Goal: Information Seeking & Learning: Learn about a topic

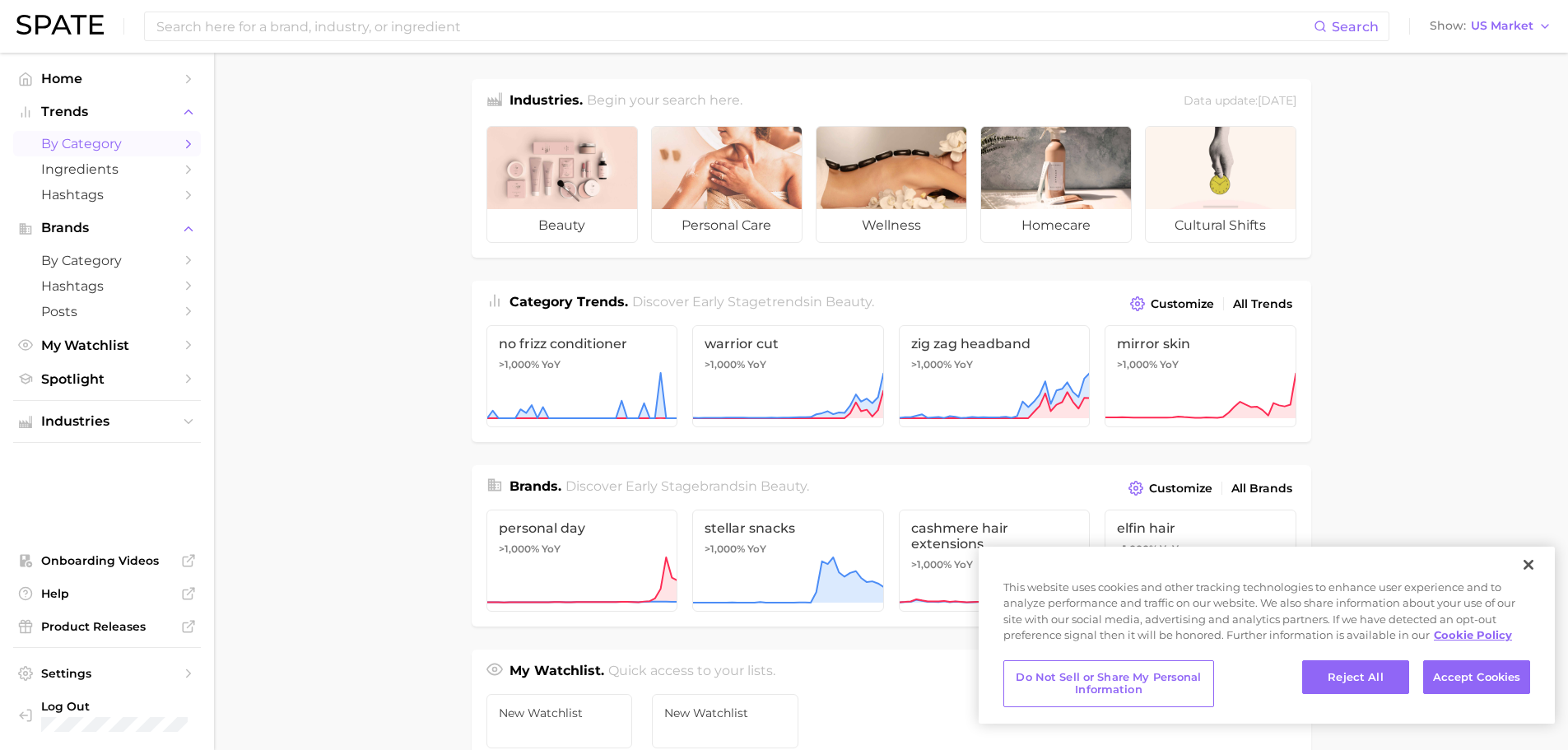
click at [79, 149] on span "by Category" at bounding box center [107, 144] width 132 height 16
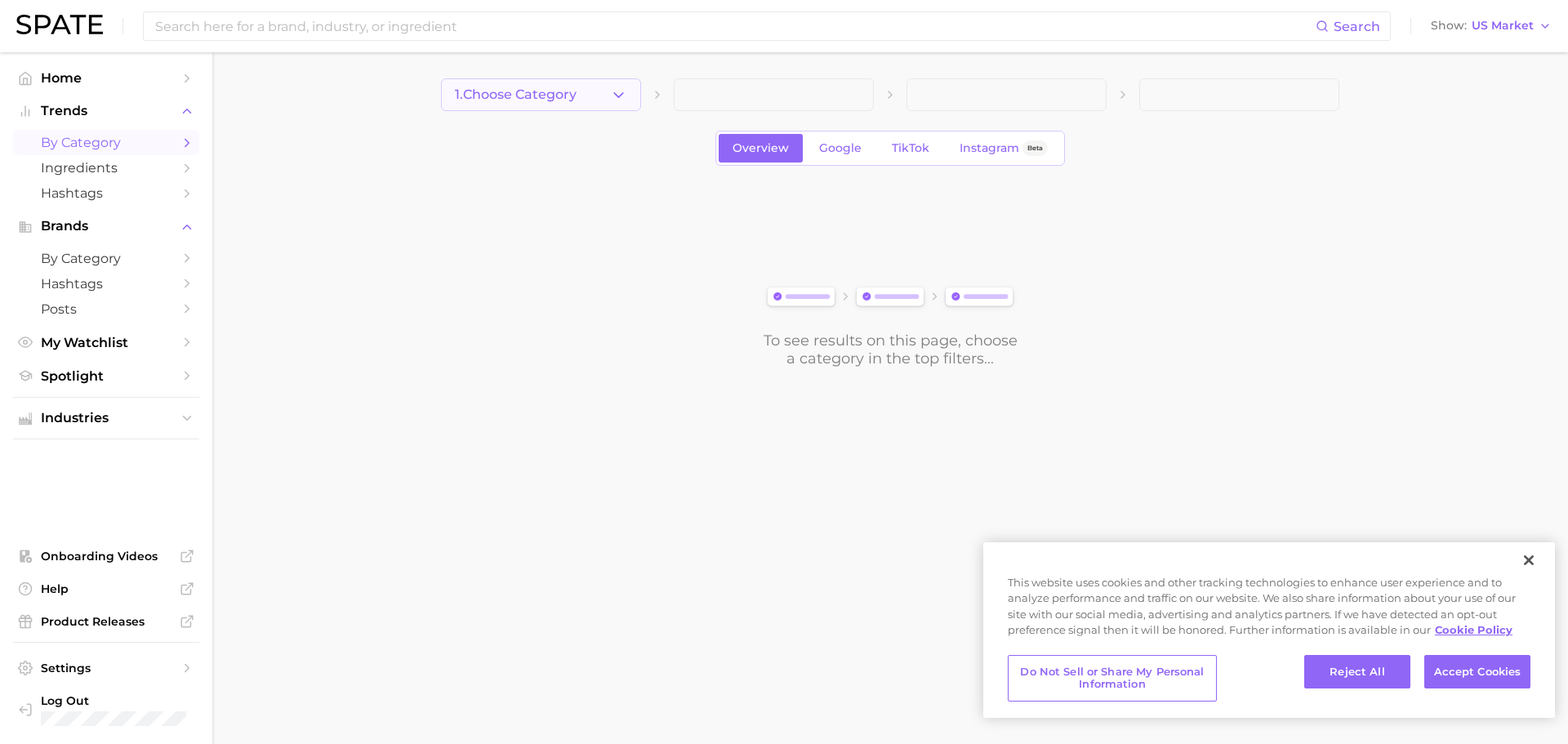
click at [613, 105] on button "1. Choose Category" at bounding box center [541, 94] width 200 height 33
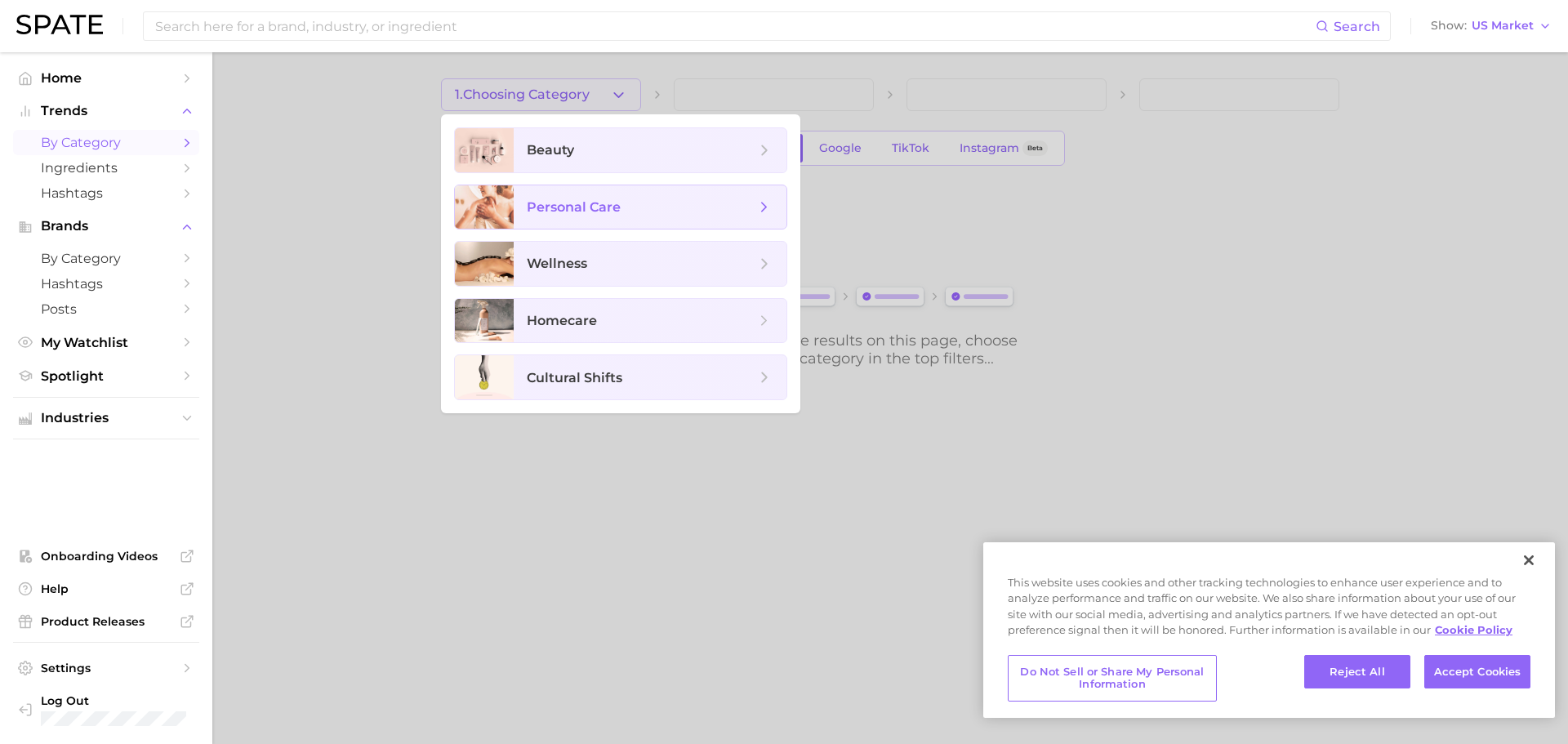
click at [648, 221] on span "personal care" at bounding box center [649, 207] width 273 height 44
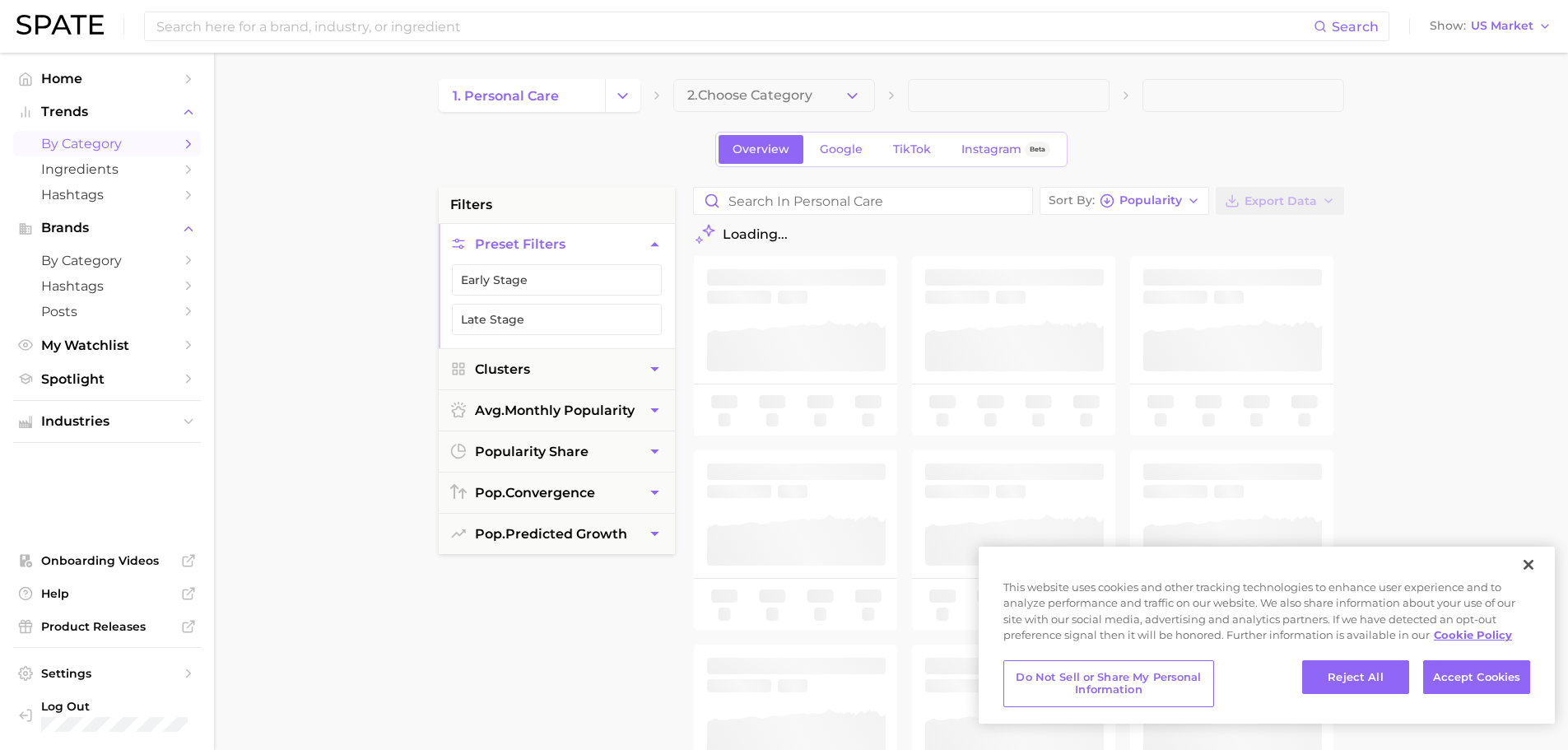
click at [831, 89] on button "2. Choose Category" at bounding box center [775, 95] width 202 height 33
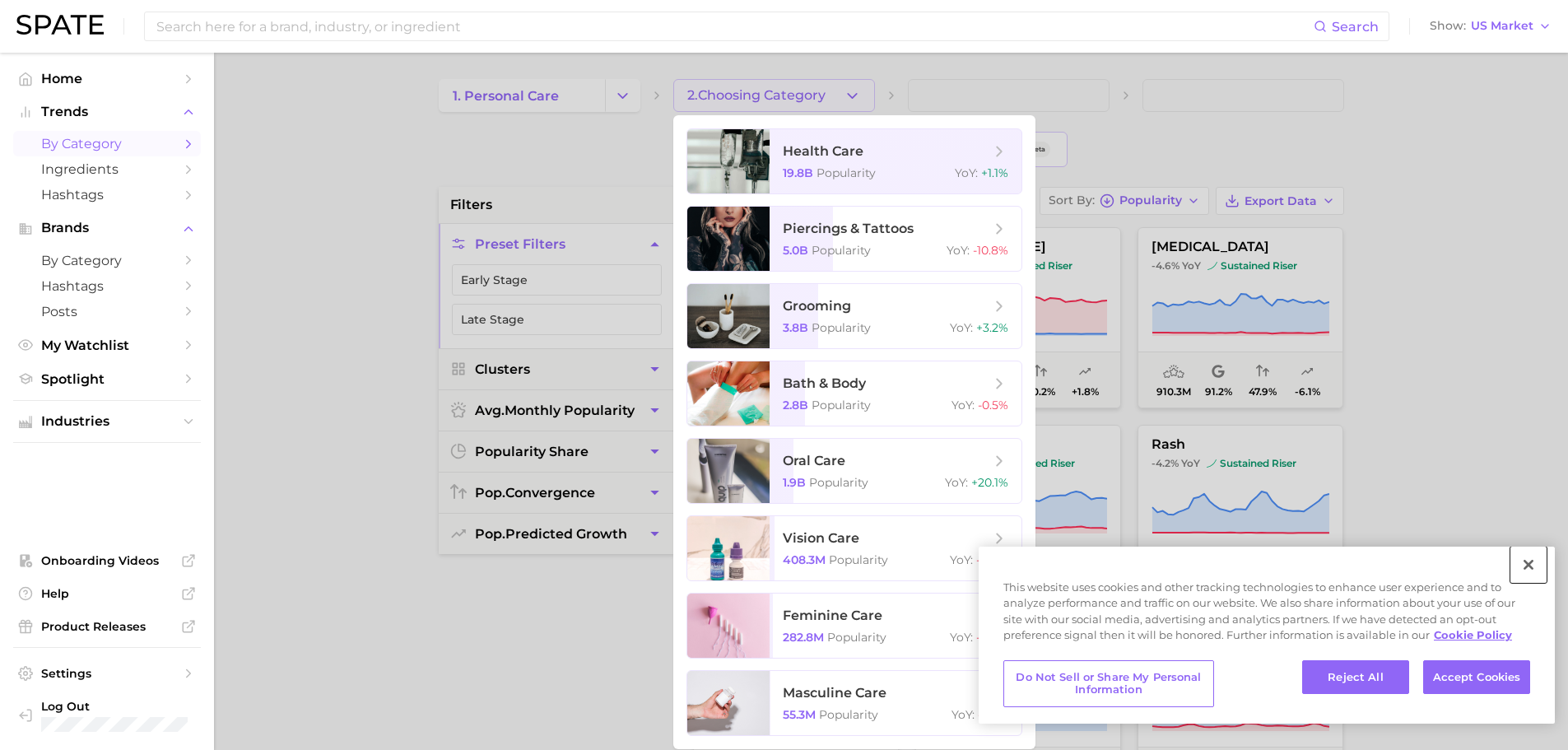
click at [1523, 567] on button "Close" at bounding box center [1528, 564] width 36 height 36
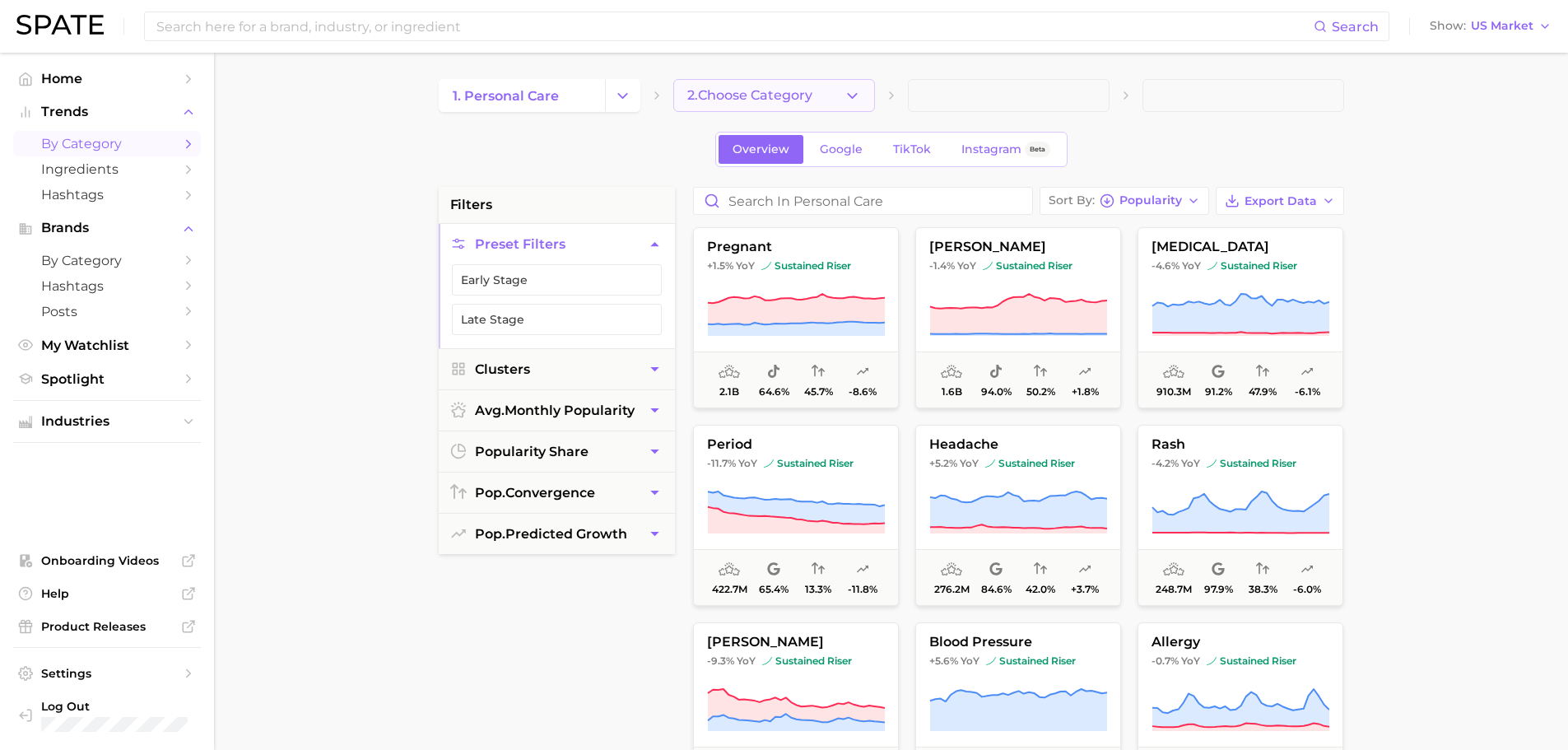
click at [790, 101] on span "2. Choose Category" at bounding box center [750, 95] width 125 height 15
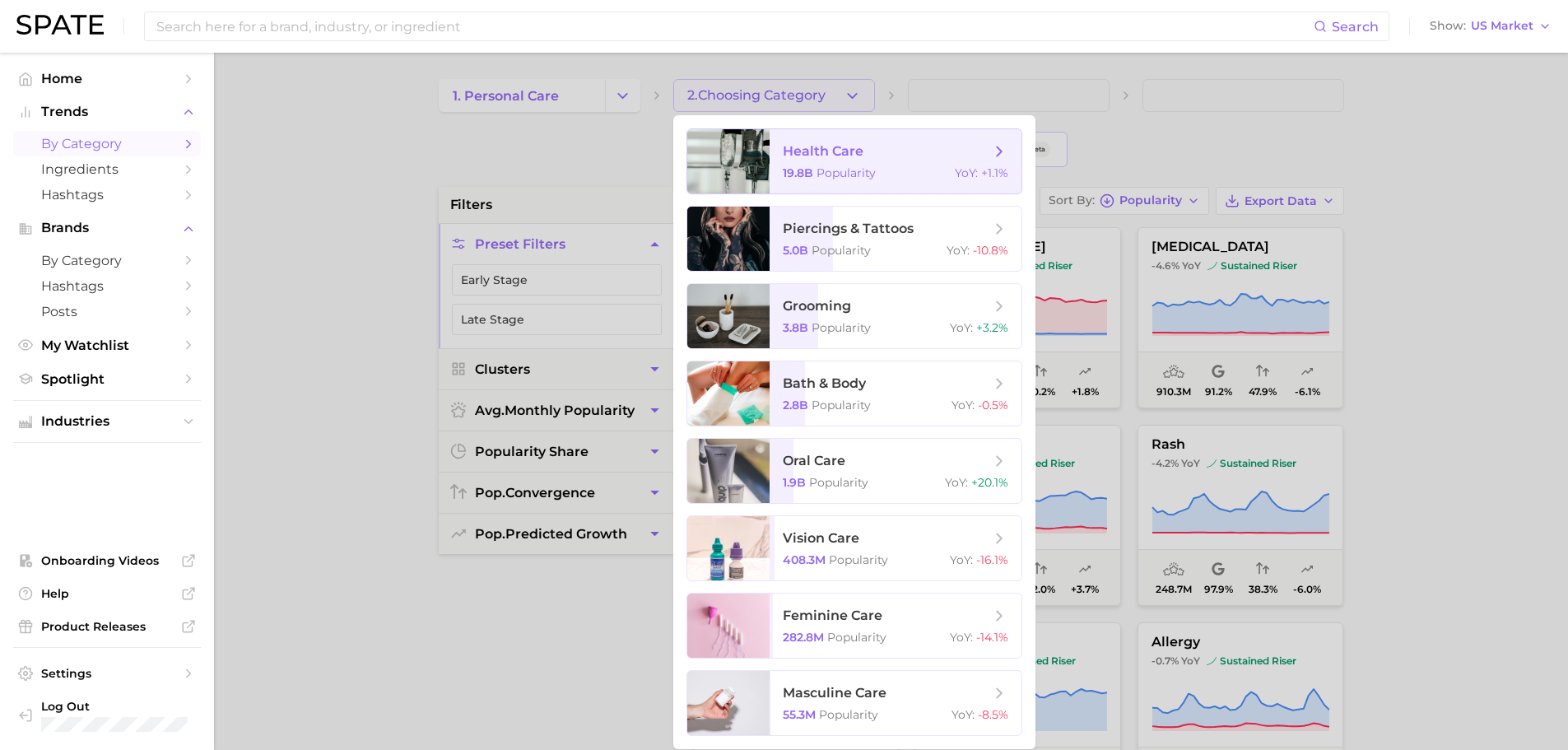
click at [831, 147] on span "health care" at bounding box center [822, 152] width 81 height 16
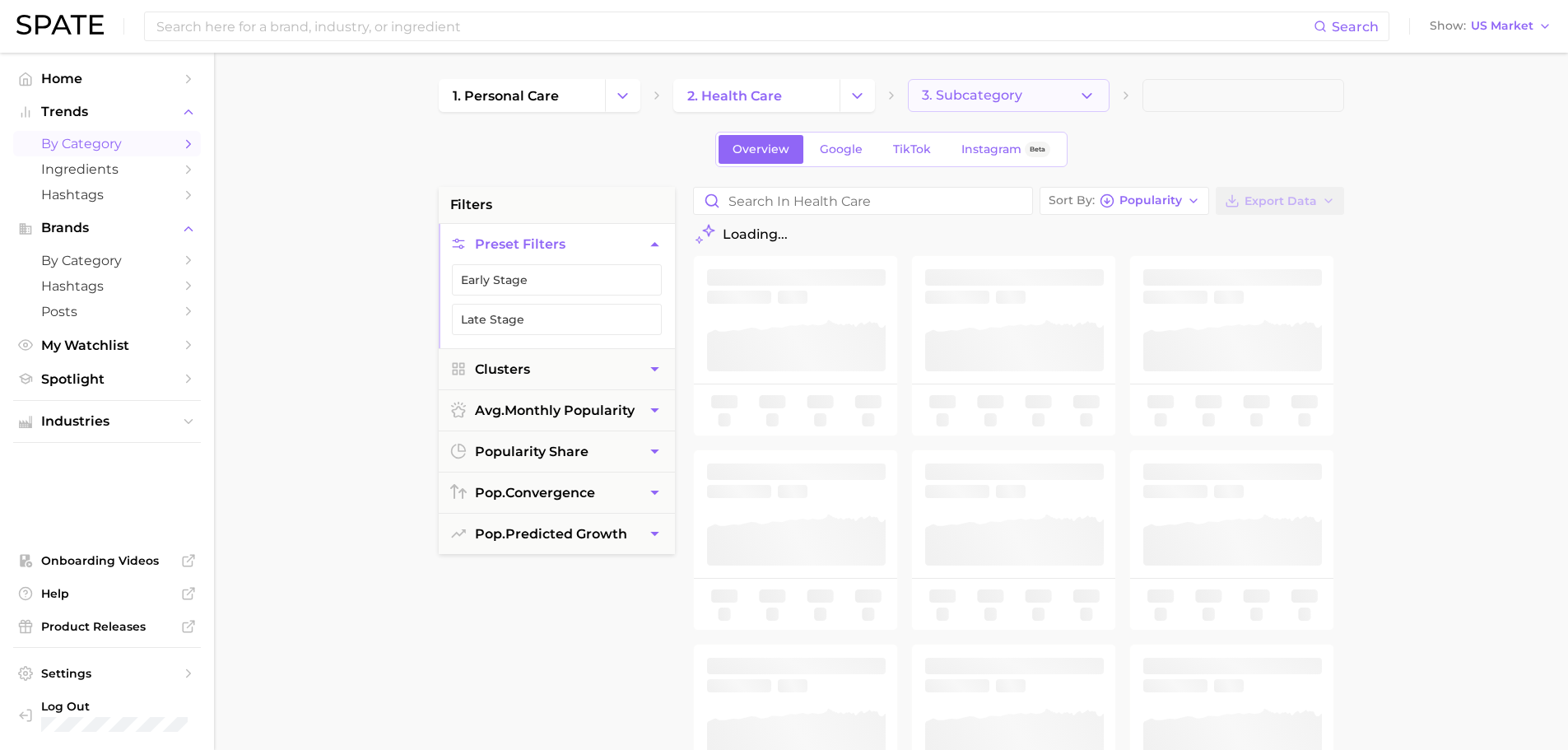
click at [1063, 94] on button "3. Subcategory" at bounding box center [1009, 95] width 202 height 33
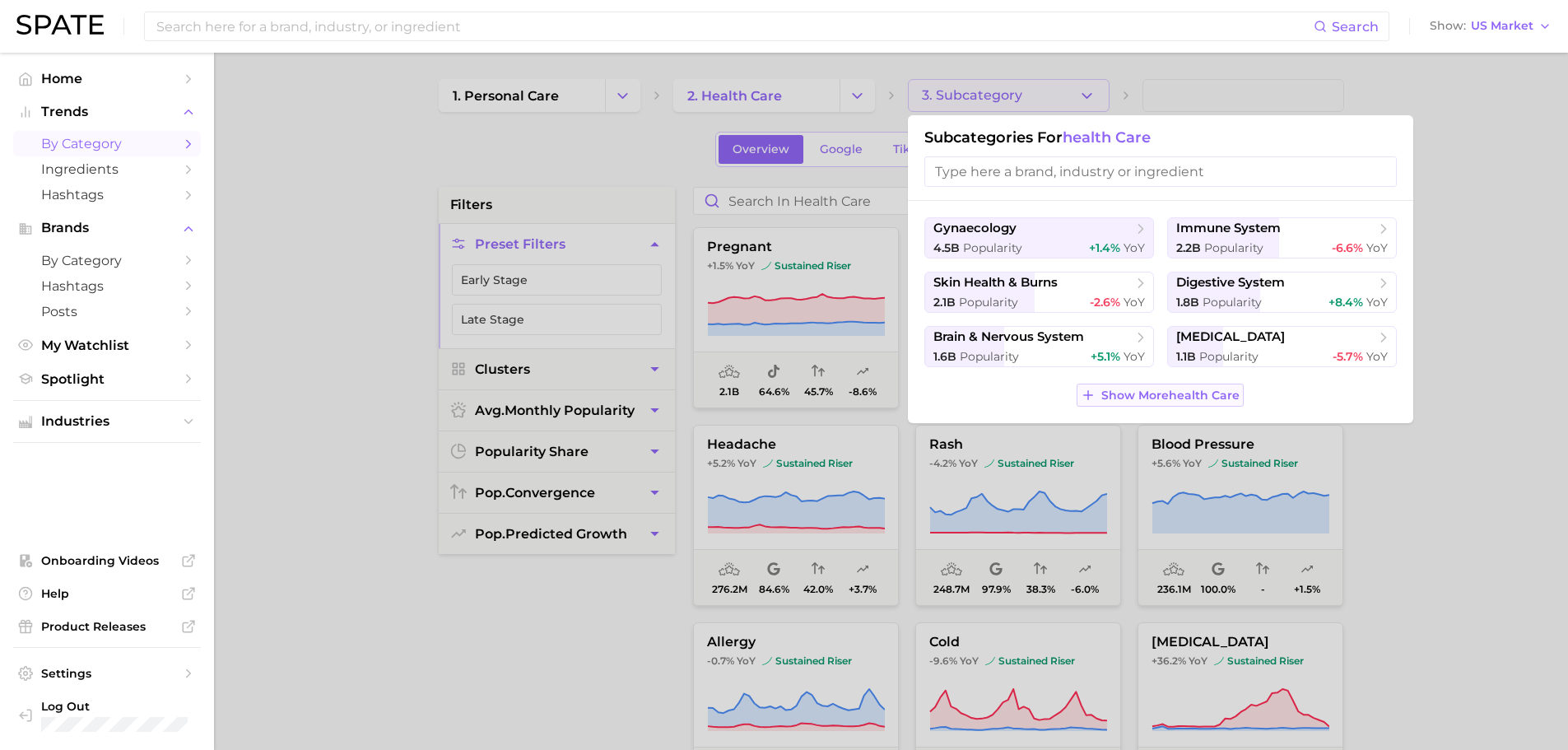
click at [1144, 396] on span "Show More health care" at bounding box center [1171, 395] width 138 height 14
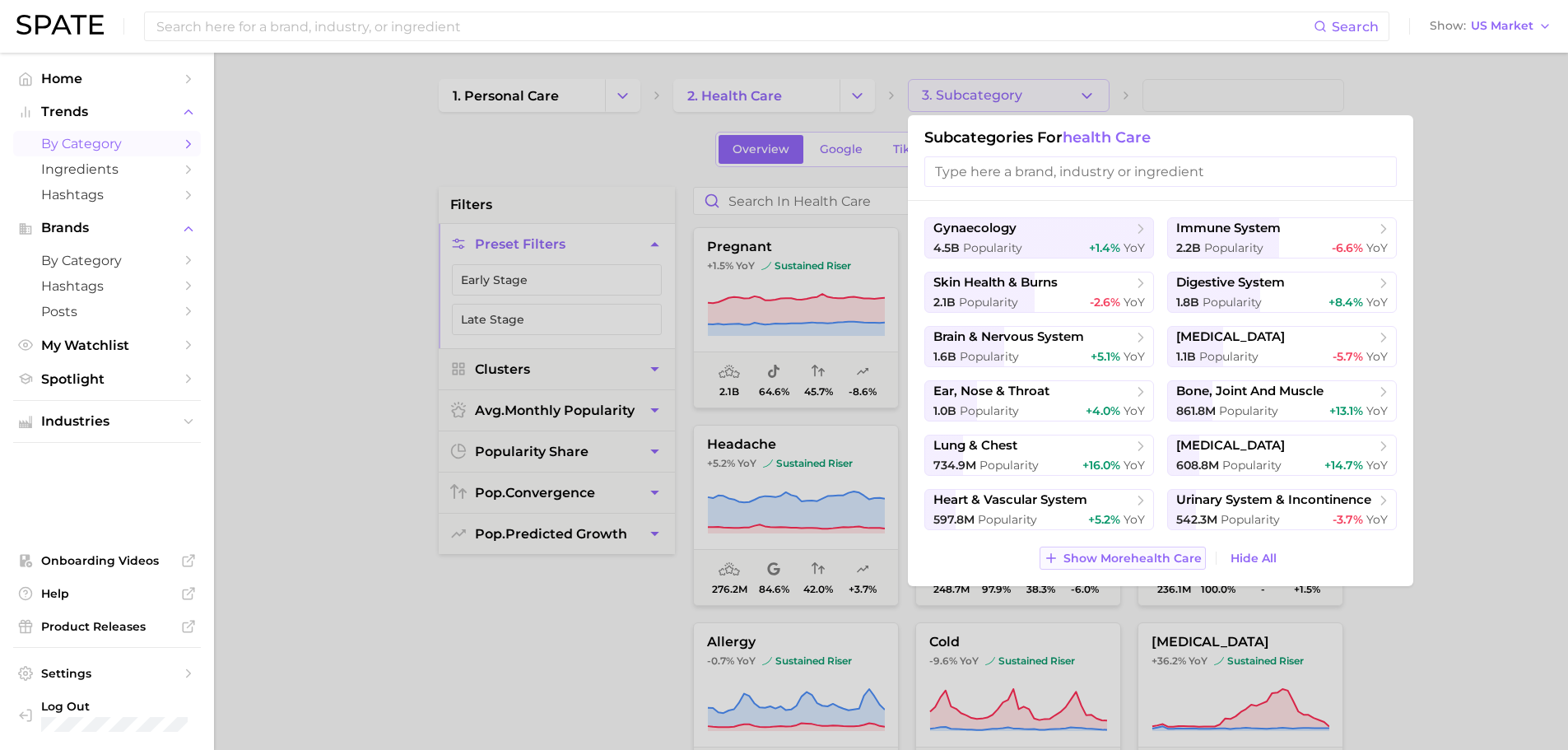
click at [1125, 552] on span "Show More health care" at bounding box center [1132, 559] width 138 height 14
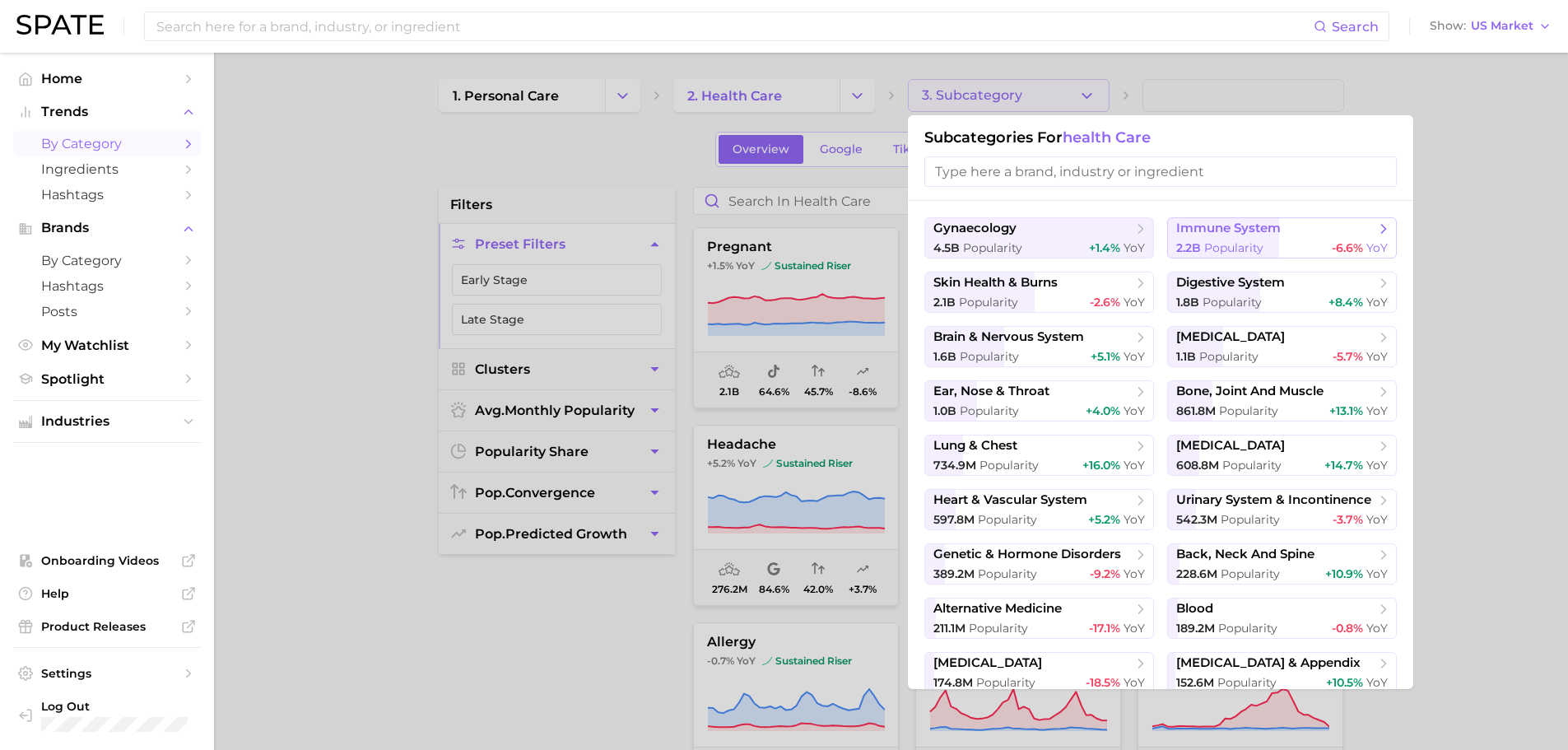
click at [1284, 237] on button "immune system 2.2b Popularity -6.6% YoY" at bounding box center [1282, 238] width 230 height 41
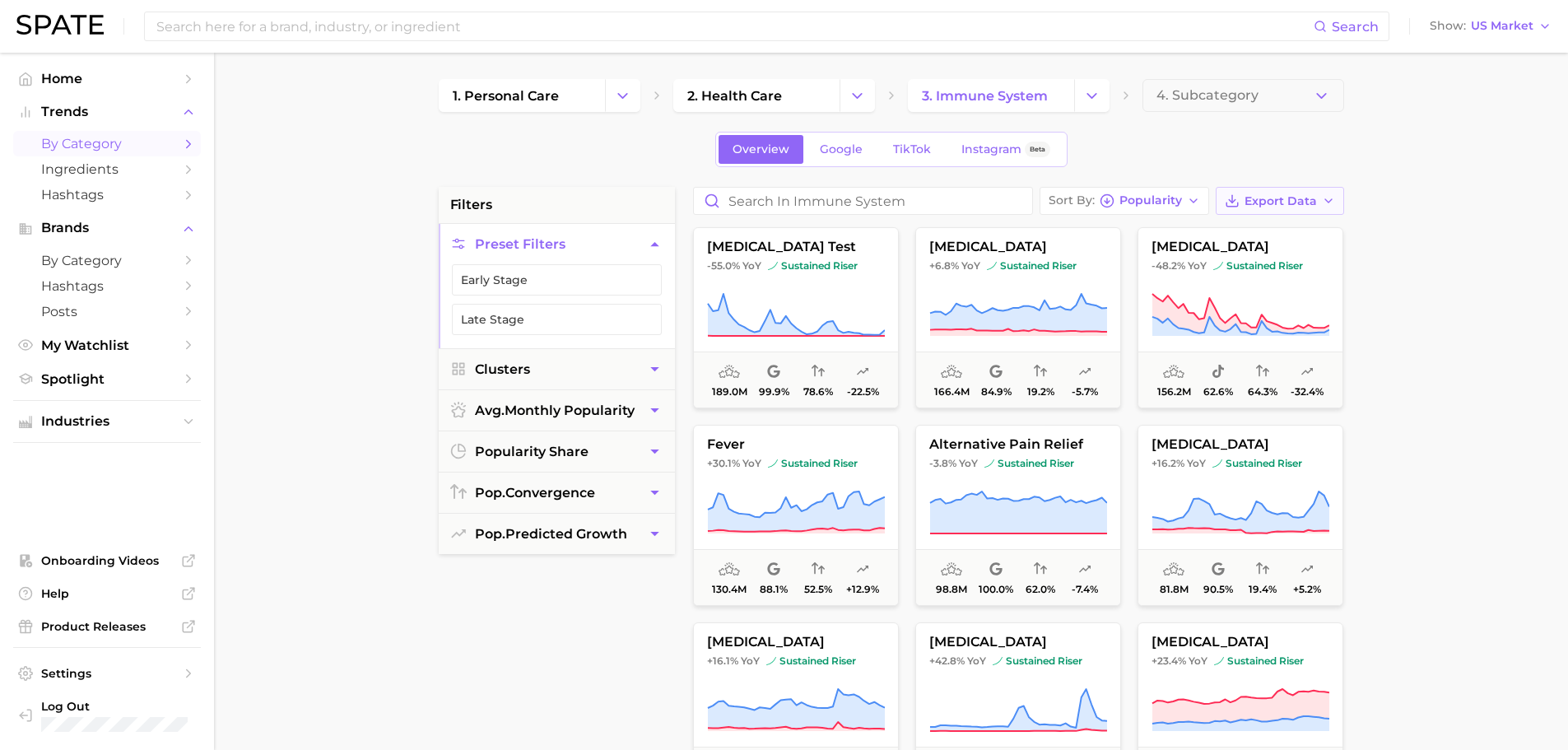
click at [1315, 201] on span "Export Data" at bounding box center [1281, 201] width 73 height 14
click at [1260, 230] on span "Card Data CSV" at bounding box center [1234, 231] width 86 height 14
click at [1031, 312] on icon at bounding box center [1018, 313] width 177 height 38
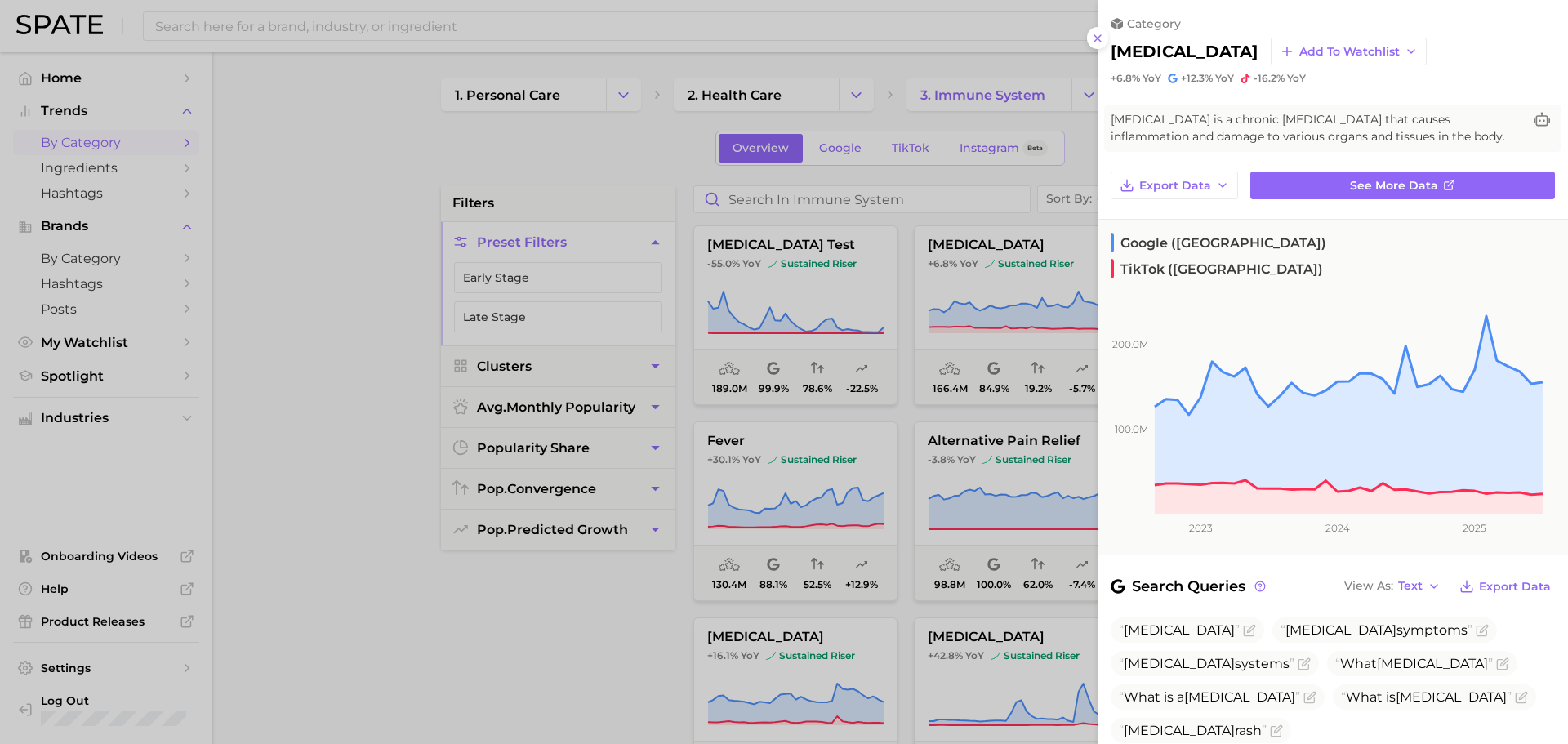
click at [603, 644] on div at bounding box center [784, 372] width 1568 height 744
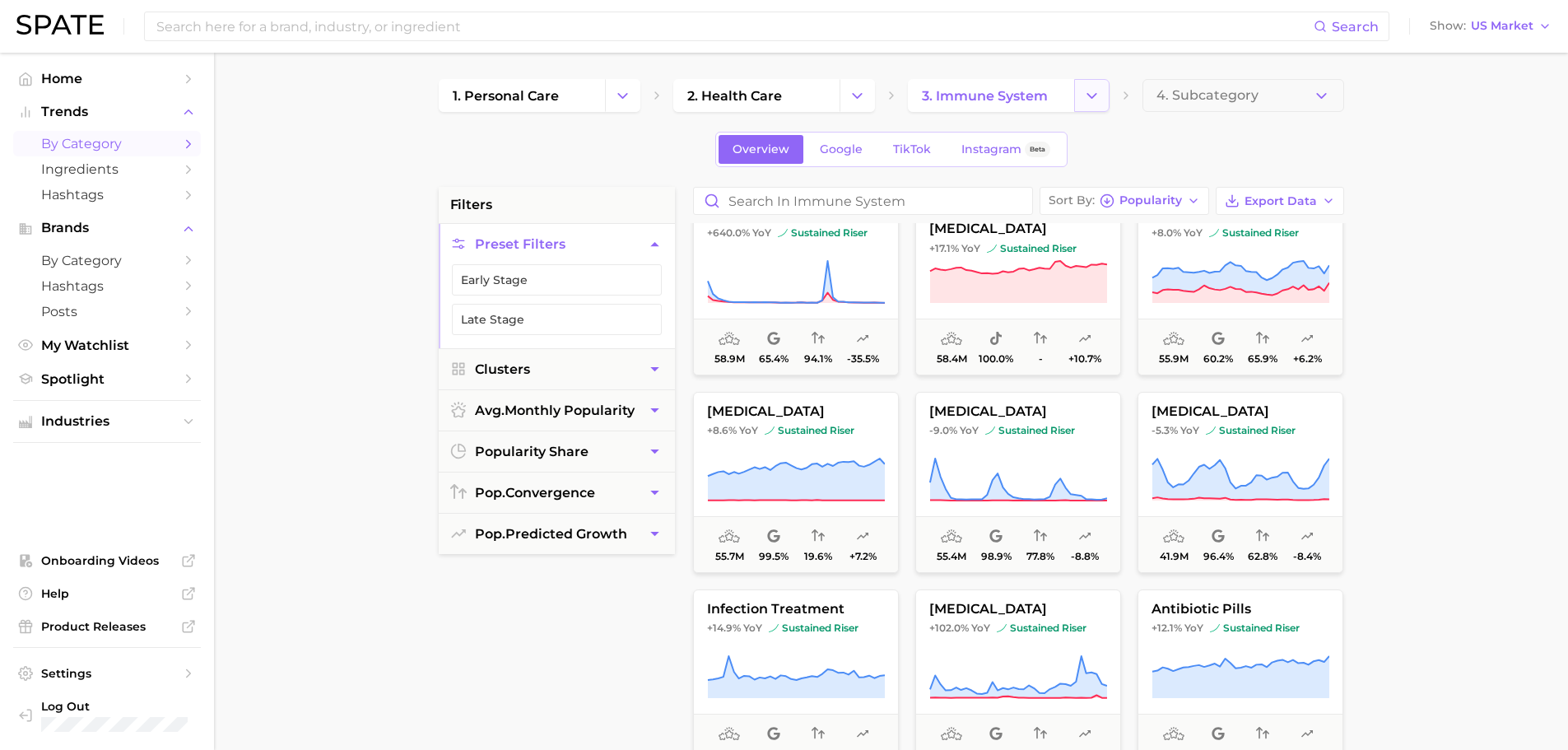
click at [1084, 90] on button "Change Category" at bounding box center [1092, 95] width 35 height 33
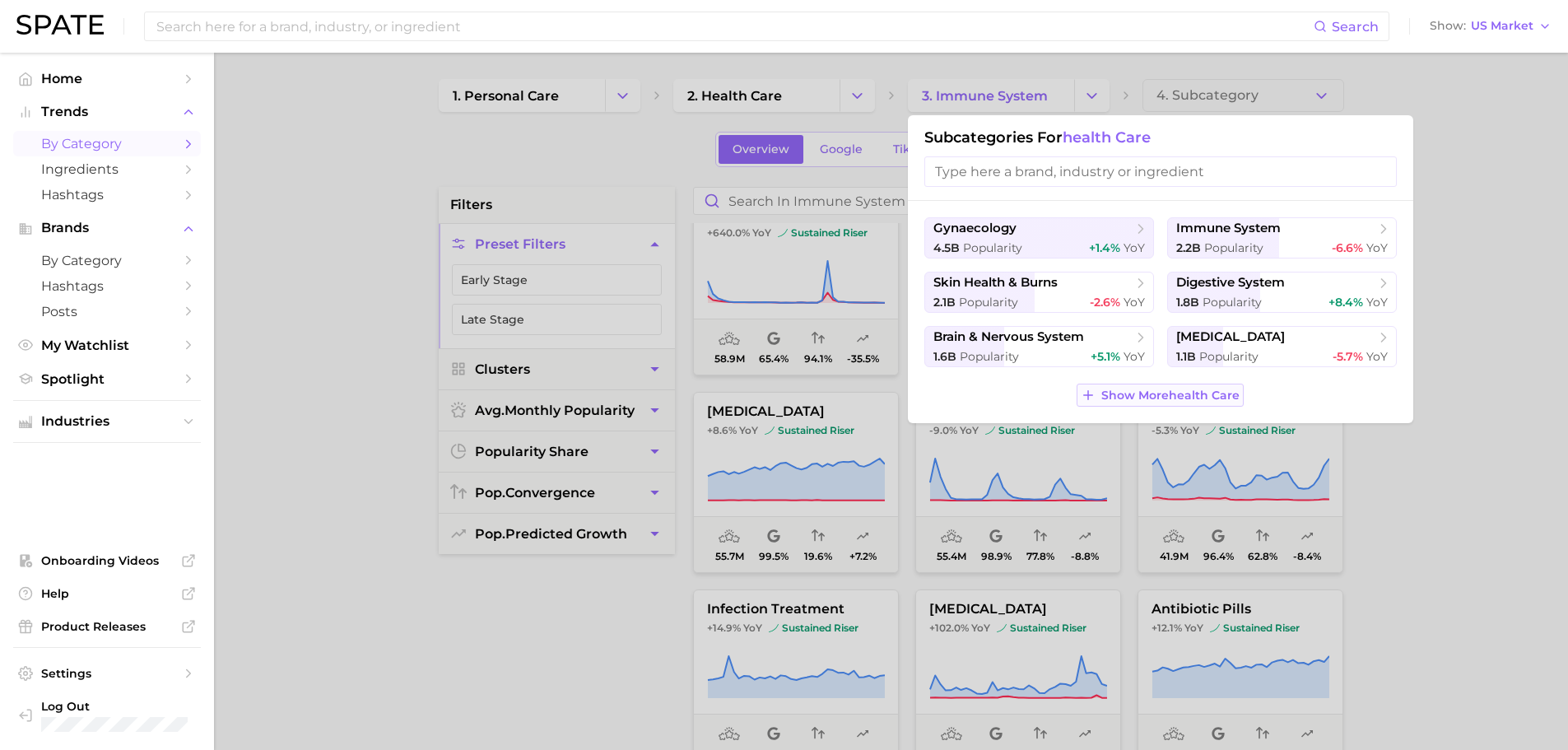
click at [1111, 399] on span "Show More health care" at bounding box center [1171, 395] width 138 height 14
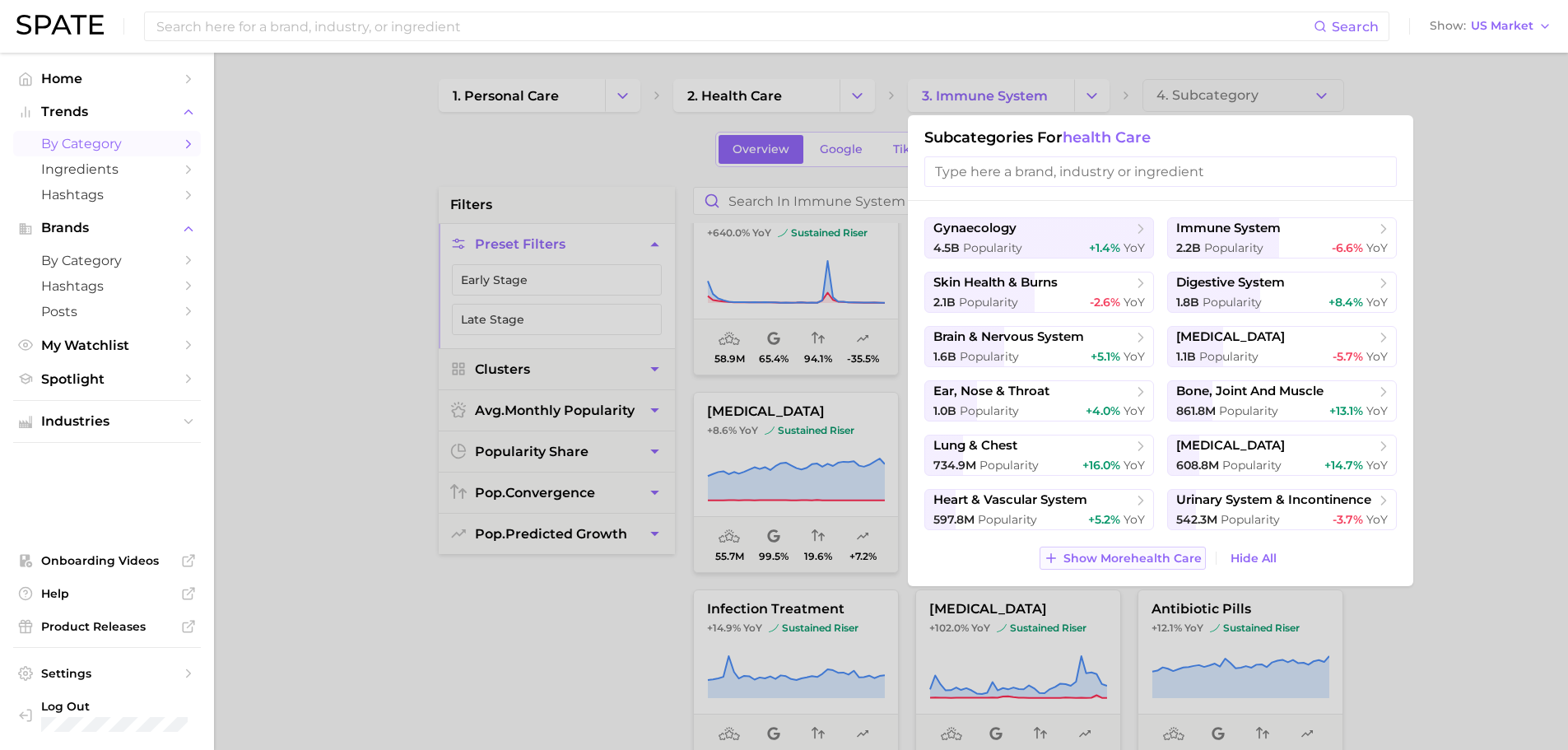
click at [1153, 557] on span "Show More health care" at bounding box center [1132, 559] width 138 height 14
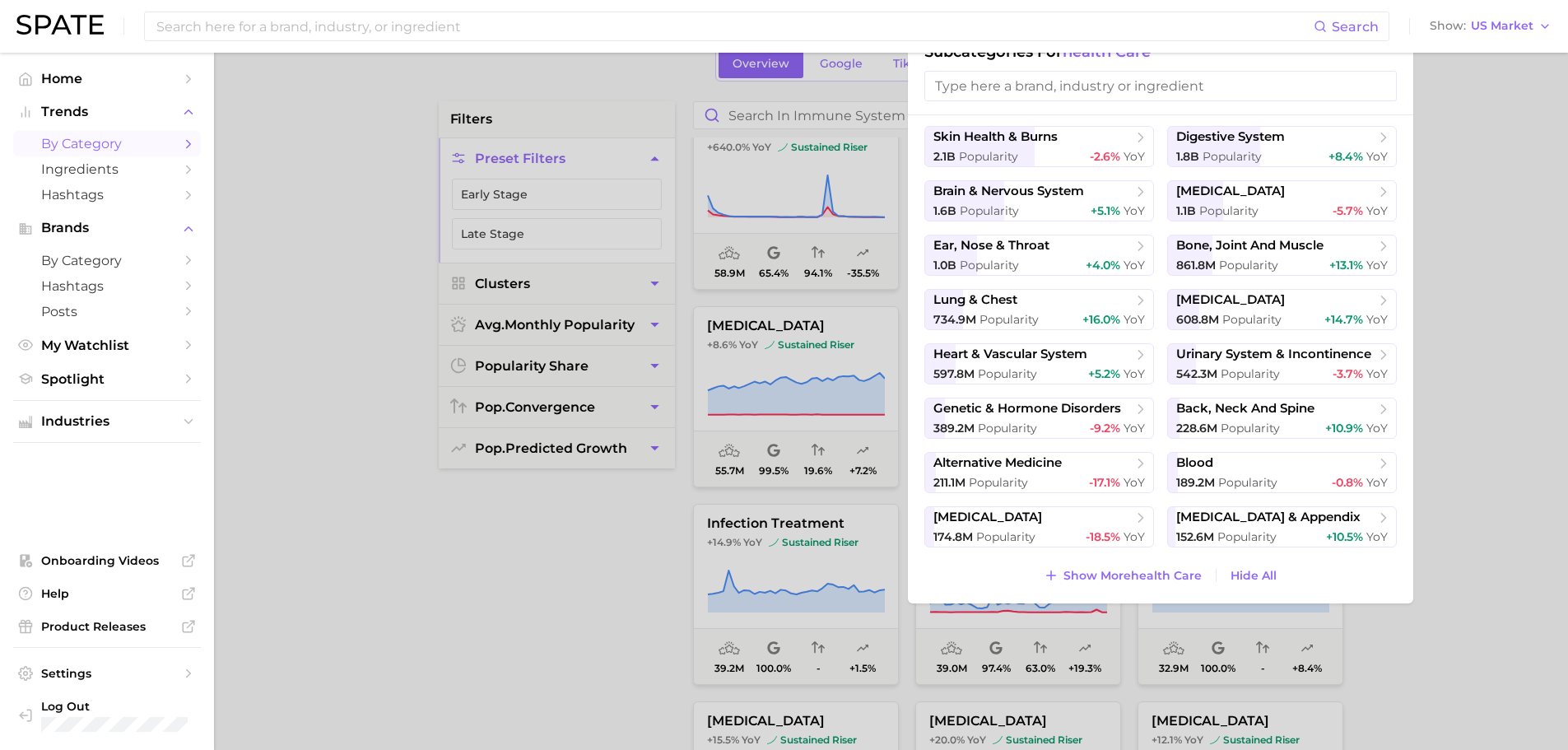
scroll to position [138, 0]
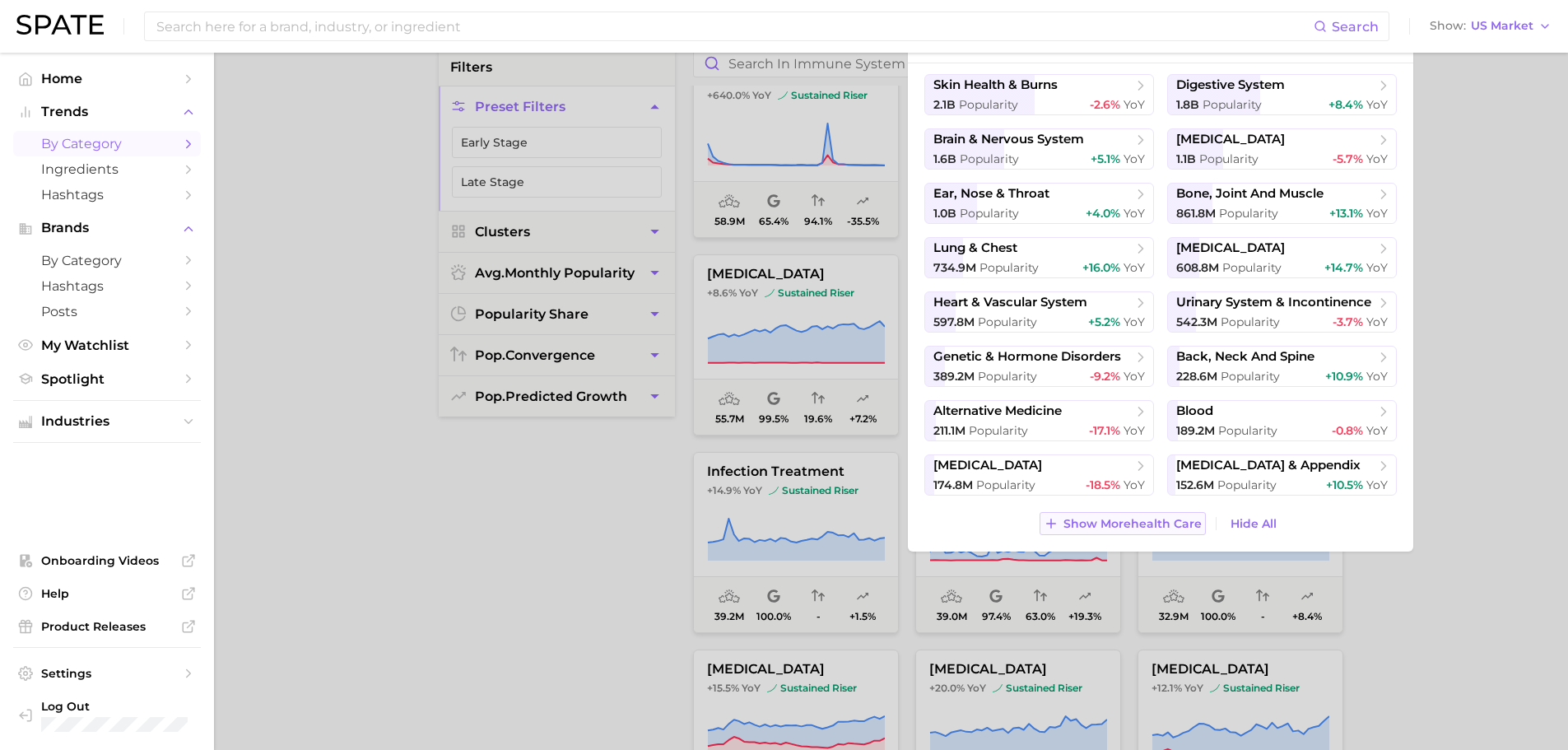
click at [1114, 522] on span "Show More health care" at bounding box center [1132, 524] width 138 height 14
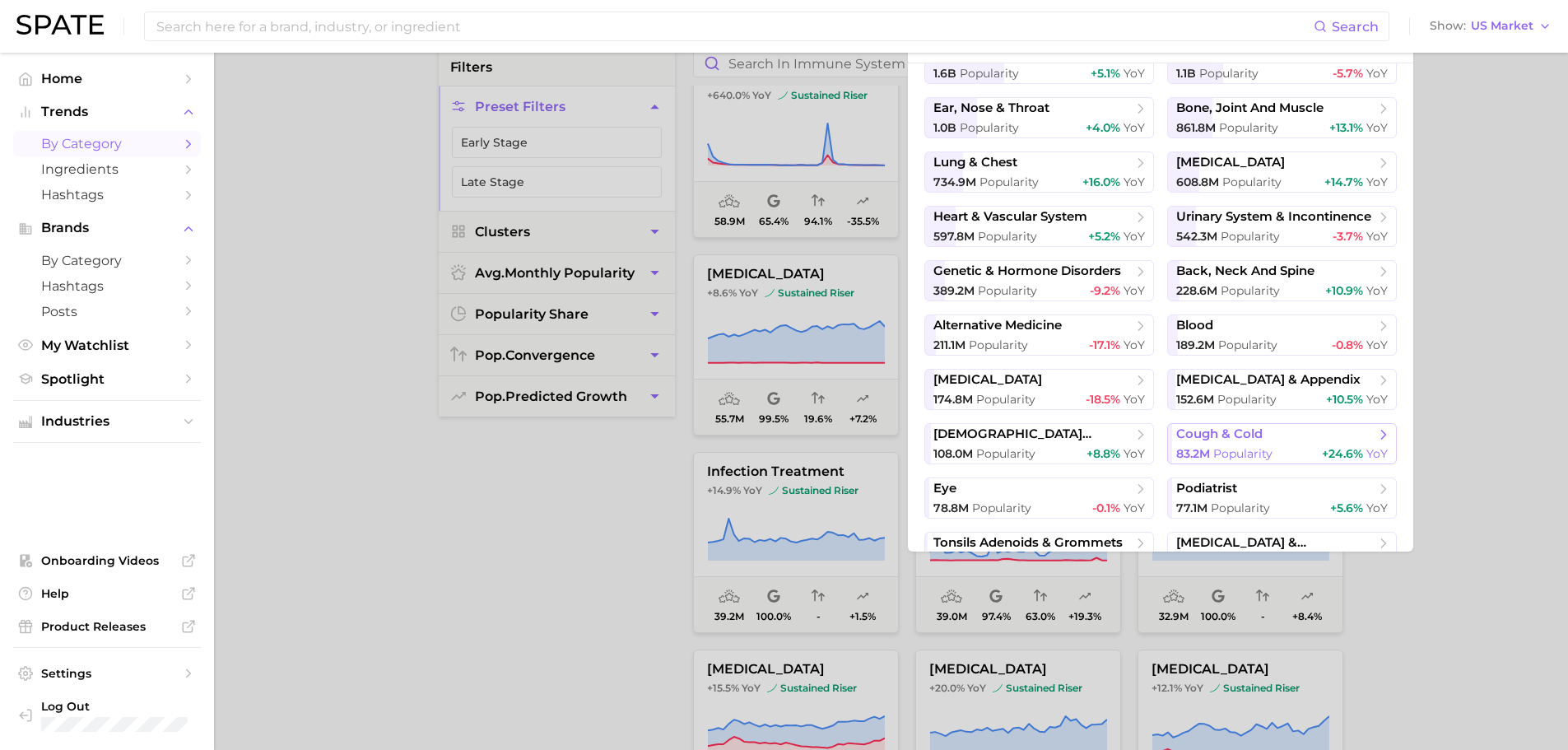
scroll to position [197, 0]
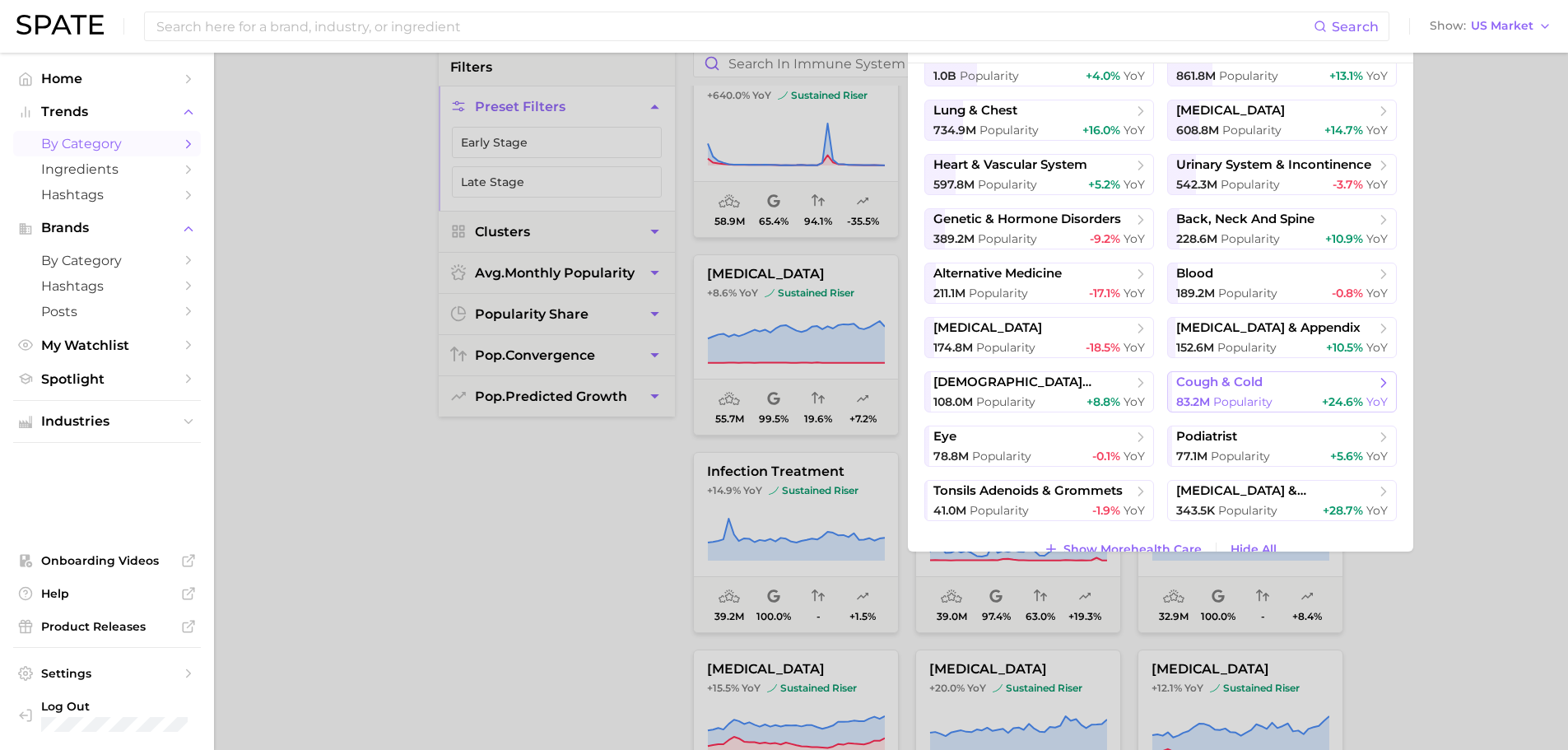
click at [1285, 382] on span "cough & cold" at bounding box center [1277, 383] width 200 height 17
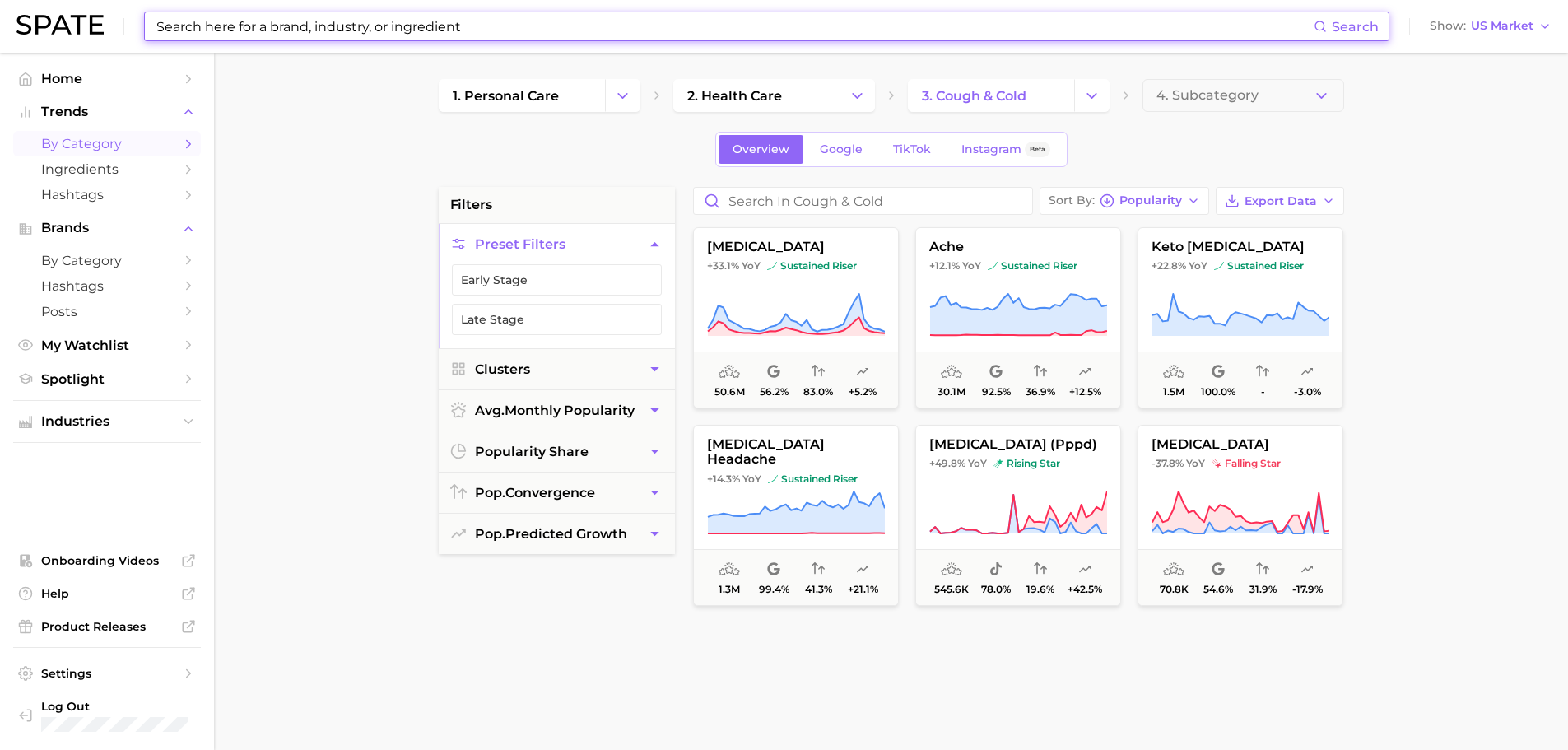
click at [372, 24] on input at bounding box center [734, 26] width 1159 height 28
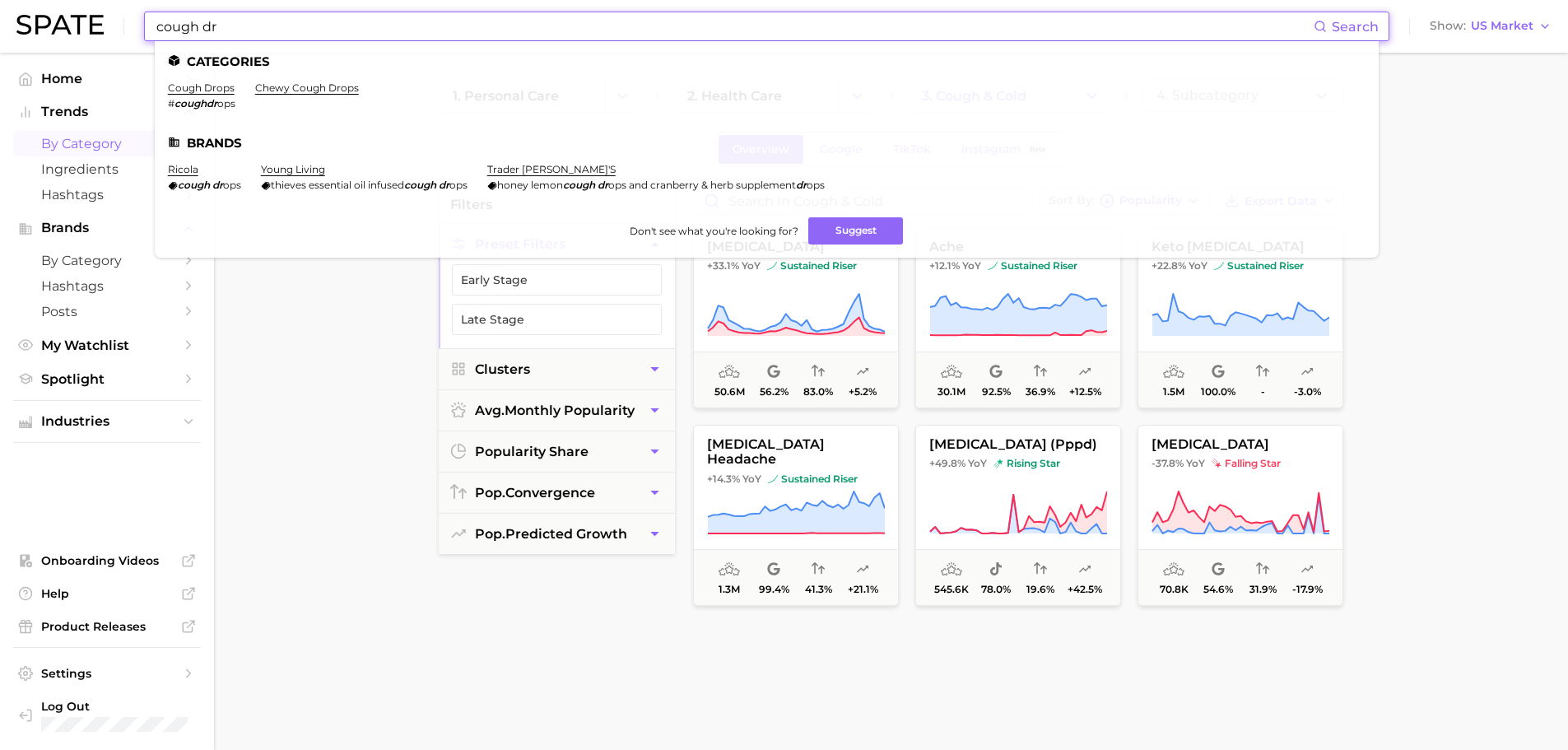
type input "cough dr"
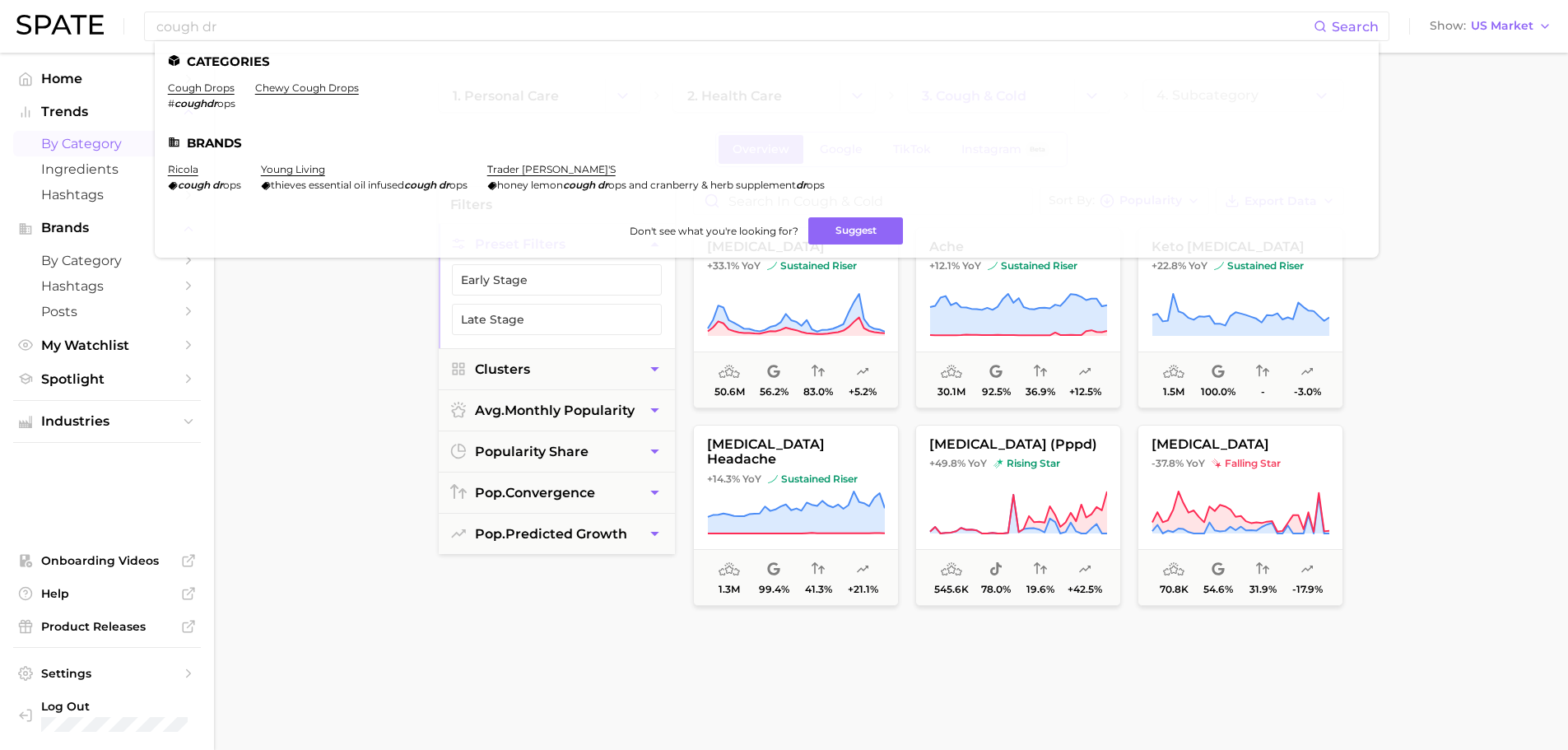
click at [1514, 334] on main "1. personal care 2. health care 3. cough & cold 4. Subcategory Overview Google …" at bounding box center [890, 677] width 1354 height 1249
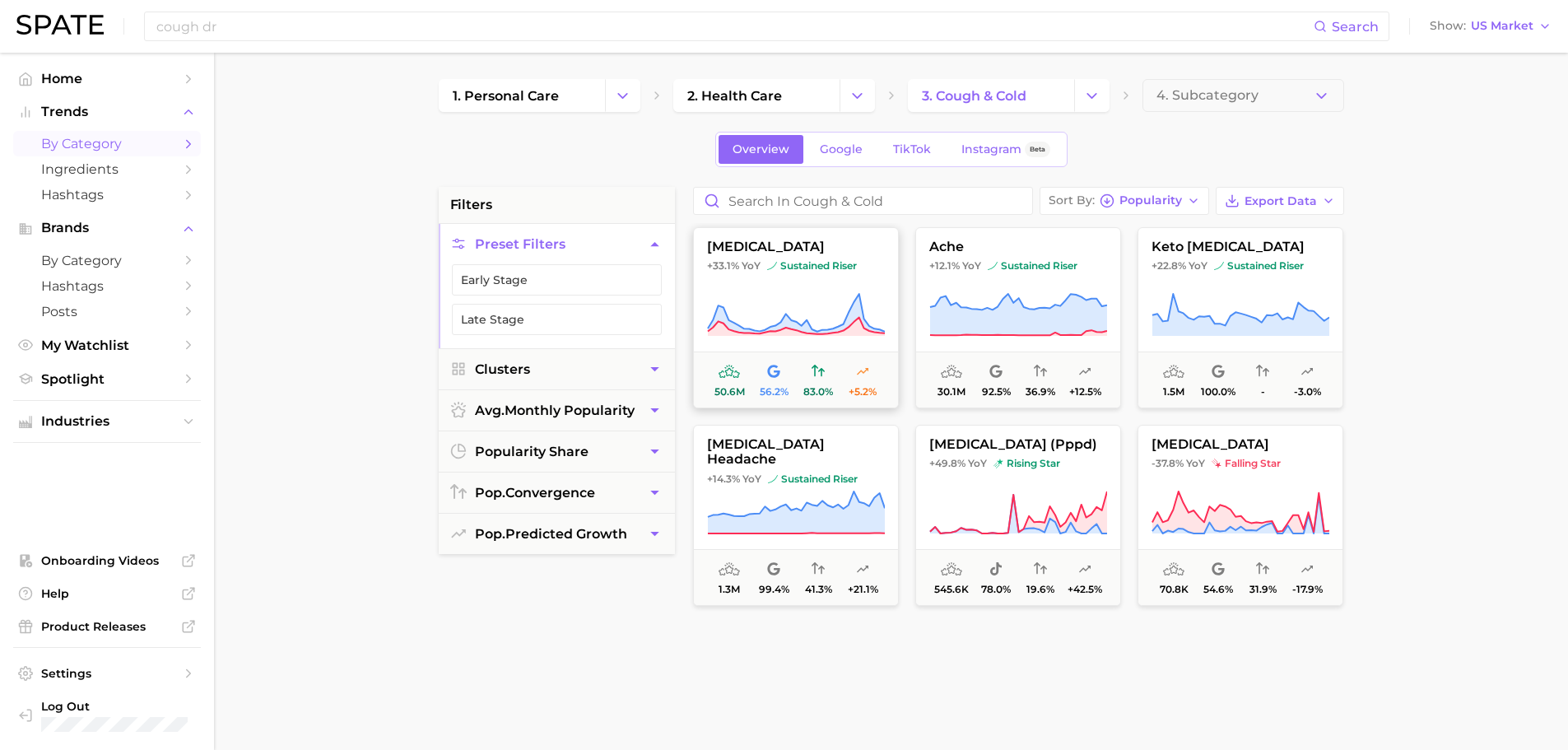
click at [800, 279] on button "[MEDICAL_DATA] +33.1% YoY sustained riser 50.6m 56.2% 83.0% +5.2%" at bounding box center [796, 318] width 206 height 182
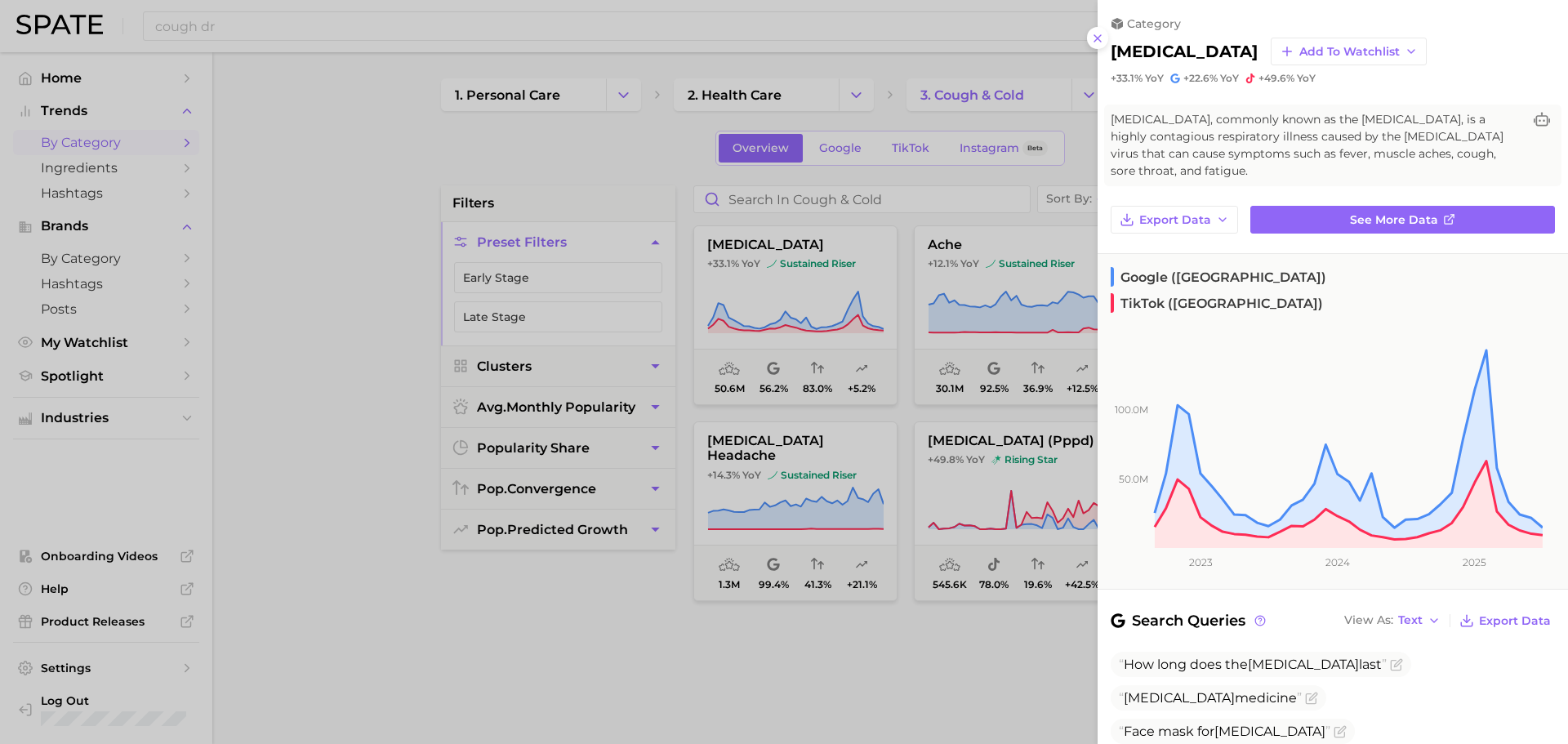
drag, startPoint x: 1098, startPoint y: 44, endPoint x: 1104, endPoint y: 36, distance: 10.0
click at [1098, 42] on icon at bounding box center [1098, 39] width 13 height 13
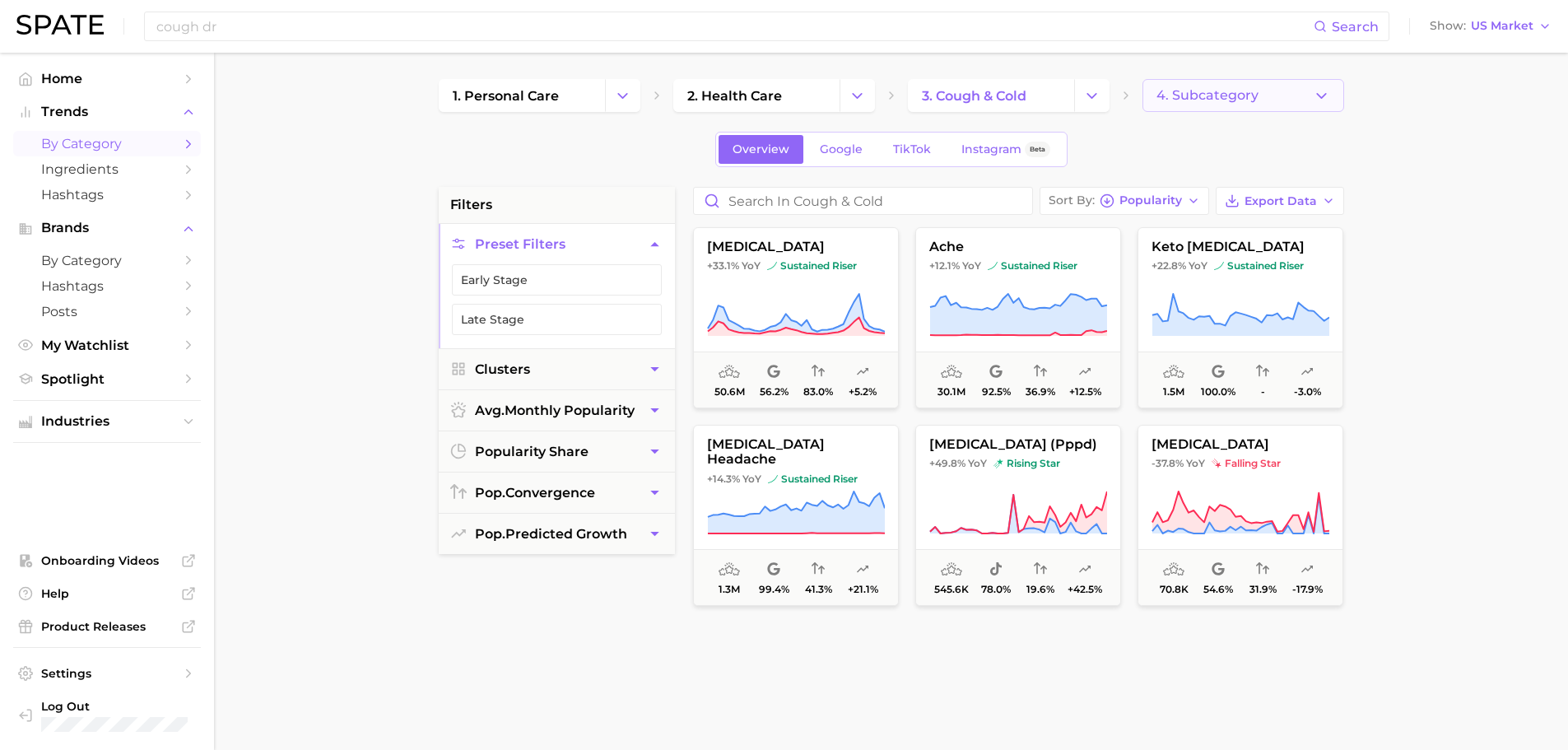
click at [1296, 95] on button "4. Subcategory" at bounding box center [1244, 95] width 202 height 33
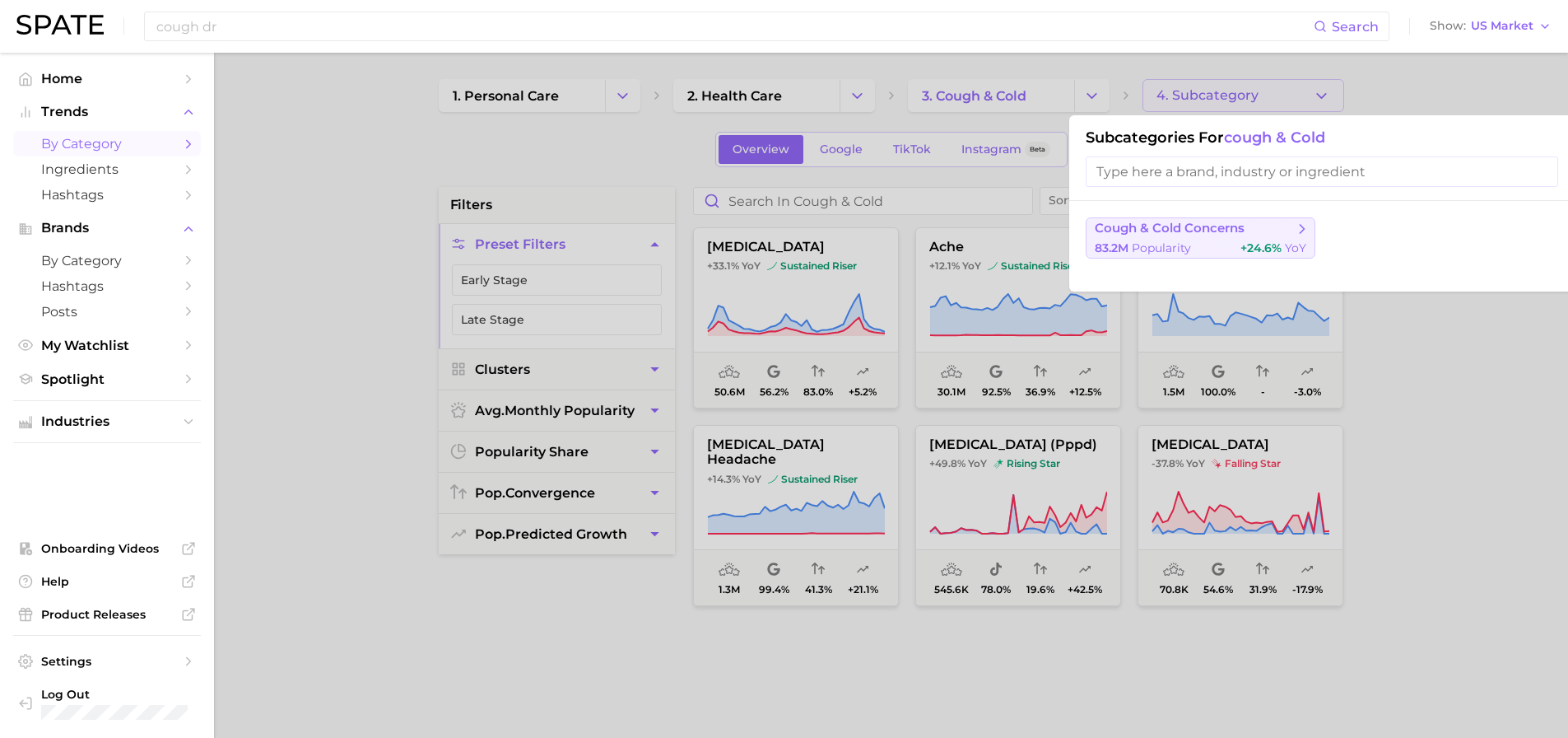
click at [1204, 239] on button "cough & cold concerns 83.2m Popularity +24.6% YoY" at bounding box center [1200, 238] width 230 height 41
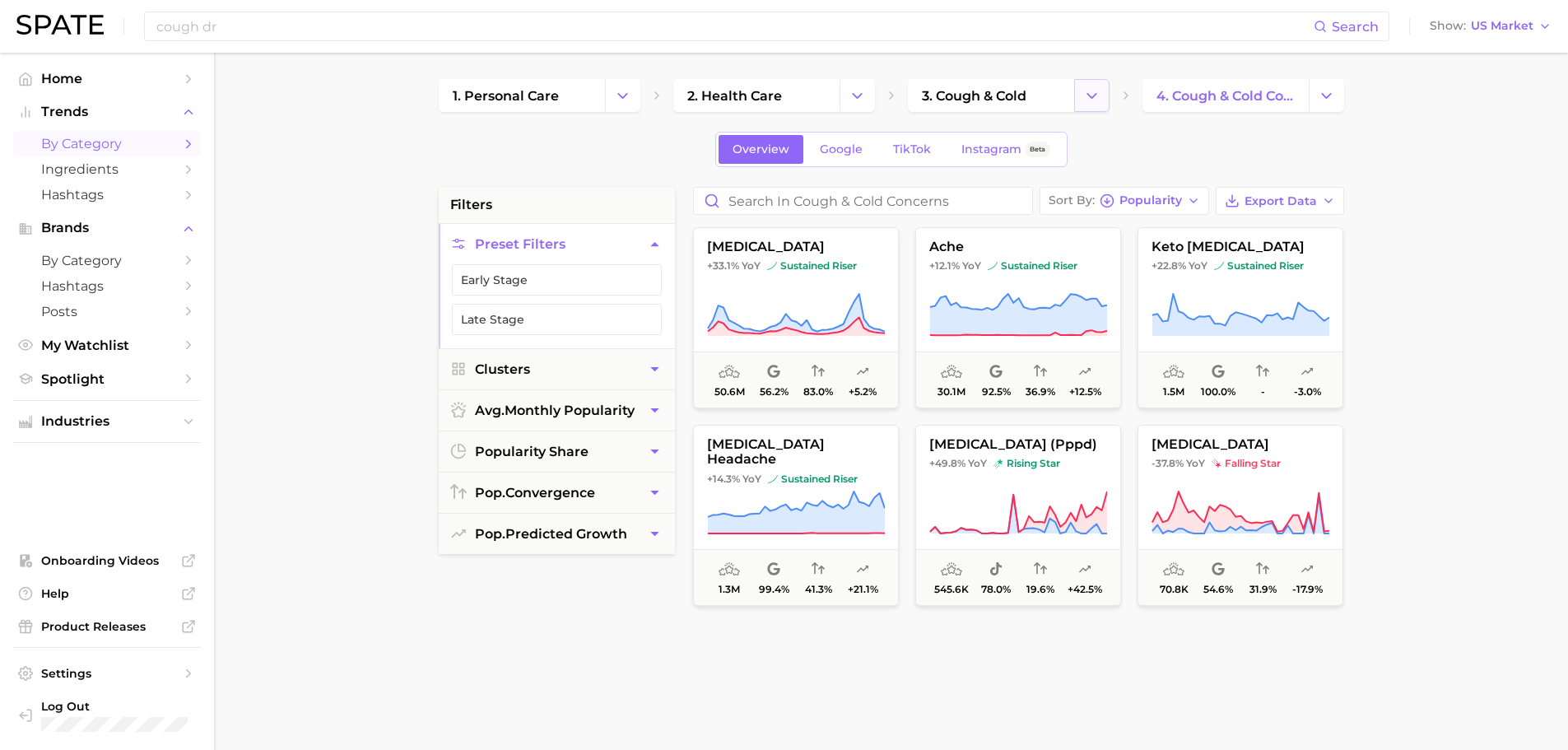
click at [1077, 93] on button "Change Category" at bounding box center [1092, 95] width 35 height 33
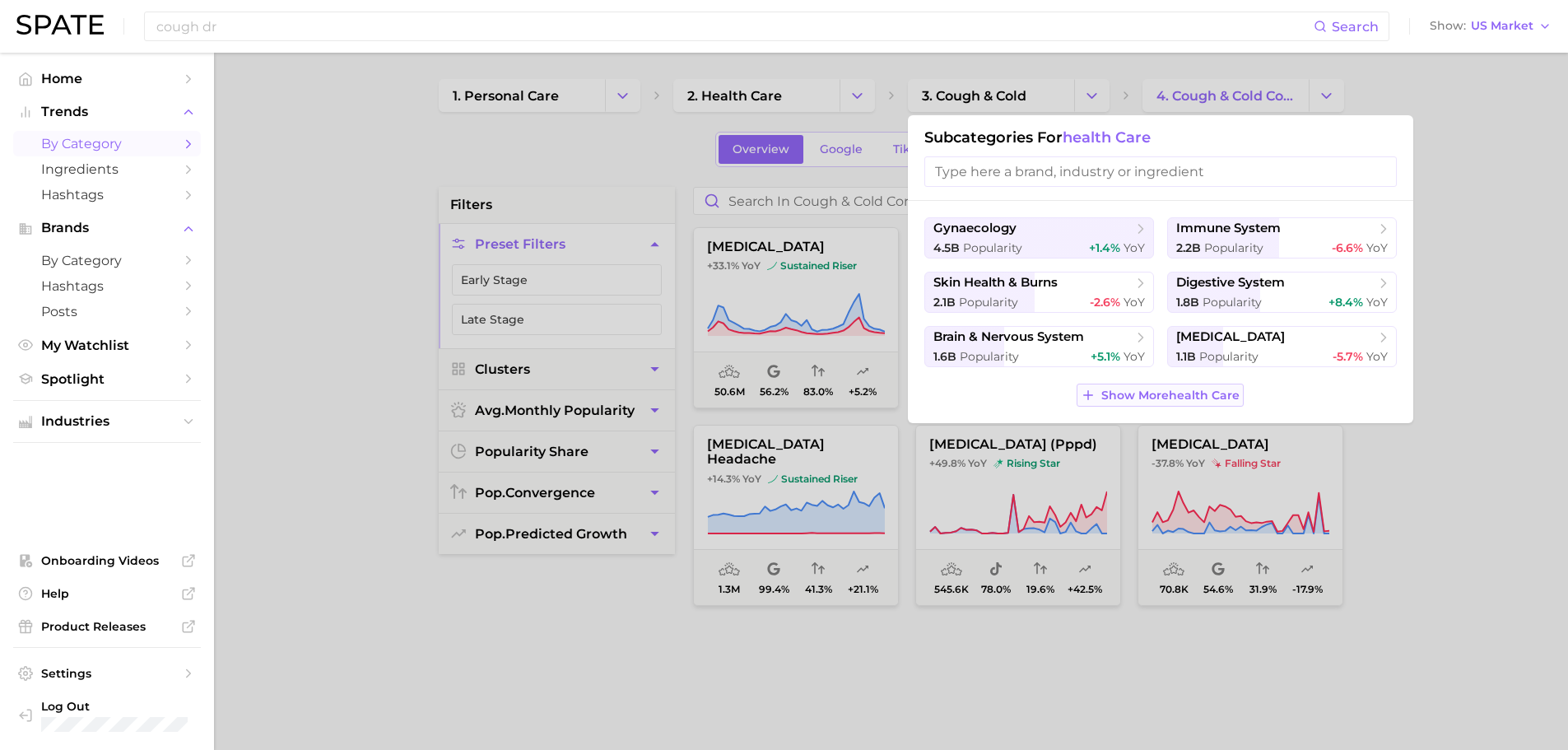
click at [1164, 392] on span "Show More health care" at bounding box center [1171, 395] width 138 height 14
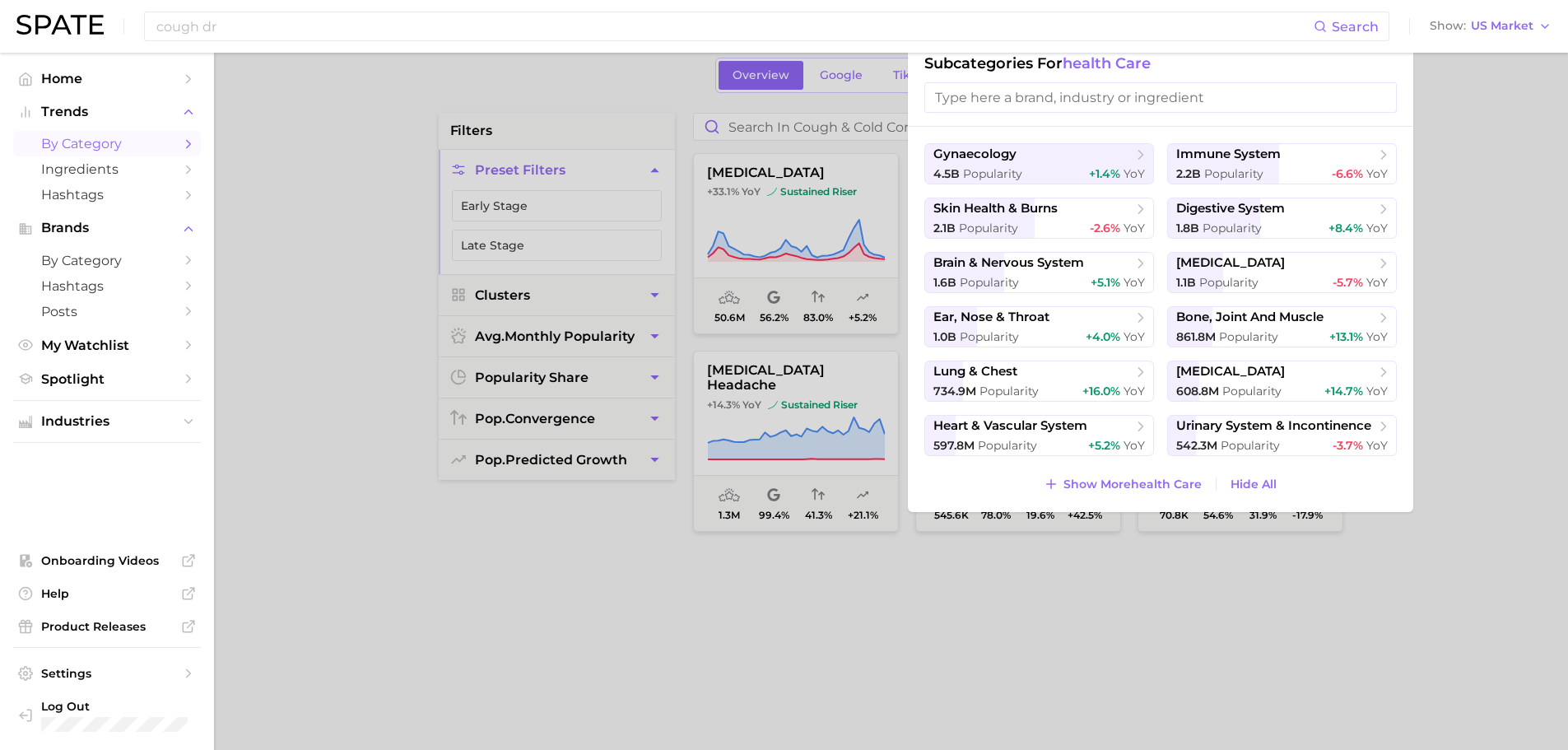
scroll to position [274, 0]
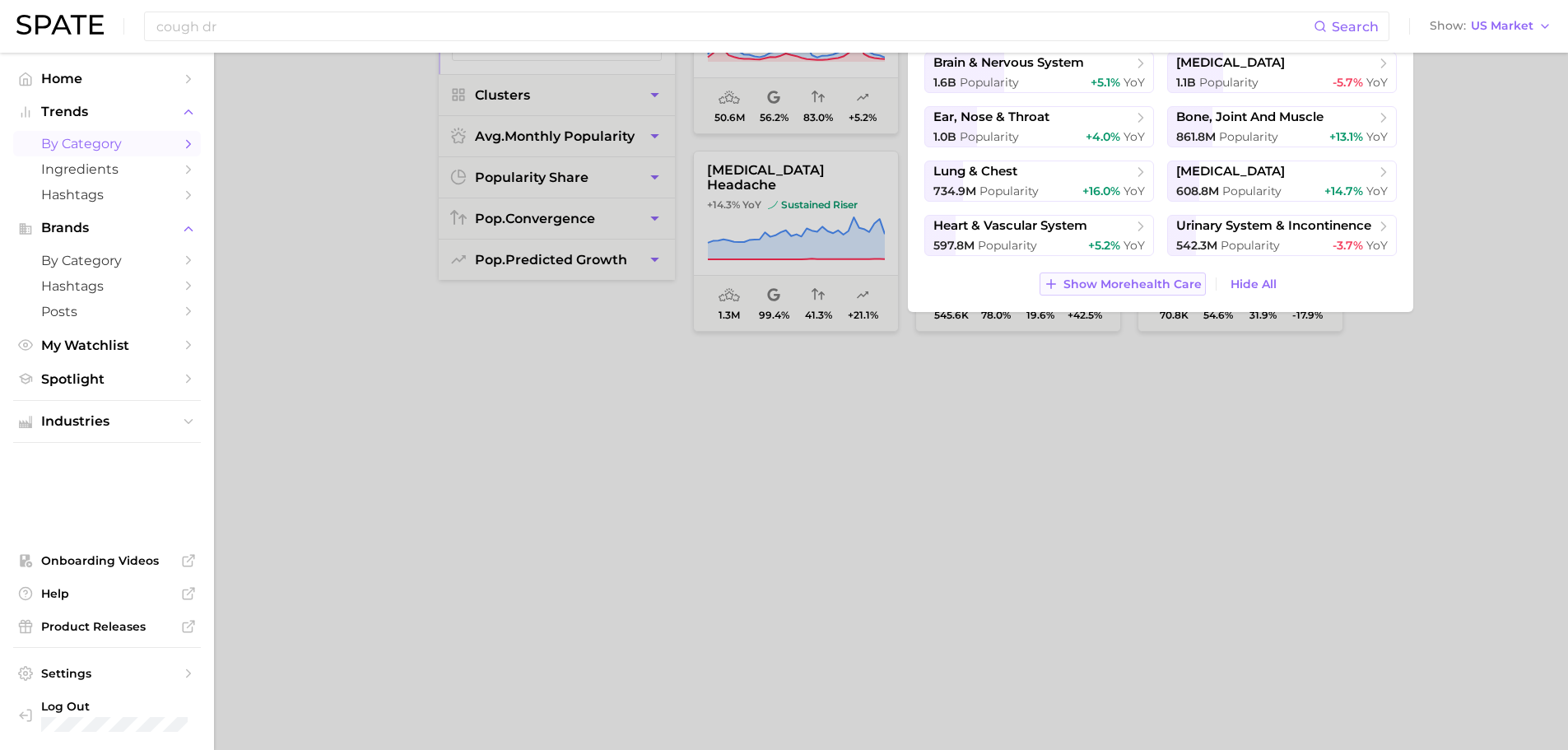
click at [1144, 279] on span "Show More health care" at bounding box center [1132, 285] width 138 height 14
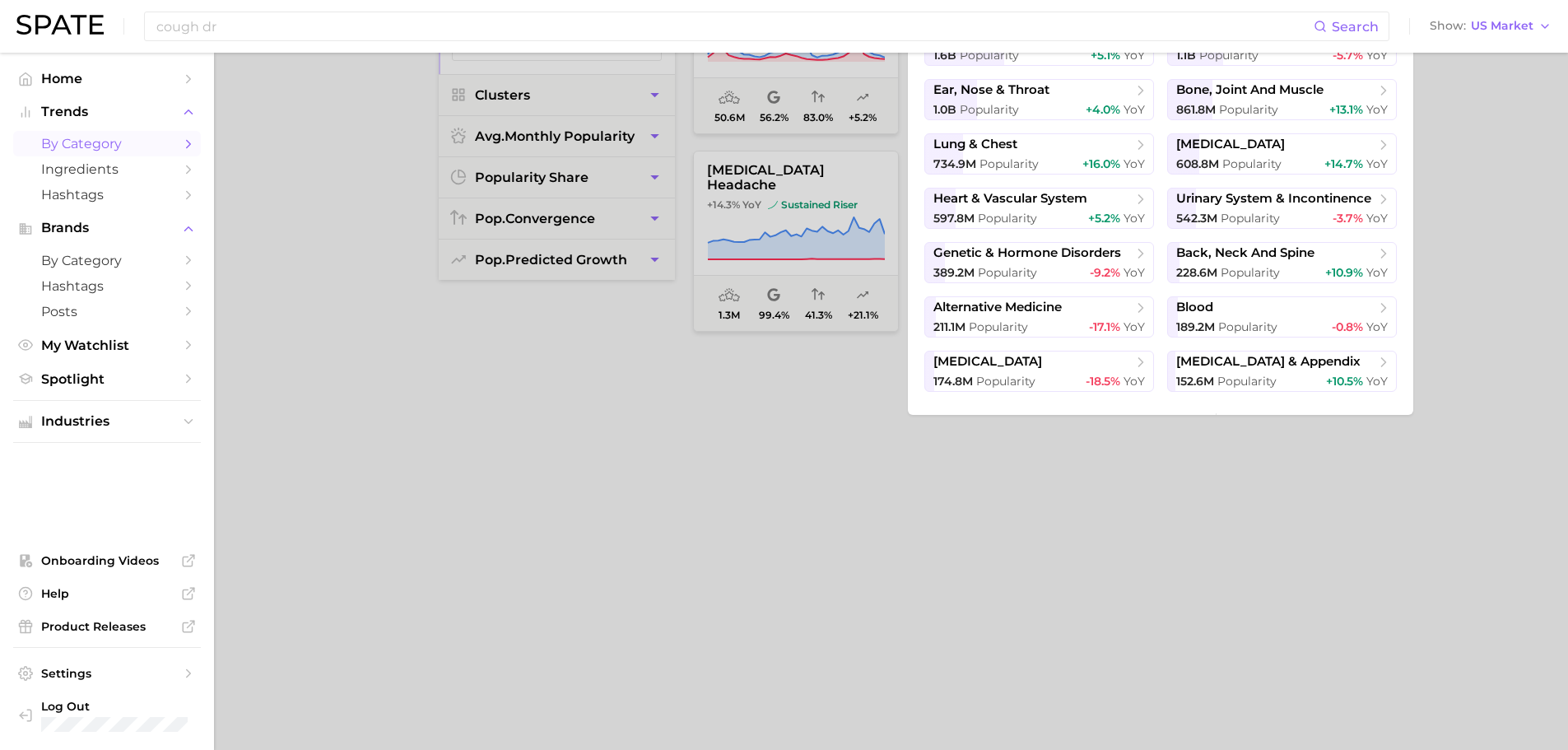
scroll to position [60, 0]
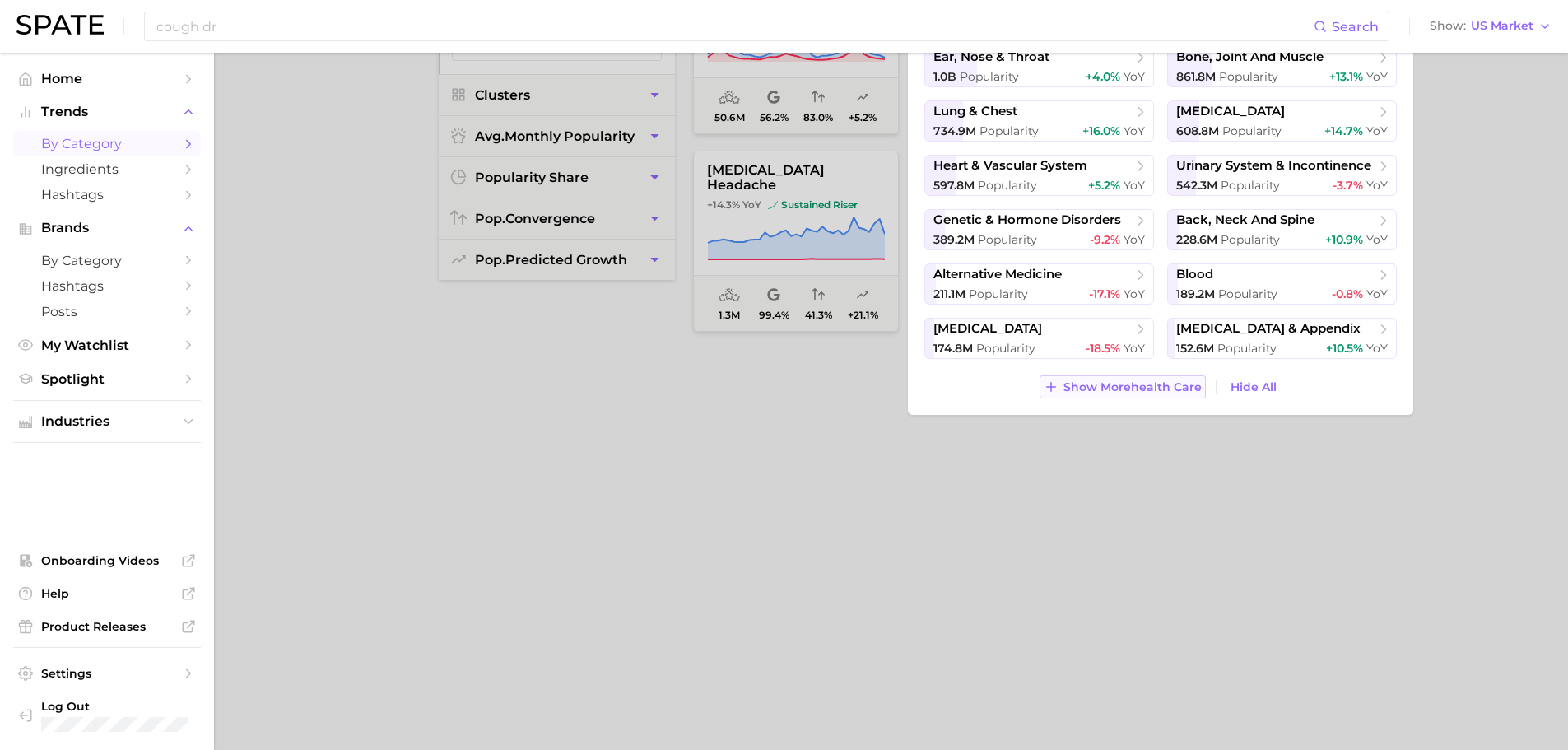
click at [1156, 383] on span "Show More health care" at bounding box center [1132, 388] width 138 height 14
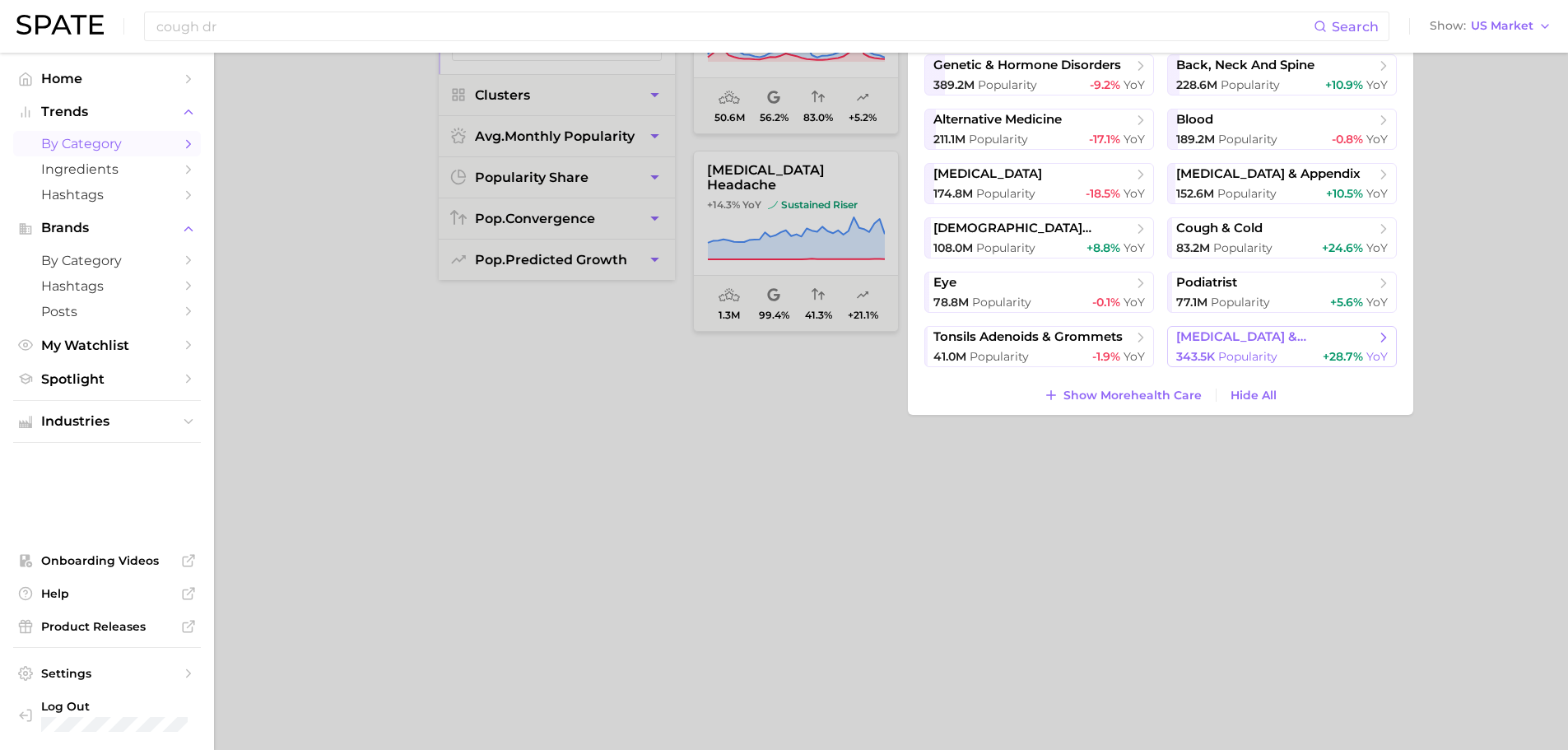
scroll to position [223, 0]
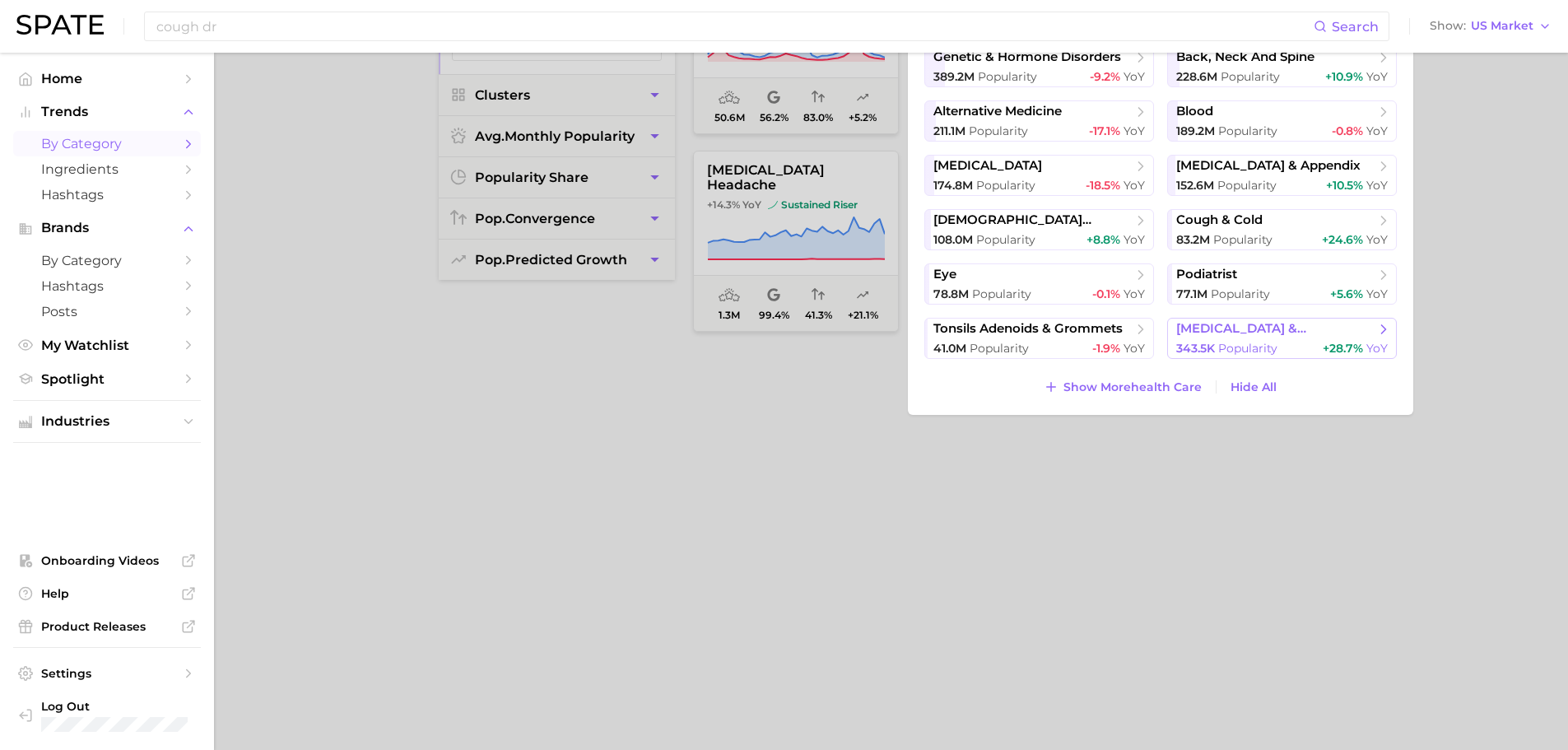
click at [1265, 327] on span "[MEDICAL_DATA] & [MEDICAL_DATA]" at bounding box center [1277, 329] width 200 height 16
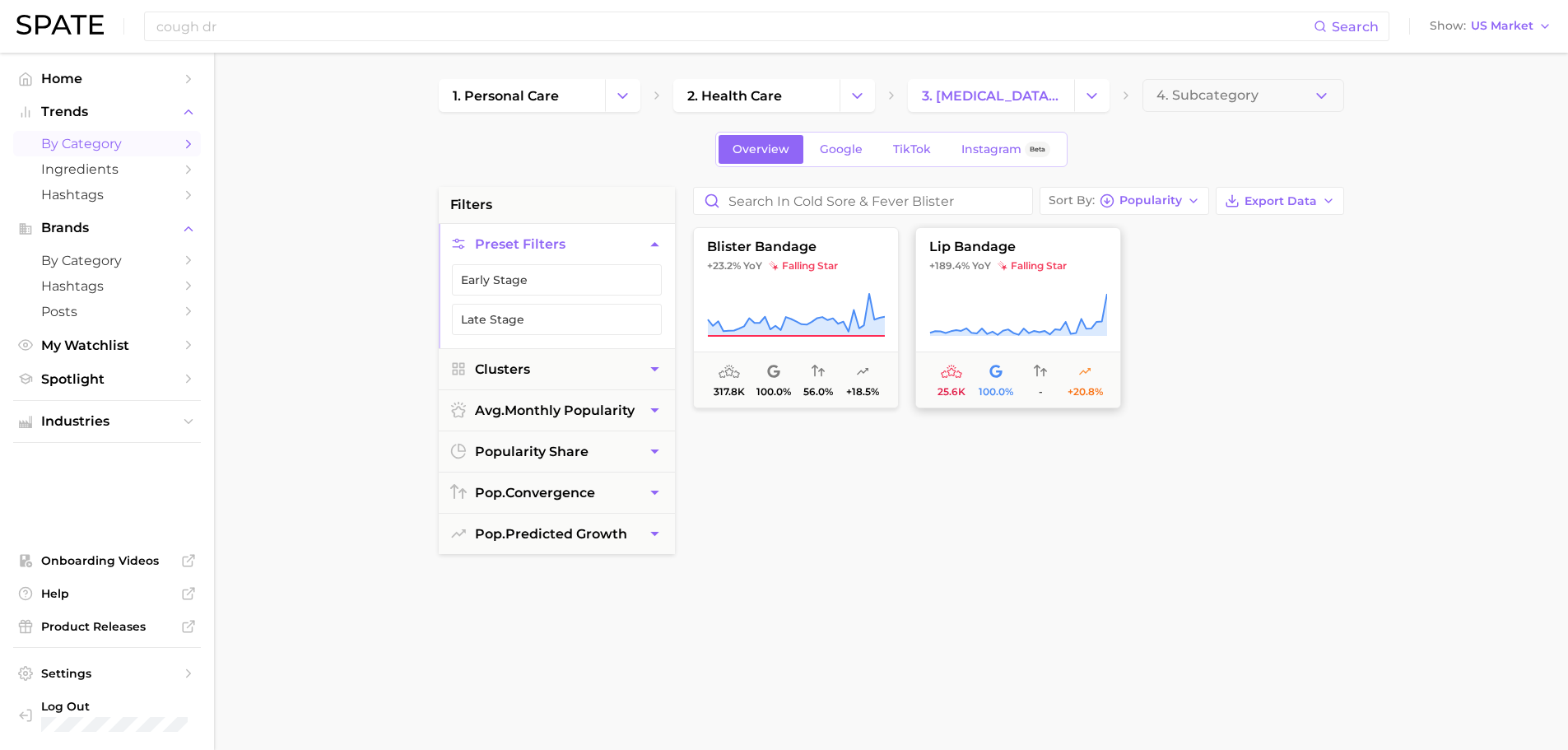
click at [998, 299] on icon at bounding box center [1018, 315] width 178 height 46
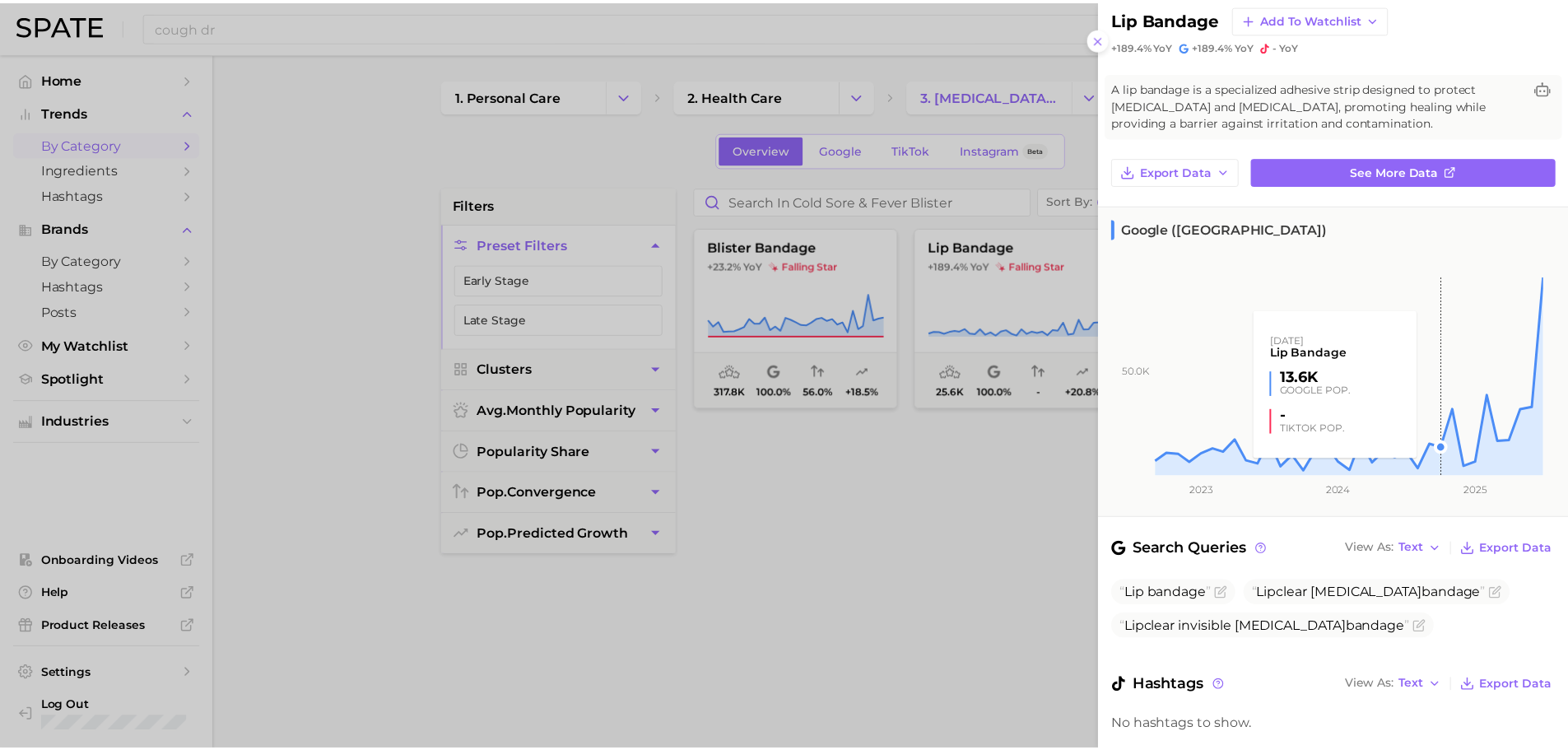
scroll to position [72, 0]
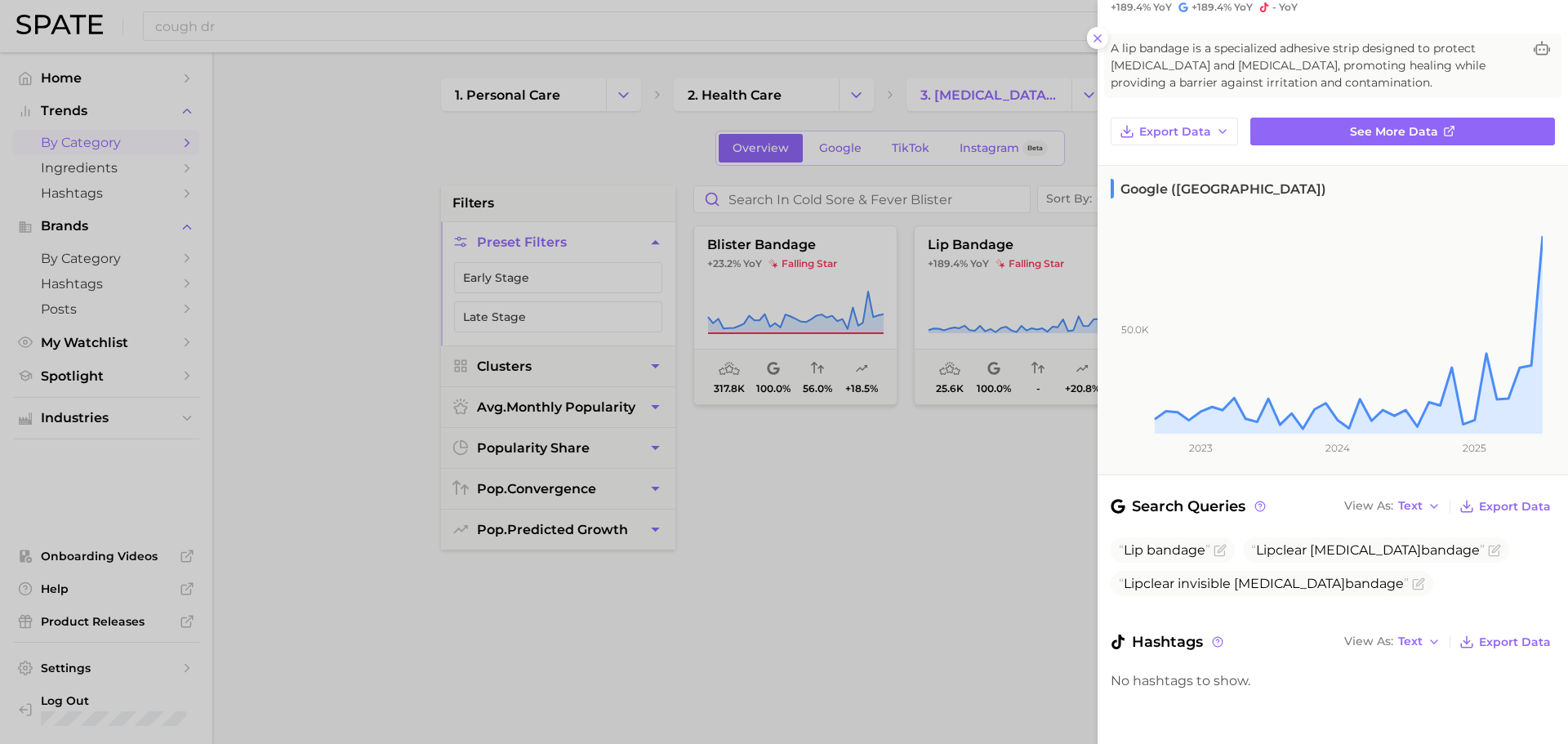
click at [887, 550] on div at bounding box center [784, 372] width 1568 height 744
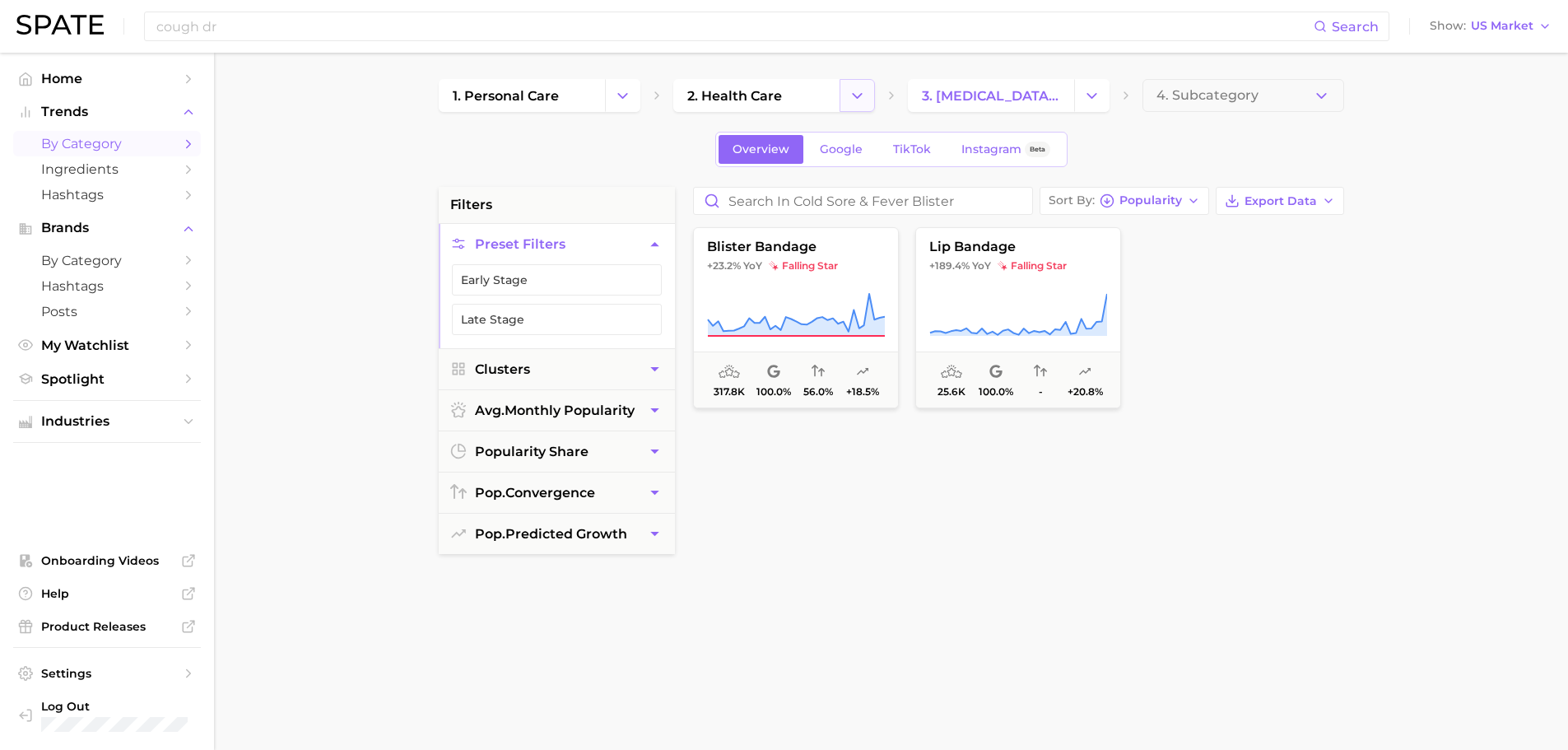
click at [852, 89] on icon "Change Category" at bounding box center [857, 96] width 17 height 17
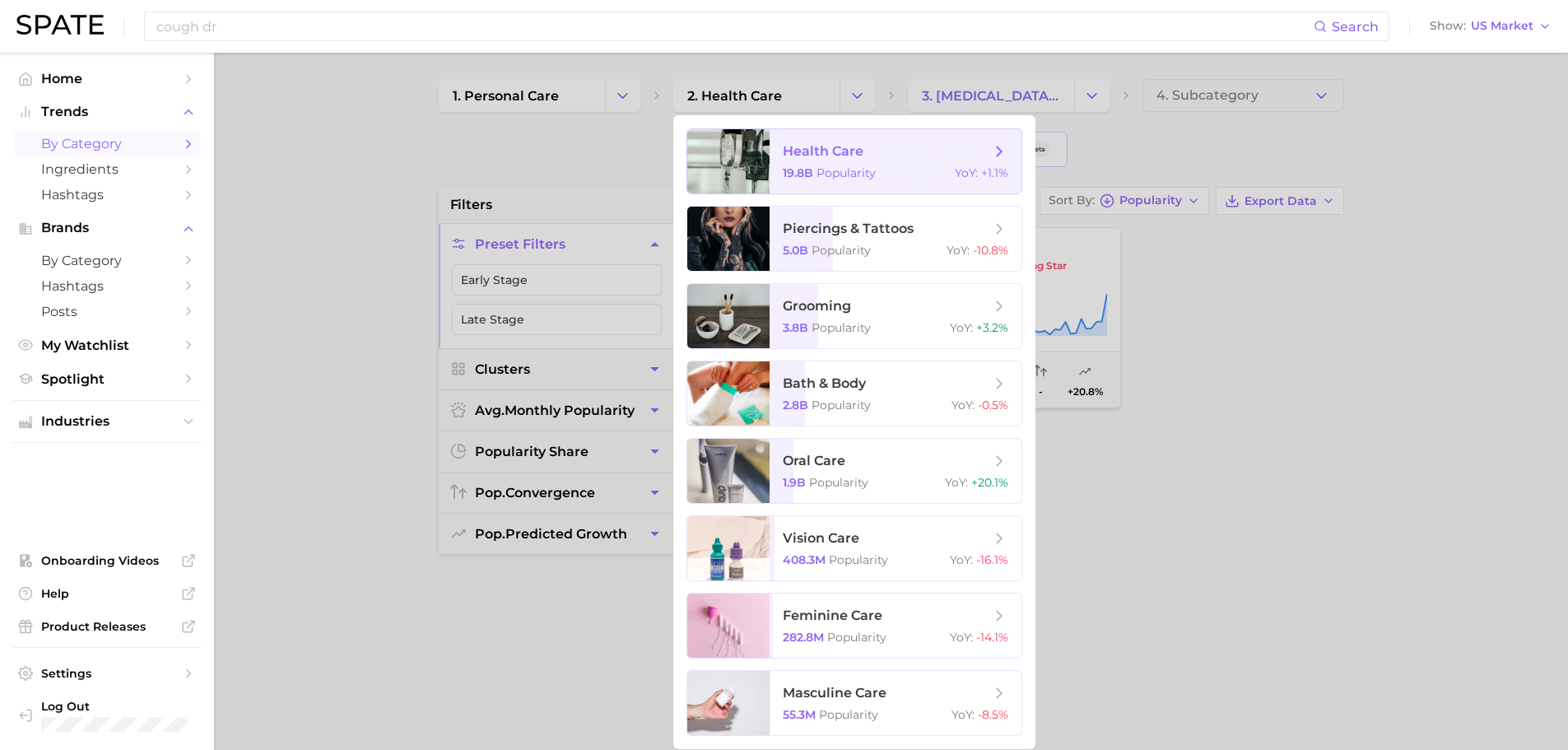
click at [896, 160] on span "health care 19.8b Popularity YoY : +1.1%" at bounding box center [895, 161] width 251 height 64
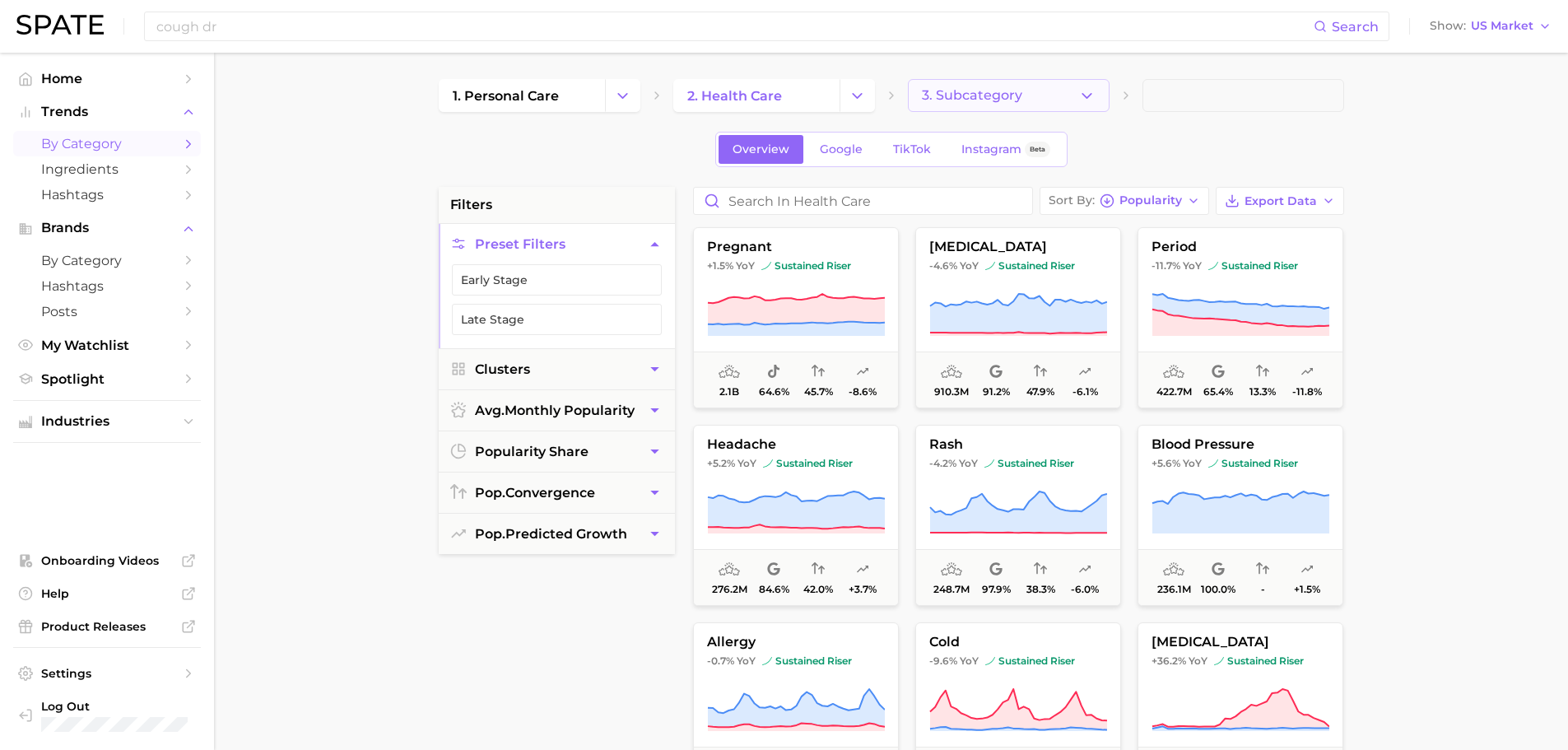
click at [1084, 93] on icon "button" at bounding box center [1087, 96] width 17 height 17
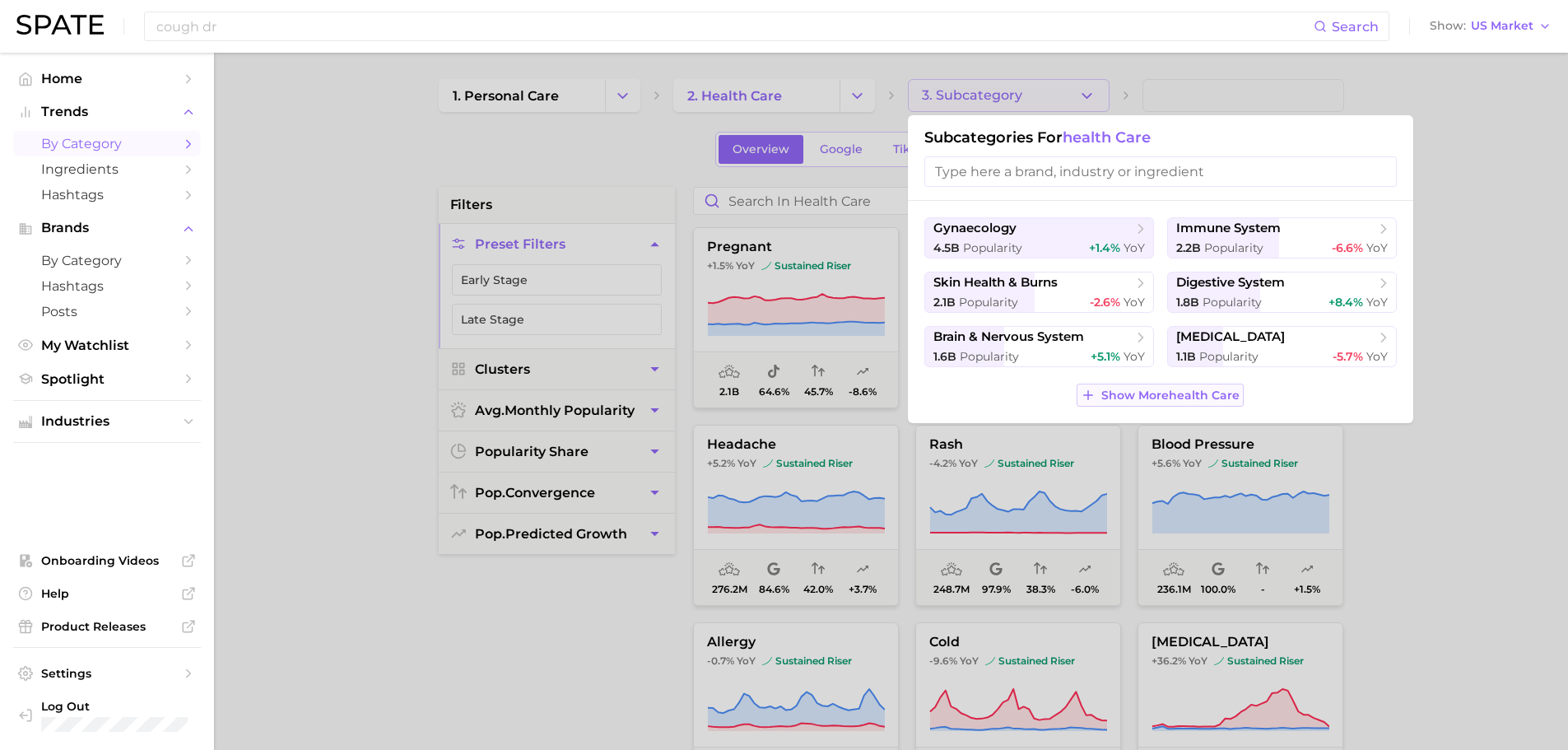
click at [1186, 389] on span "Show More health care" at bounding box center [1171, 395] width 138 height 14
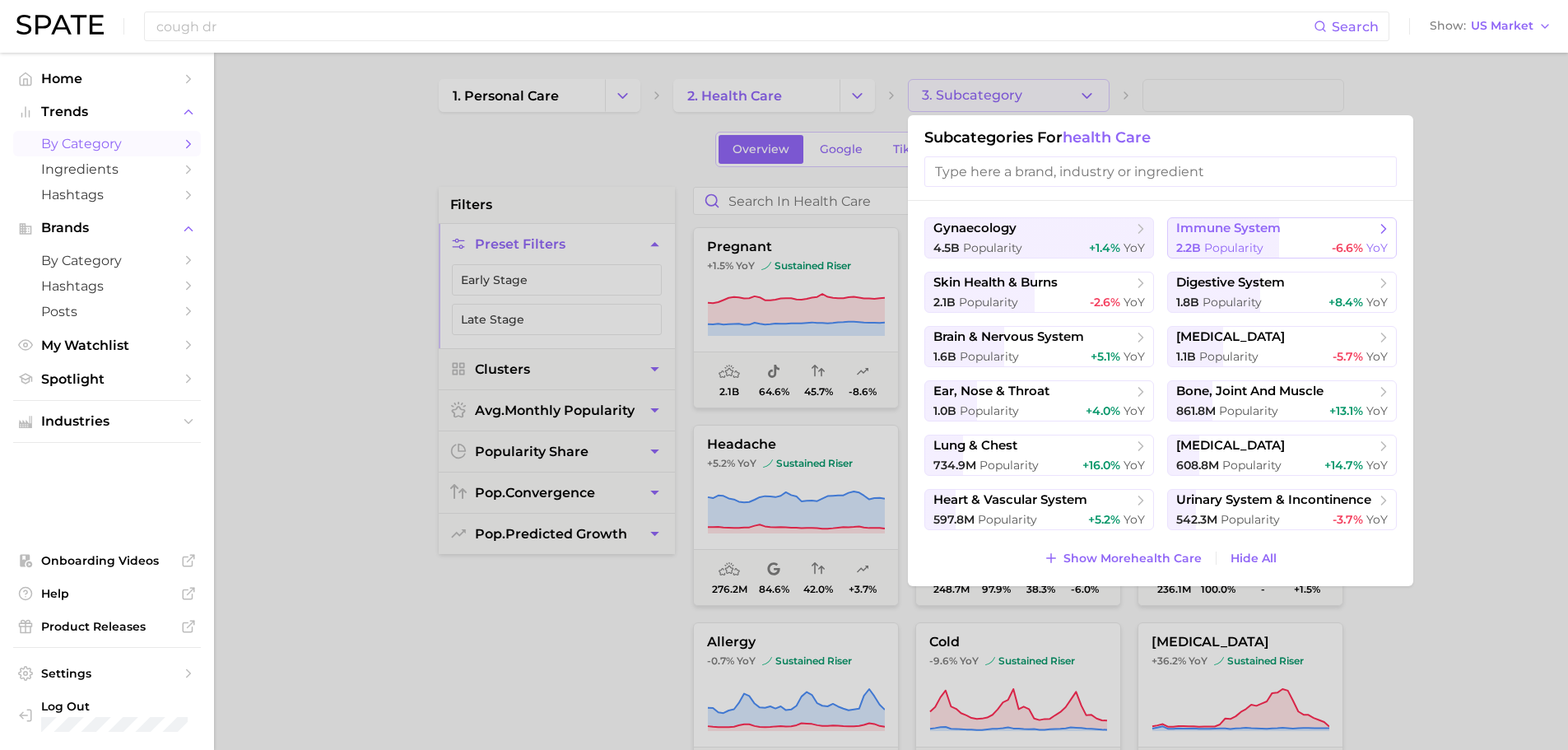
click at [1272, 234] on span "immune system" at bounding box center [1229, 228] width 105 height 16
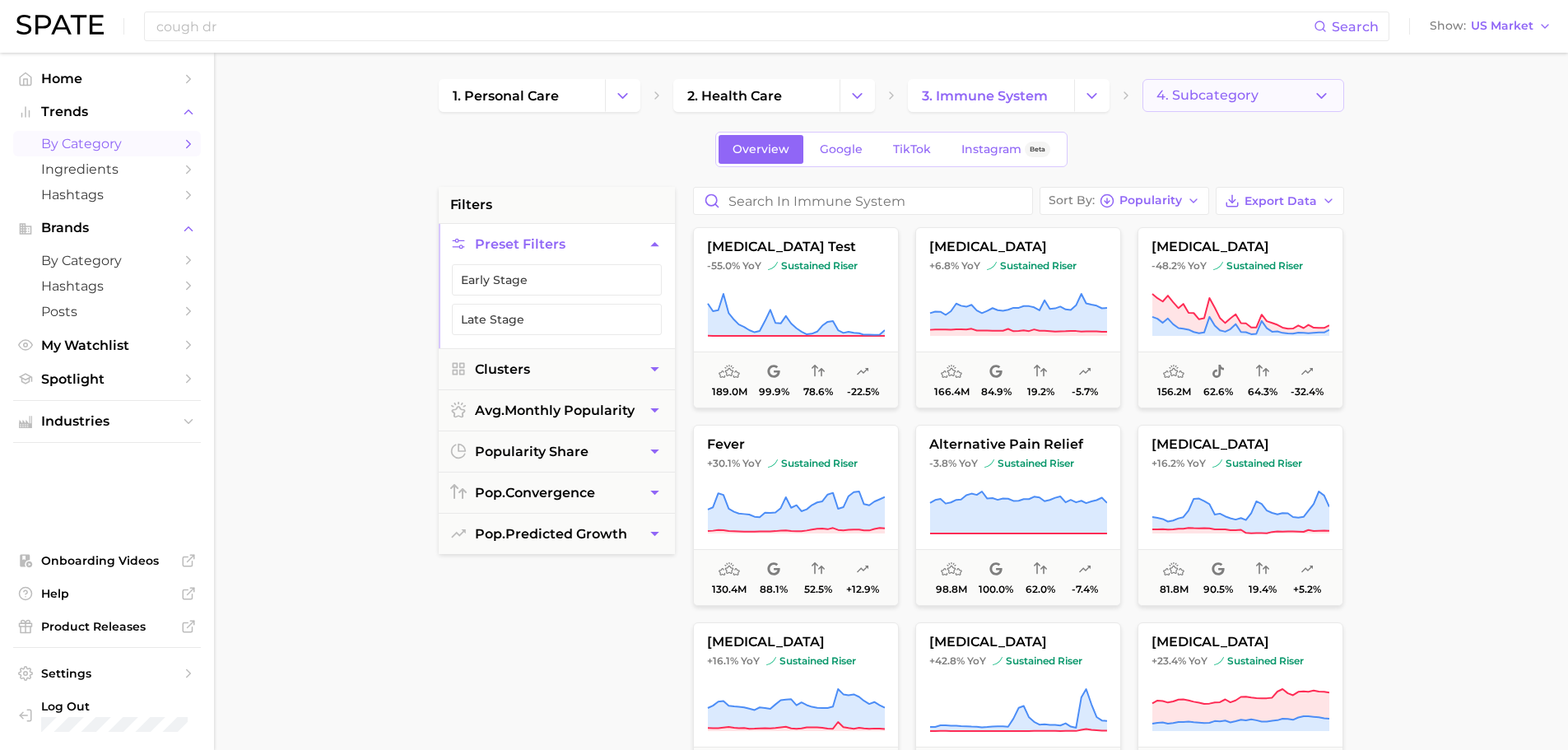
click at [1323, 101] on icon "button" at bounding box center [1321, 96] width 17 height 17
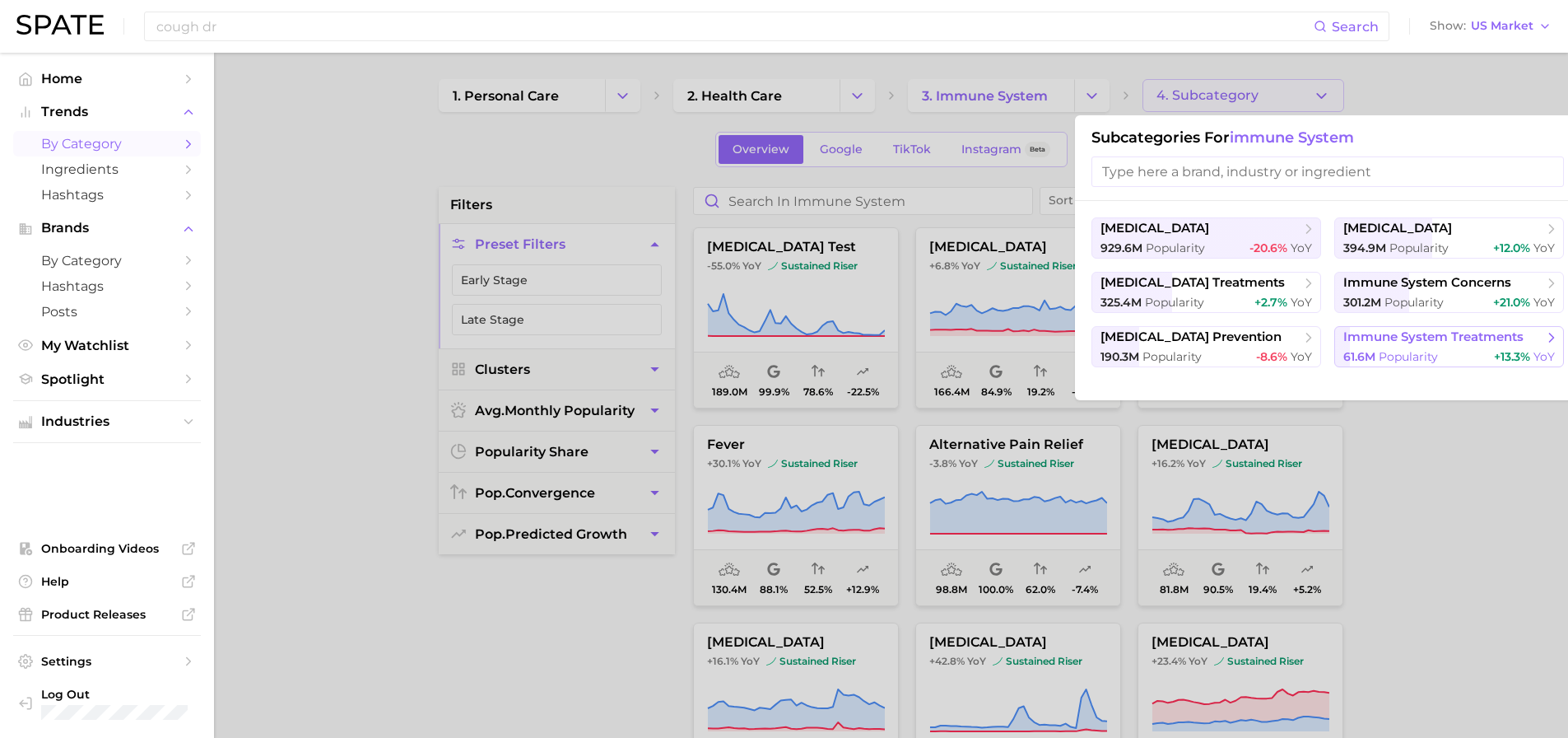
click at [1416, 344] on span "immune system treatments" at bounding box center [1434, 337] width 181 height 16
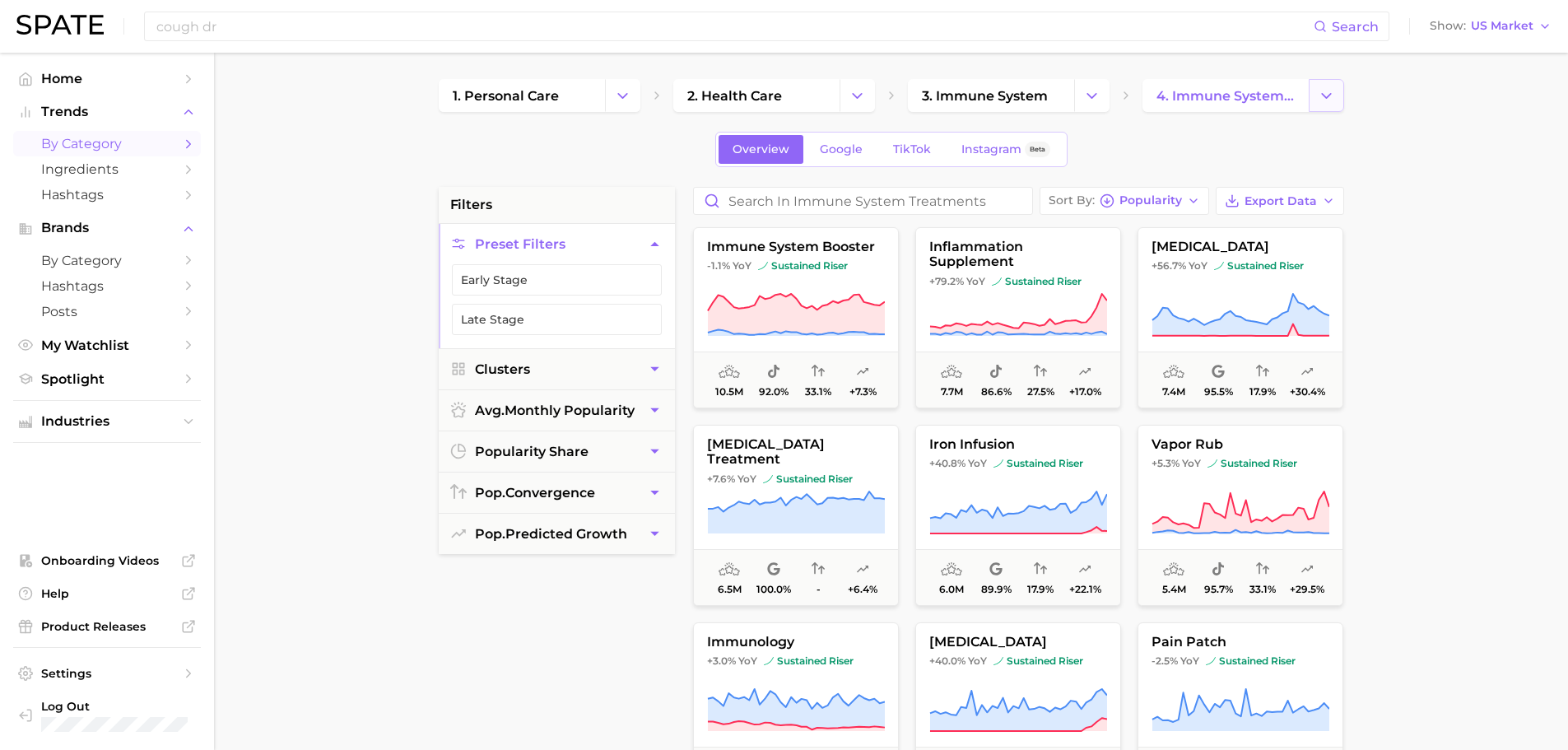
click at [1322, 100] on icon "Change Category" at bounding box center [1327, 96] width 17 height 17
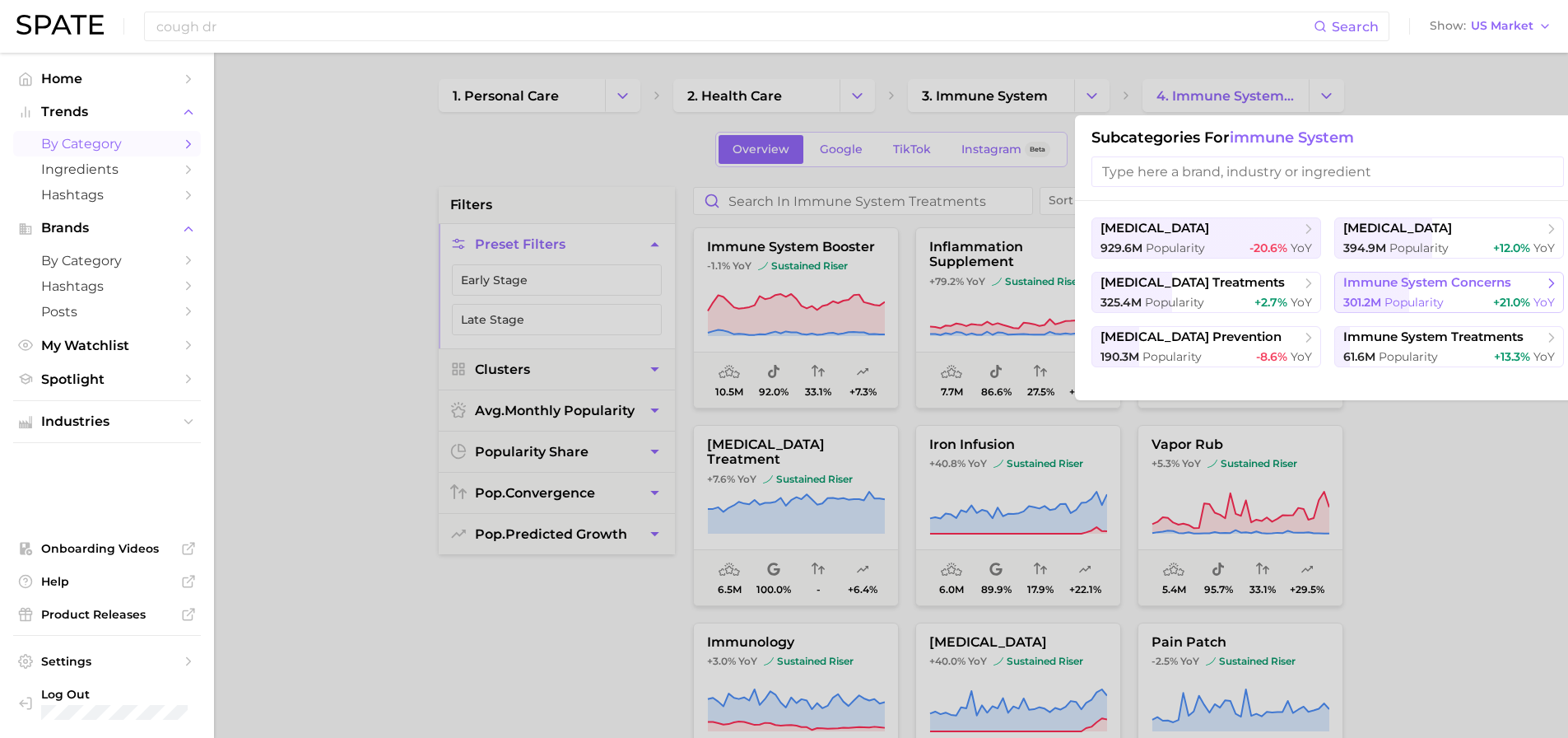
click at [1436, 304] on span "Popularity" at bounding box center [1414, 302] width 59 height 15
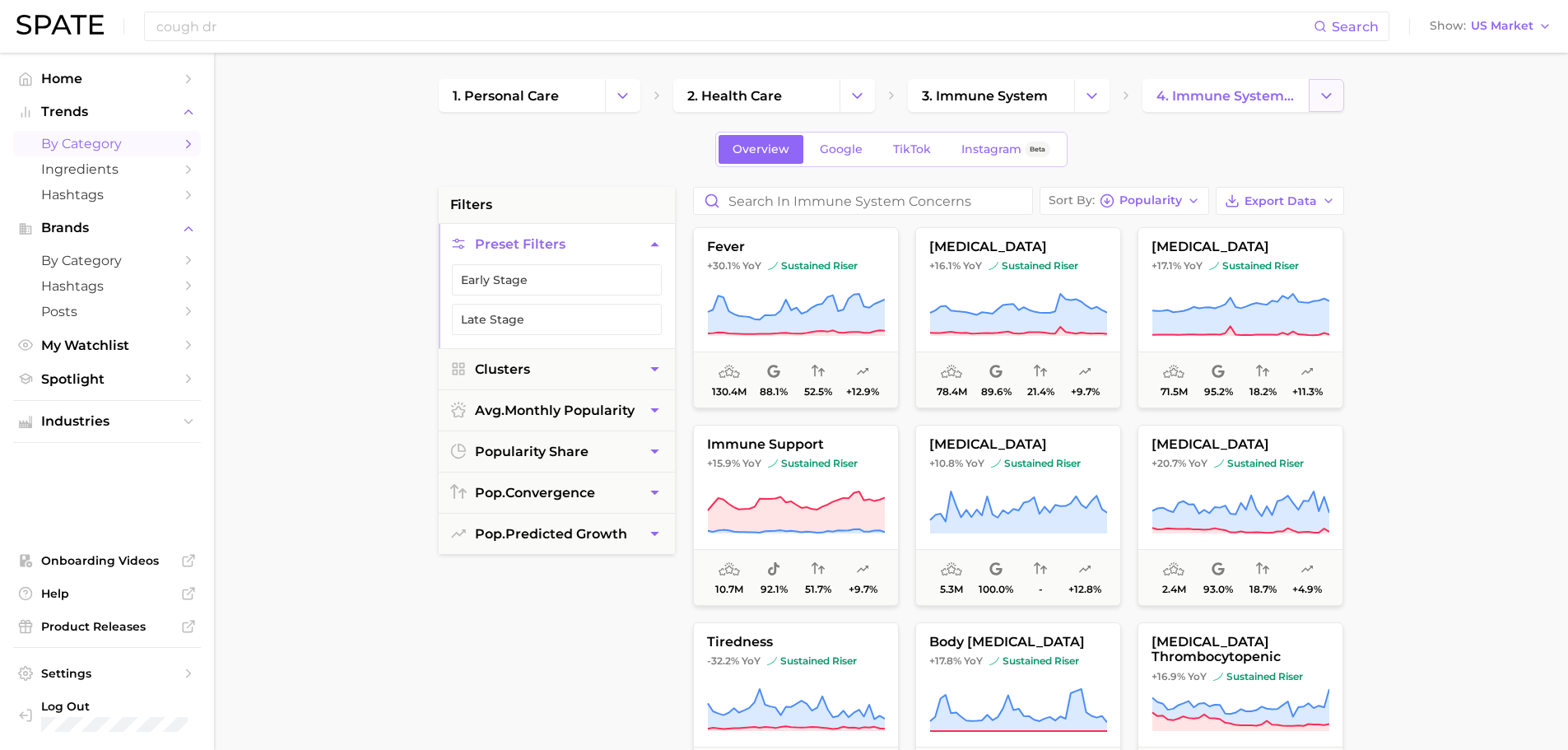
click at [1329, 94] on polyline "Change Category" at bounding box center [1326, 95] width 9 height 4
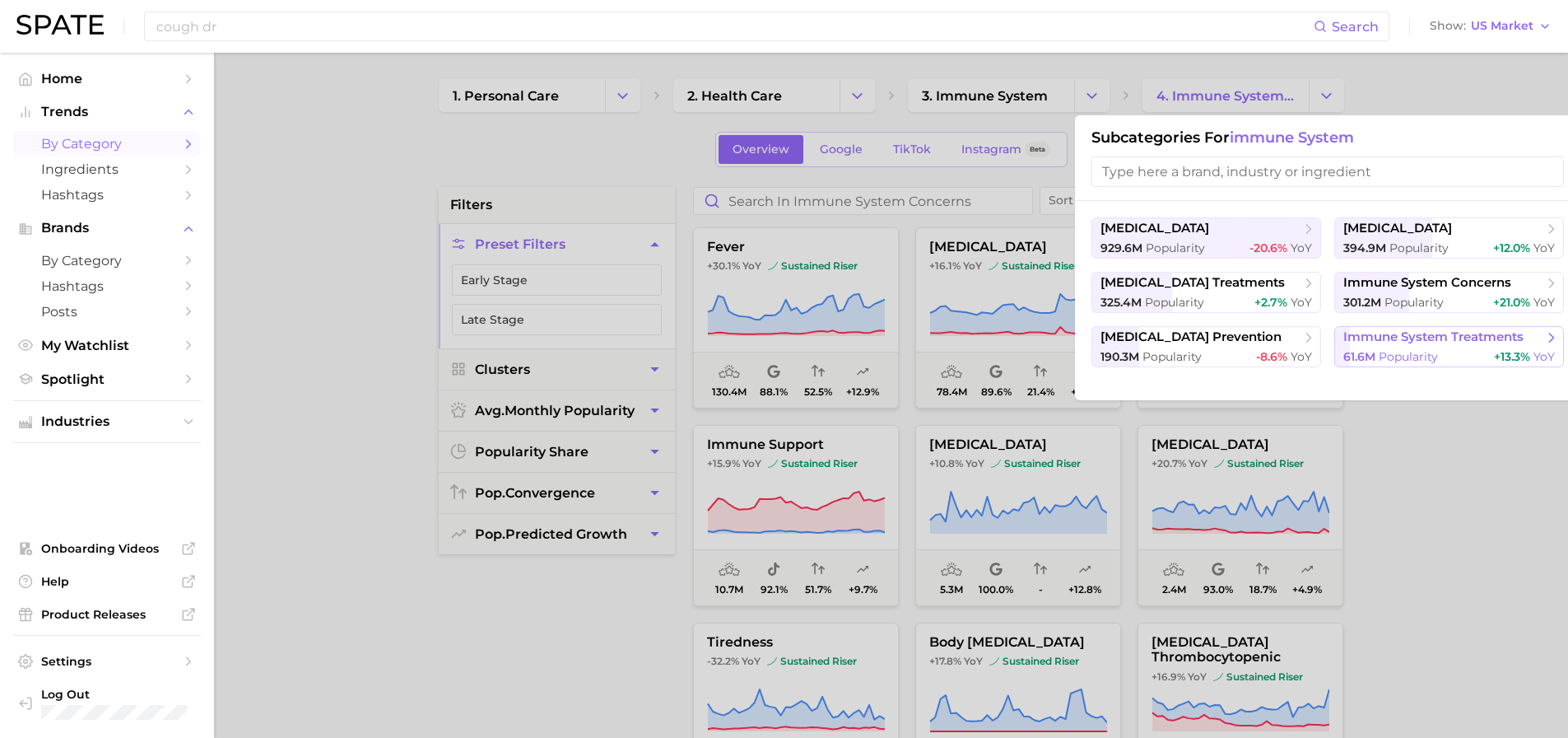
click at [1408, 345] on span "immune system treatments" at bounding box center [1444, 337] width 200 height 17
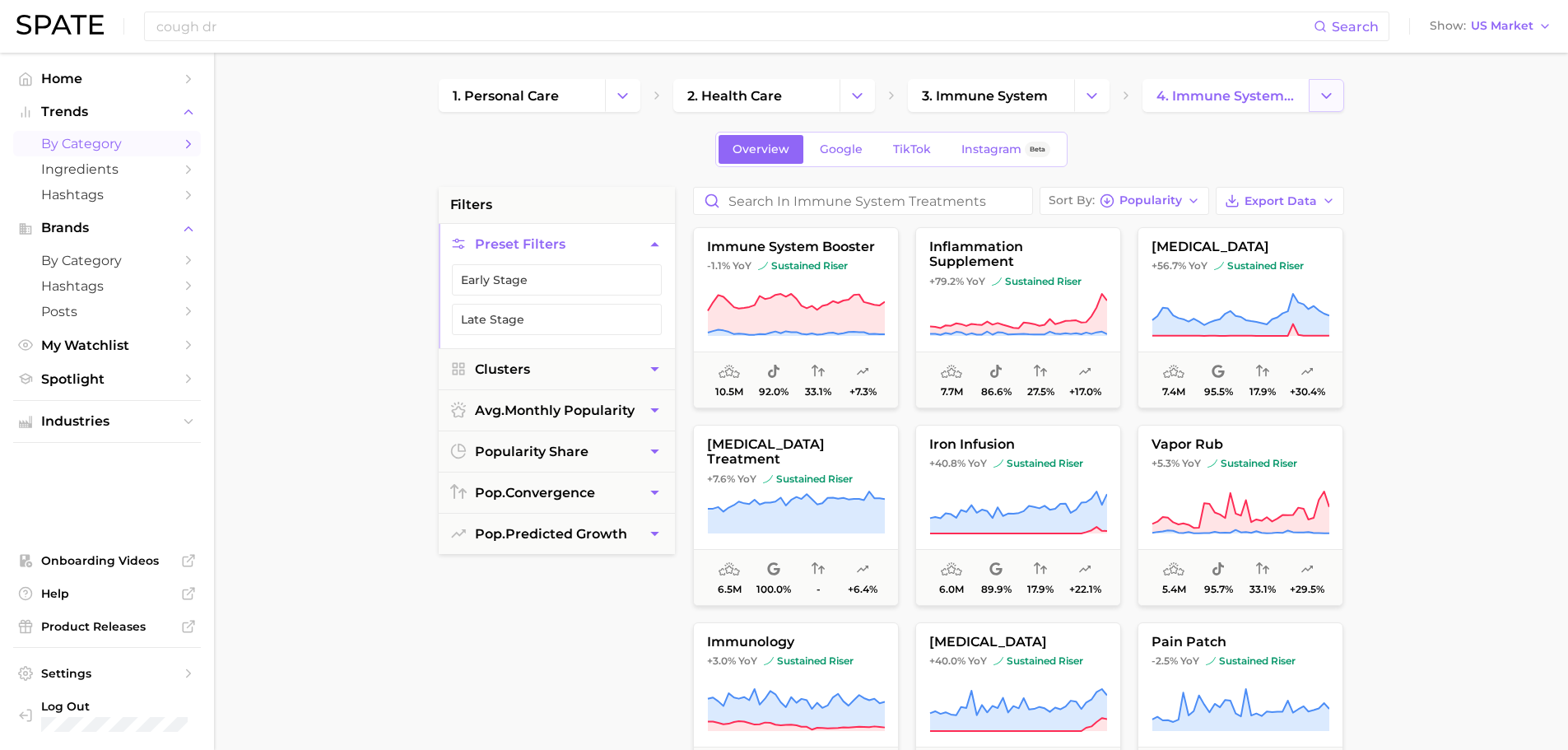
click at [1334, 89] on button "Change Category" at bounding box center [1326, 95] width 35 height 33
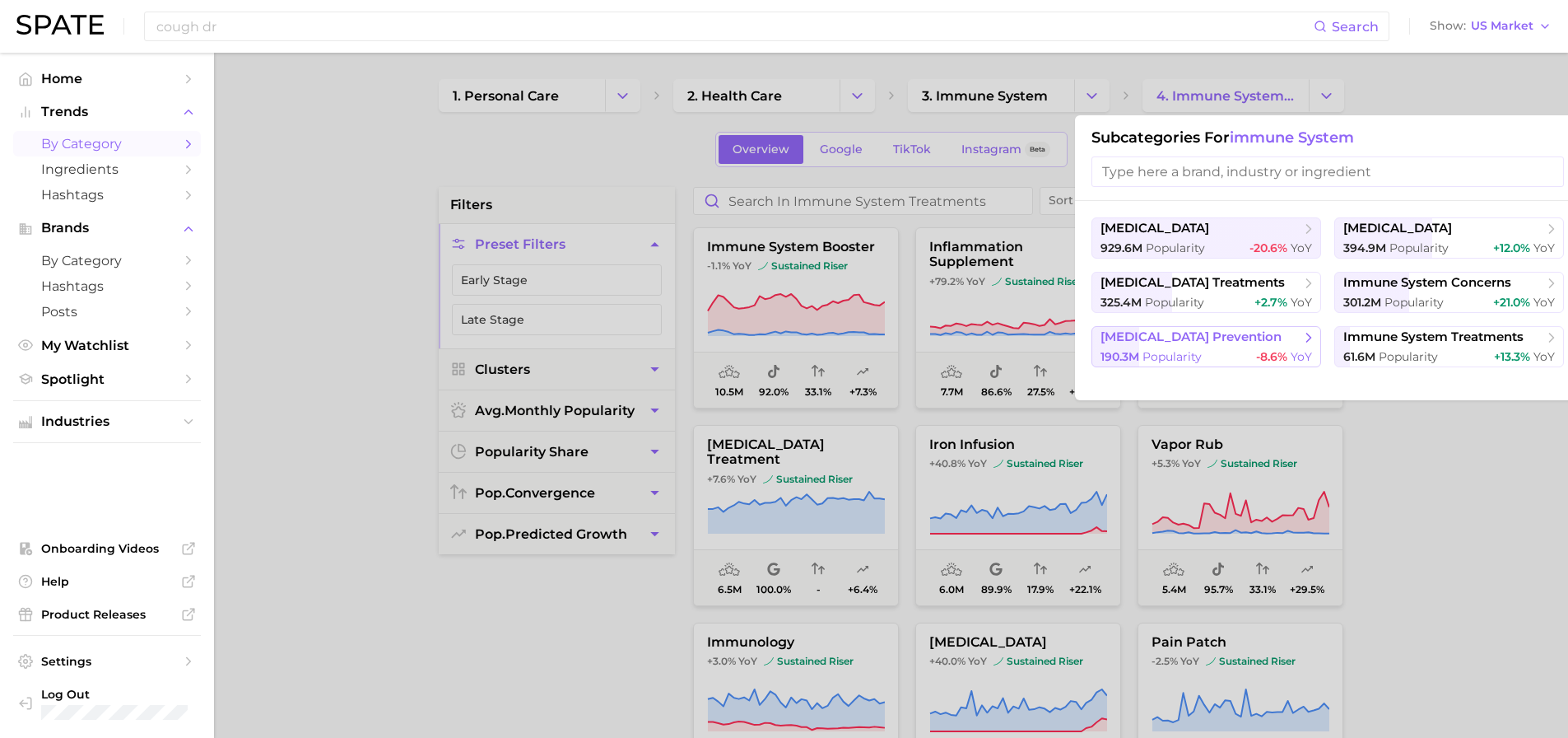
click at [1247, 350] on div "190.3m Popularity -8.6% YoY" at bounding box center [1207, 357] width 212 height 16
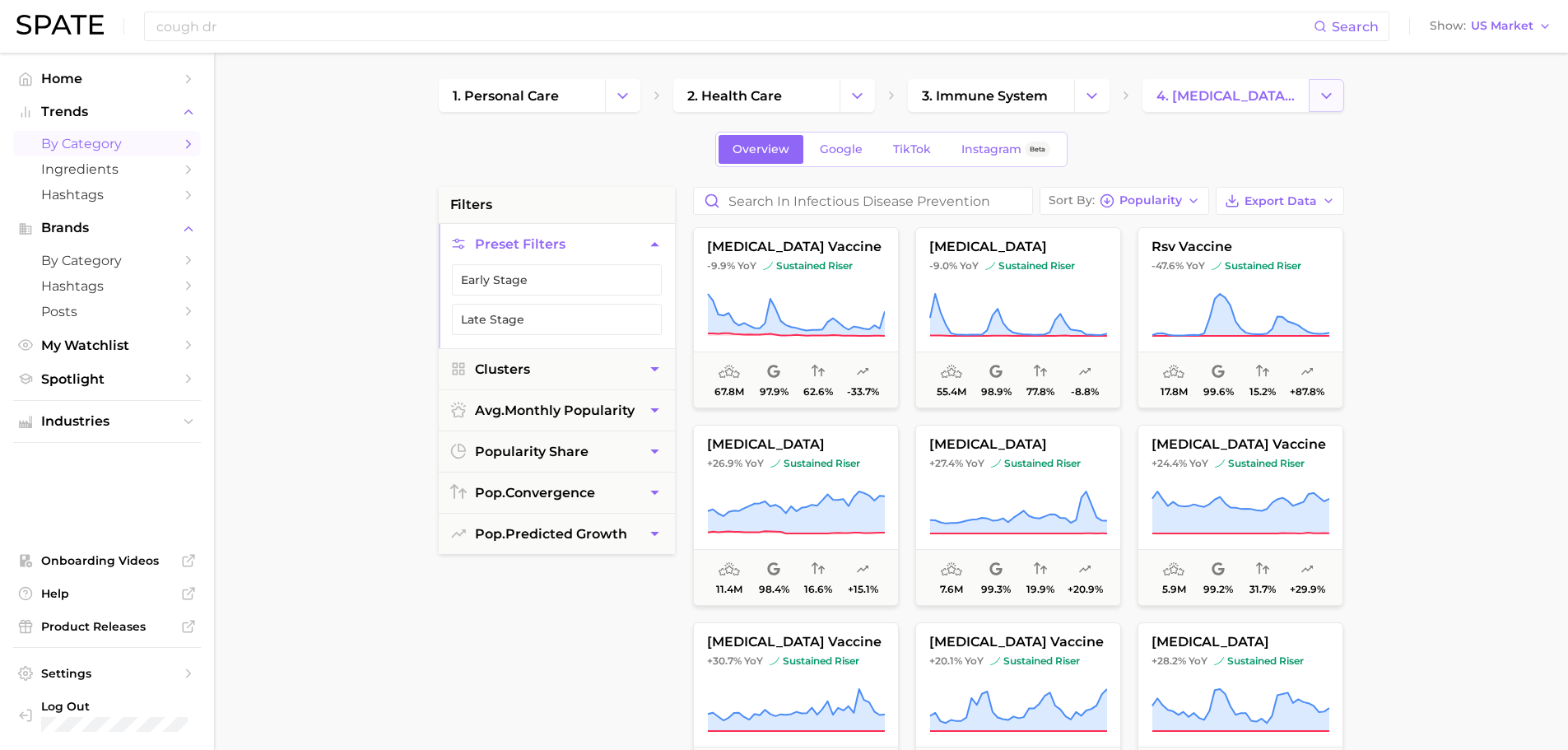
click at [1332, 95] on icon "Change Category" at bounding box center [1327, 96] width 17 height 17
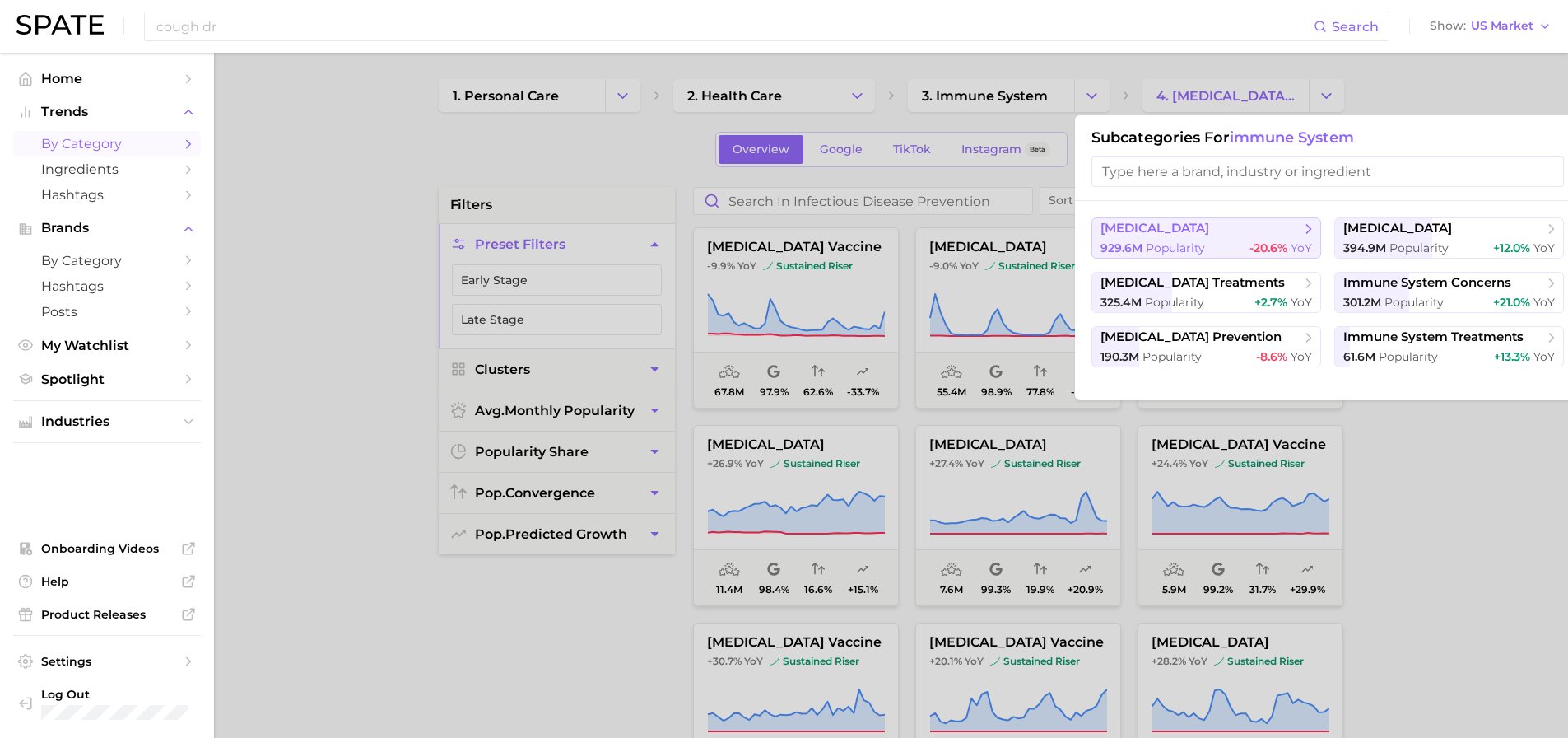
click at [1219, 243] on div "929.6m Popularity -20.6% YoY" at bounding box center [1207, 249] width 212 height 16
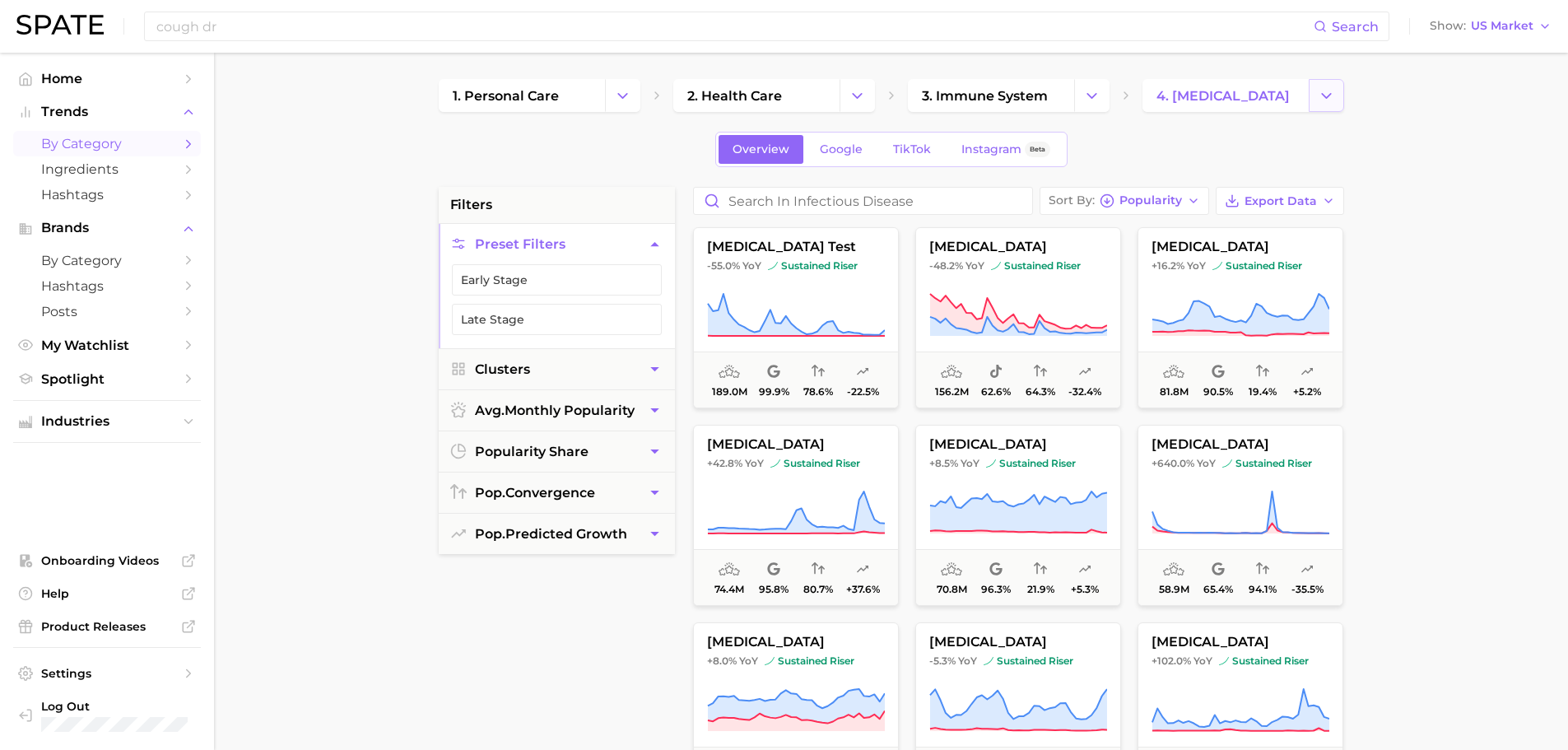
click at [1343, 89] on button "Change Category" at bounding box center [1326, 95] width 35 height 33
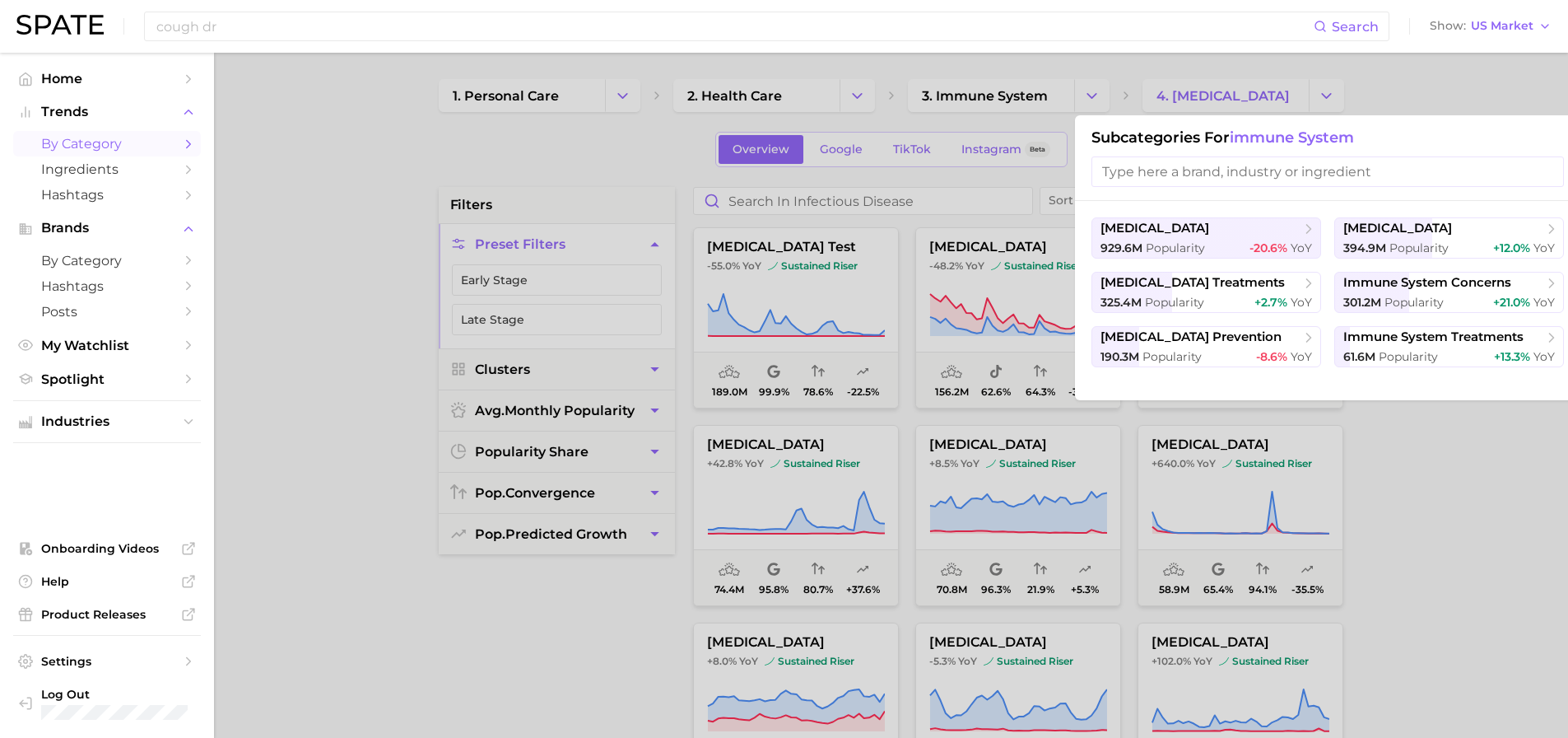
drag, startPoint x: 1485, startPoint y: 93, endPoint x: 1485, endPoint y: 106, distance: 13.0
click at [1485, 106] on div at bounding box center [784, 369] width 1568 height 738
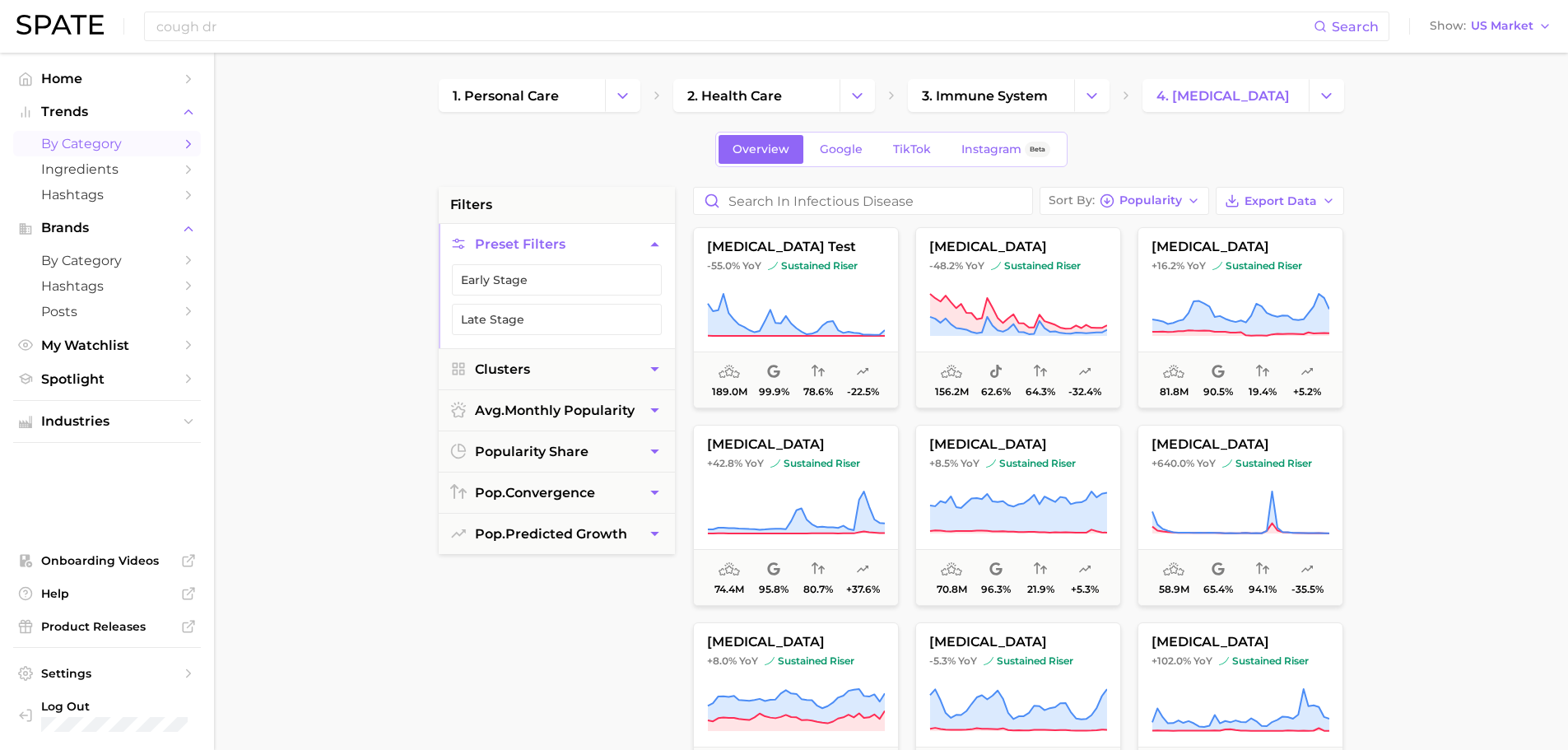
click at [399, 560] on main "1. personal care 2. health care 3. immune system 4. [MEDICAL_DATA] Overview Goo…" at bounding box center [890, 677] width 1354 height 1249
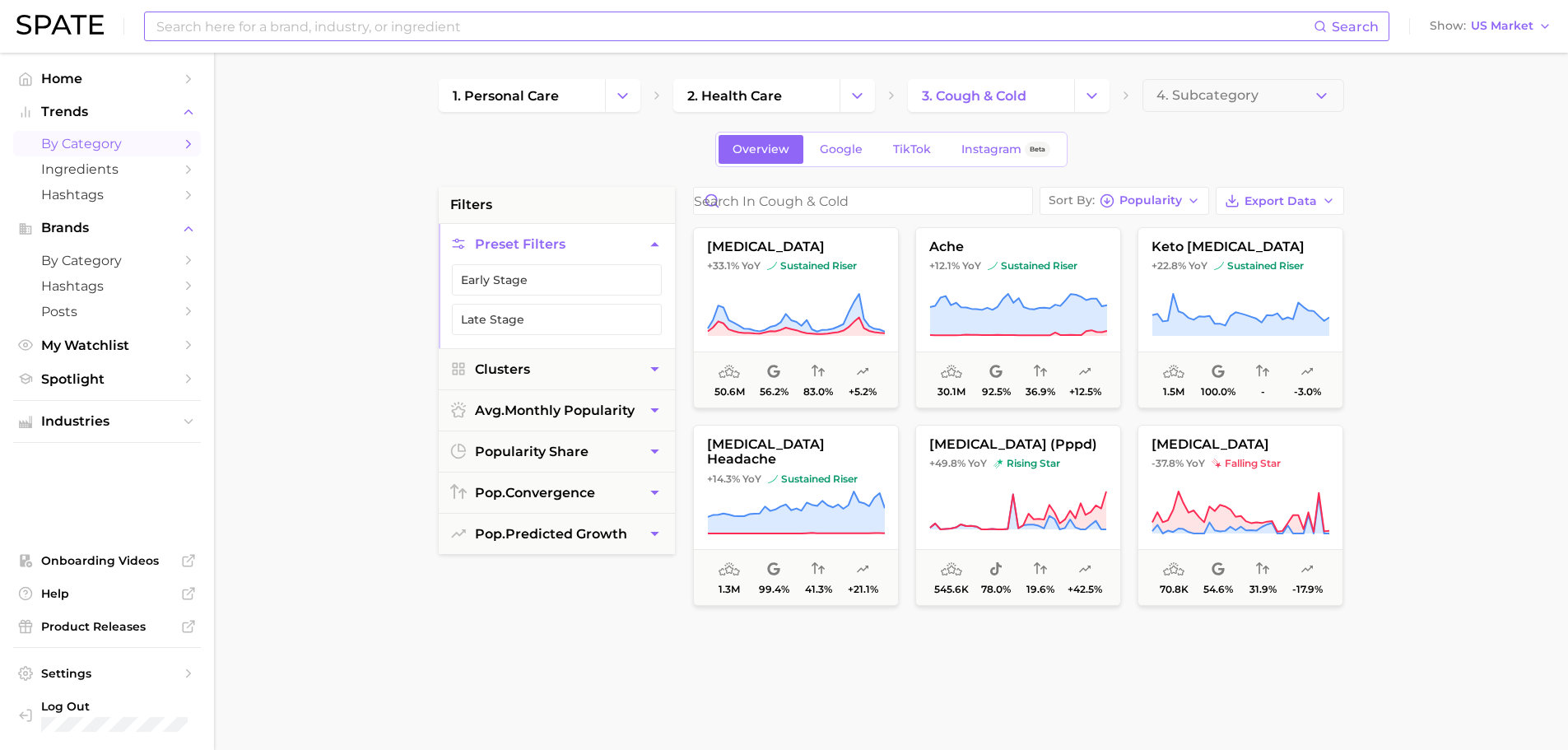
click at [371, 26] on input at bounding box center [734, 26] width 1159 height 28
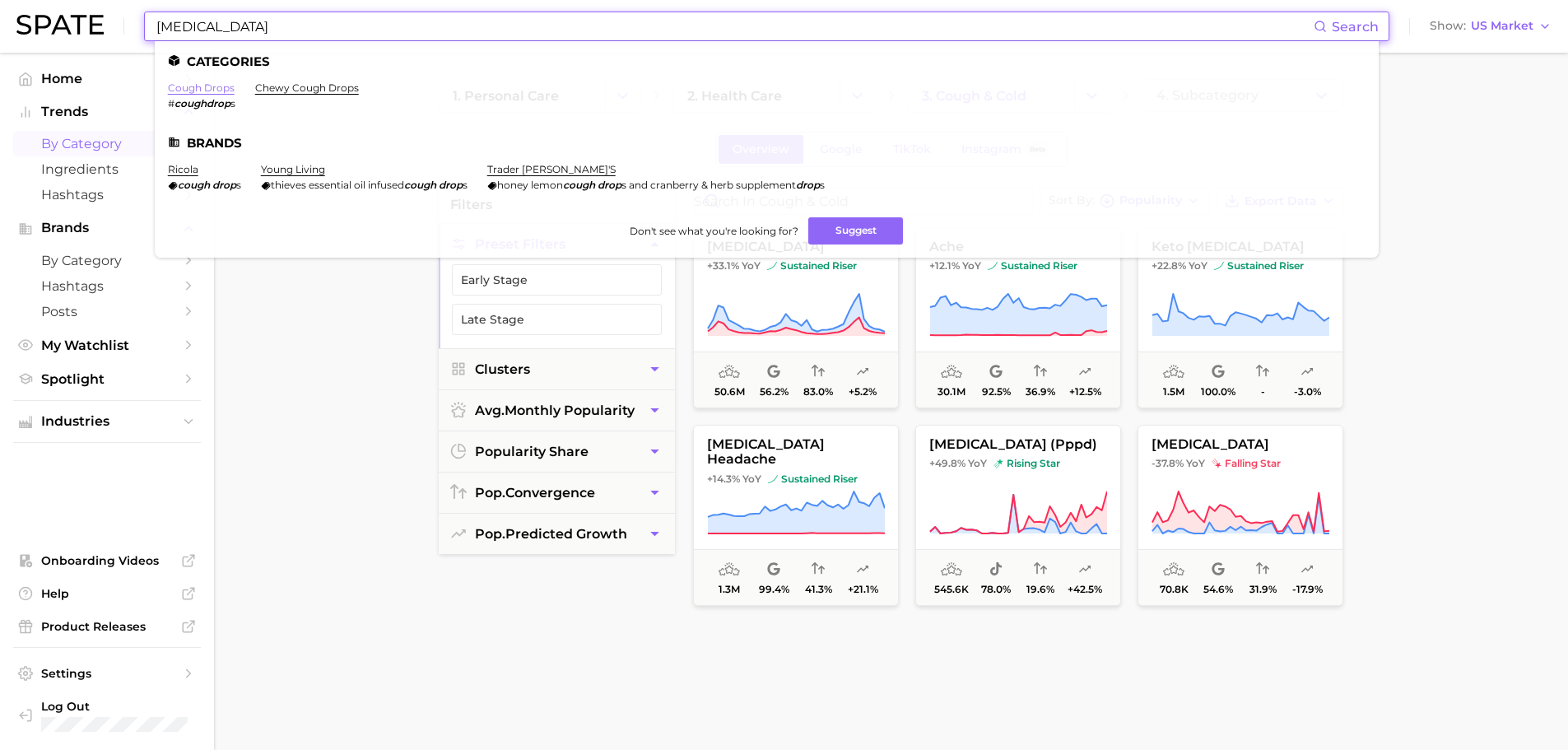
type input "[MEDICAL_DATA]"
click at [212, 88] on link "cough drops" at bounding box center [201, 87] width 67 height 13
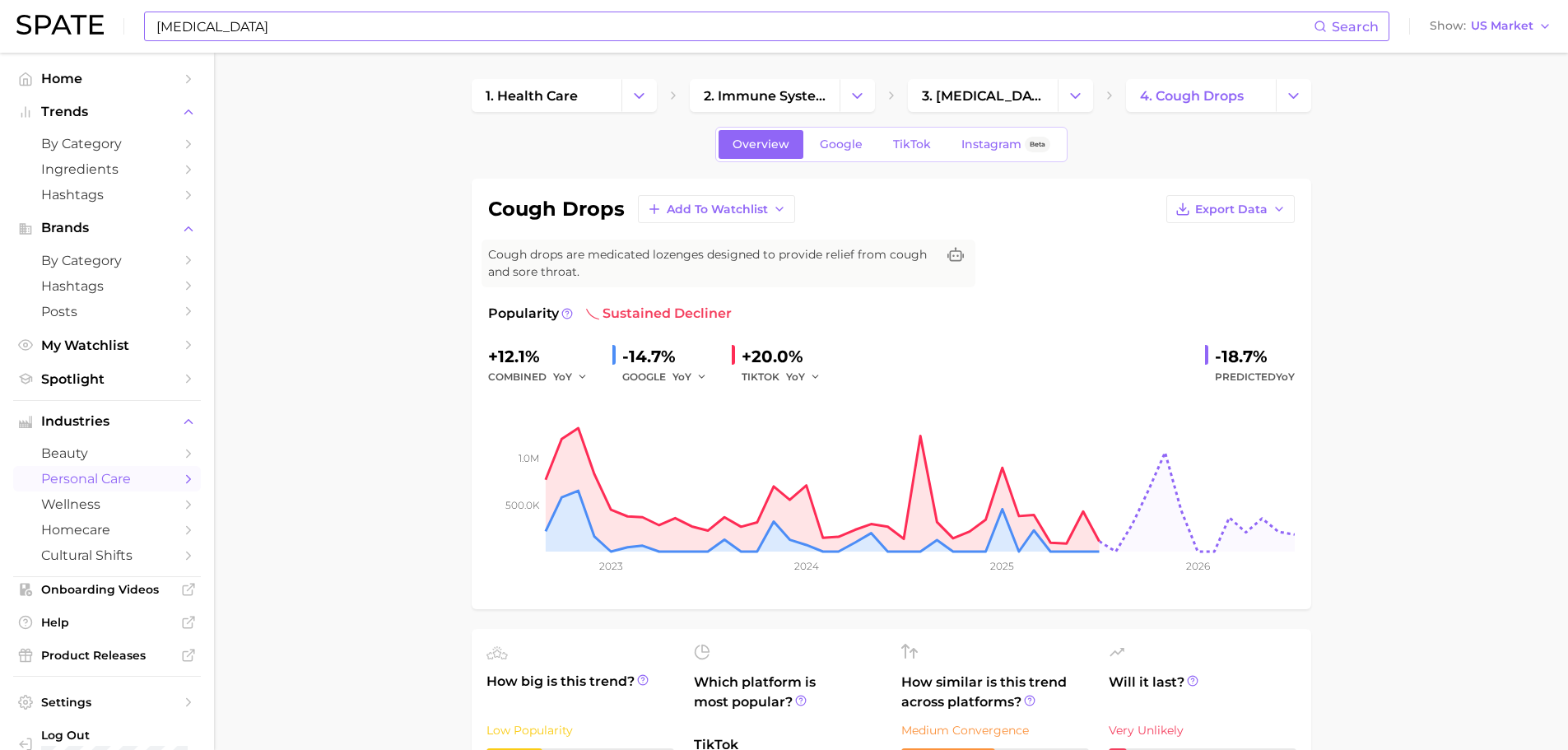
click at [318, 27] on input "[MEDICAL_DATA]" at bounding box center [734, 26] width 1159 height 28
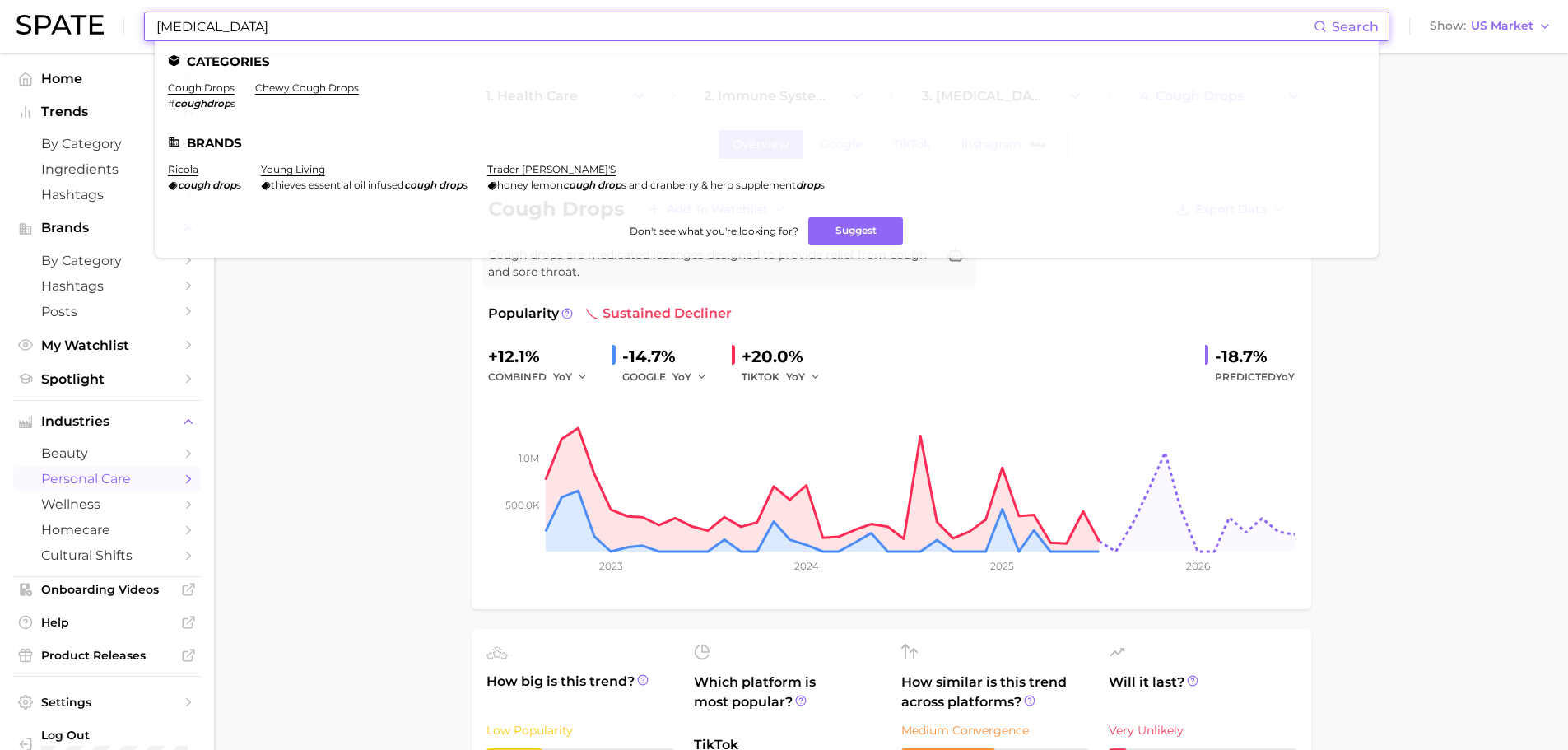
drag, startPoint x: 306, startPoint y: 25, endPoint x: 203, endPoint y: 25, distance: 103.0
click at [203, 26] on input "cough drop" at bounding box center [734, 26] width 1159 height 28
click at [200, 90] on link "cough syrup" at bounding box center [200, 87] width 65 height 13
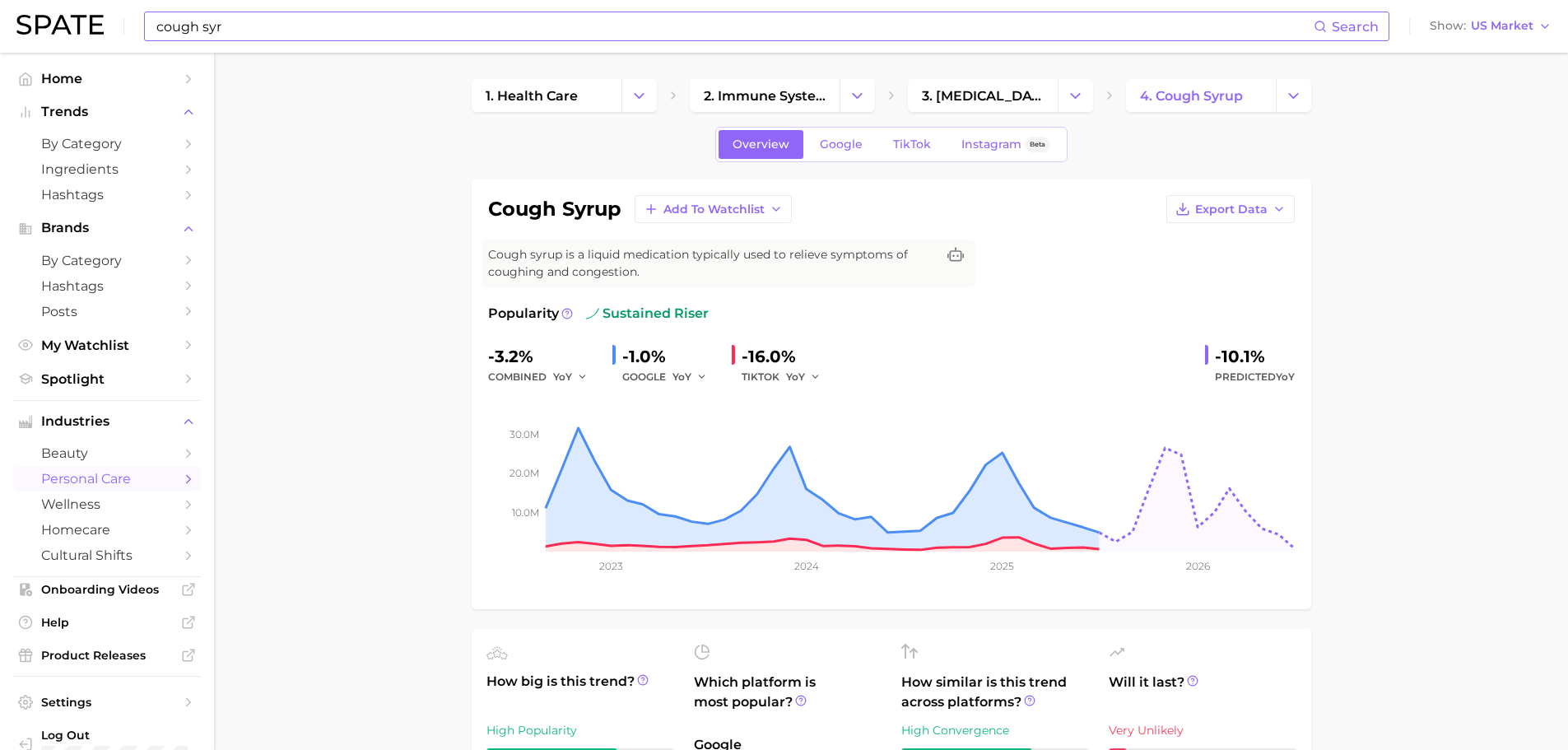
click at [216, 20] on input "cough syr" at bounding box center [734, 26] width 1159 height 28
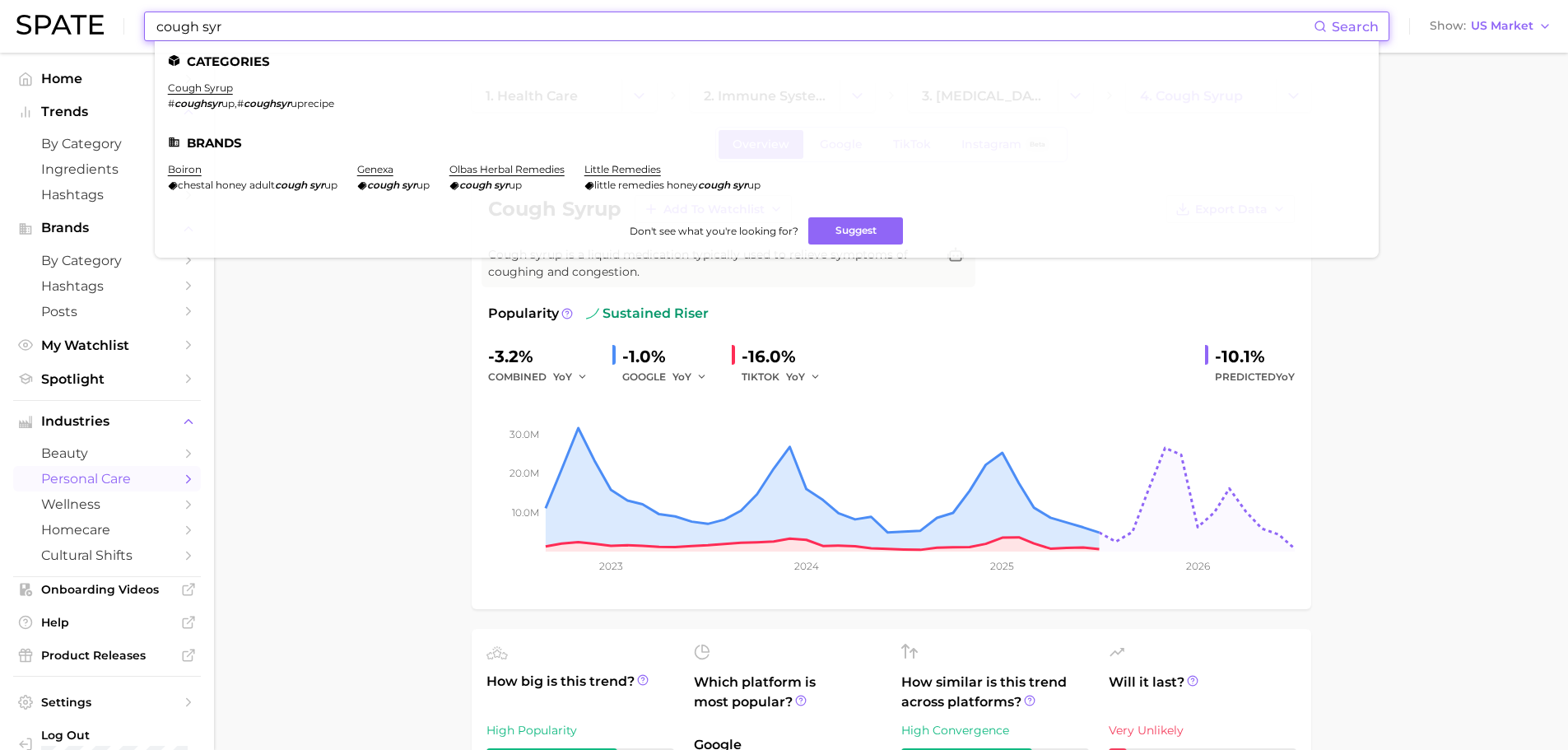
click at [216, 21] on input "cough syr" at bounding box center [734, 26] width 1159 height 28
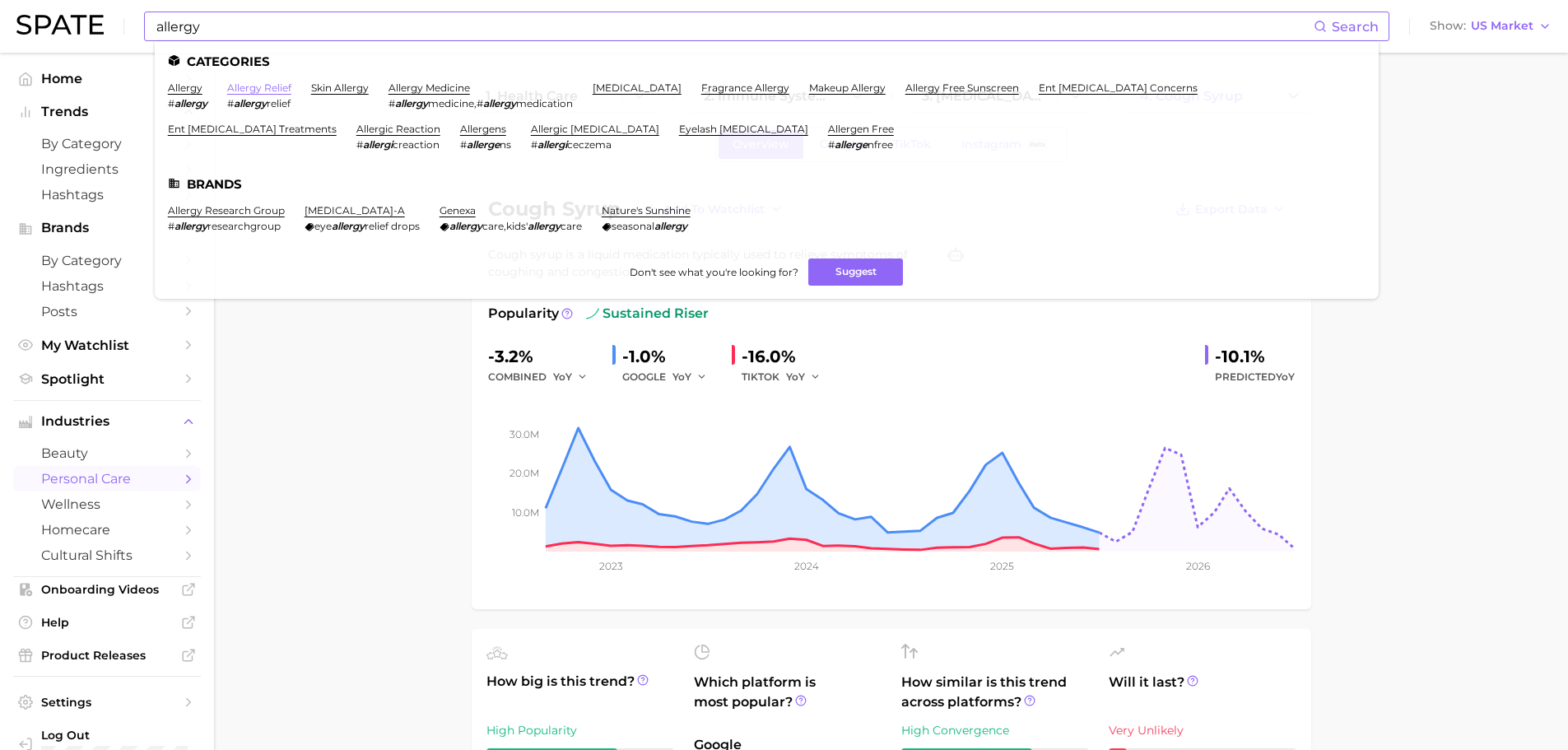
click at [278, 86] on link "allergy relief" at bounding box center [259, 87] width 64 height 13
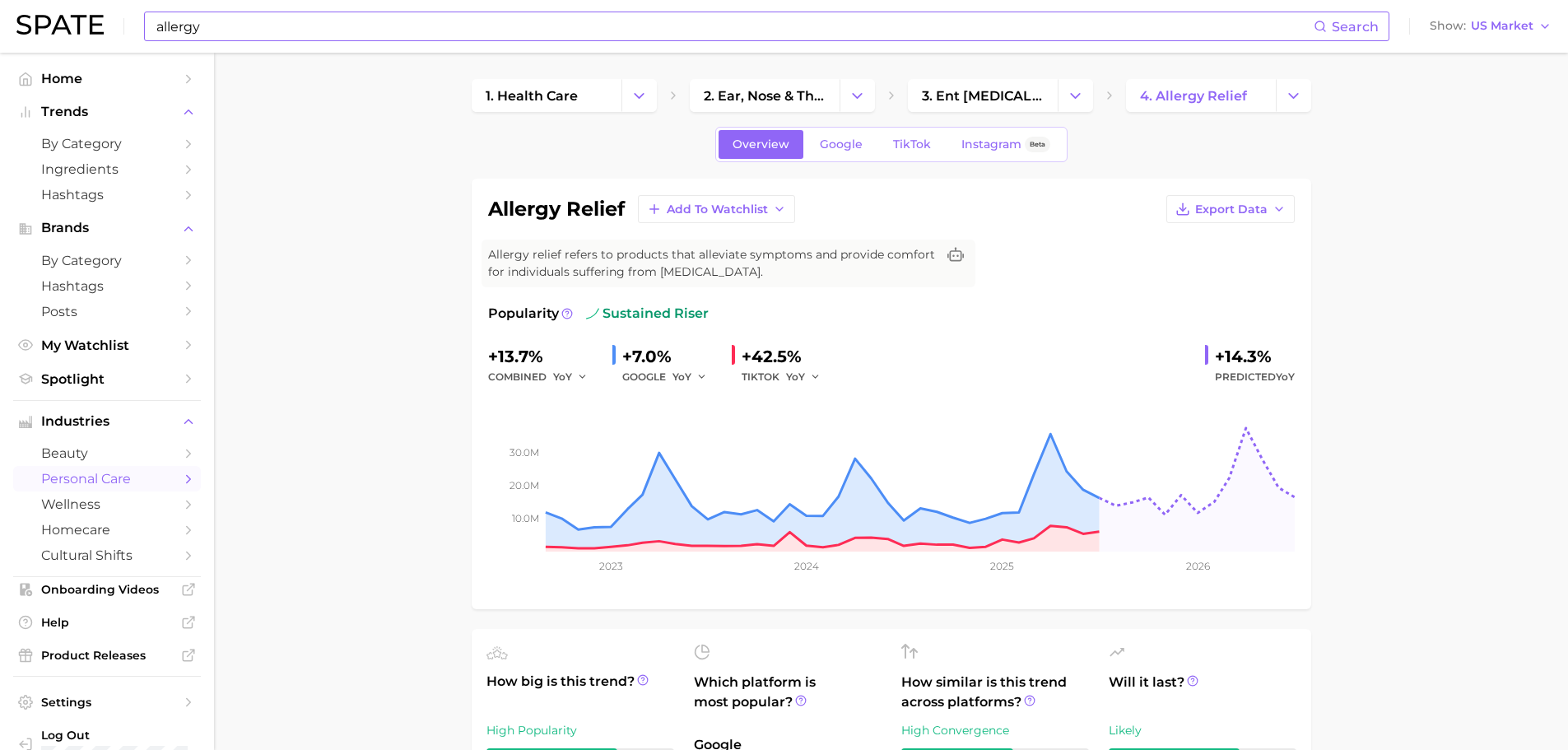
click at [240, 34] on input "allergy" at bounding box center [734, 26] width 1159 height 28
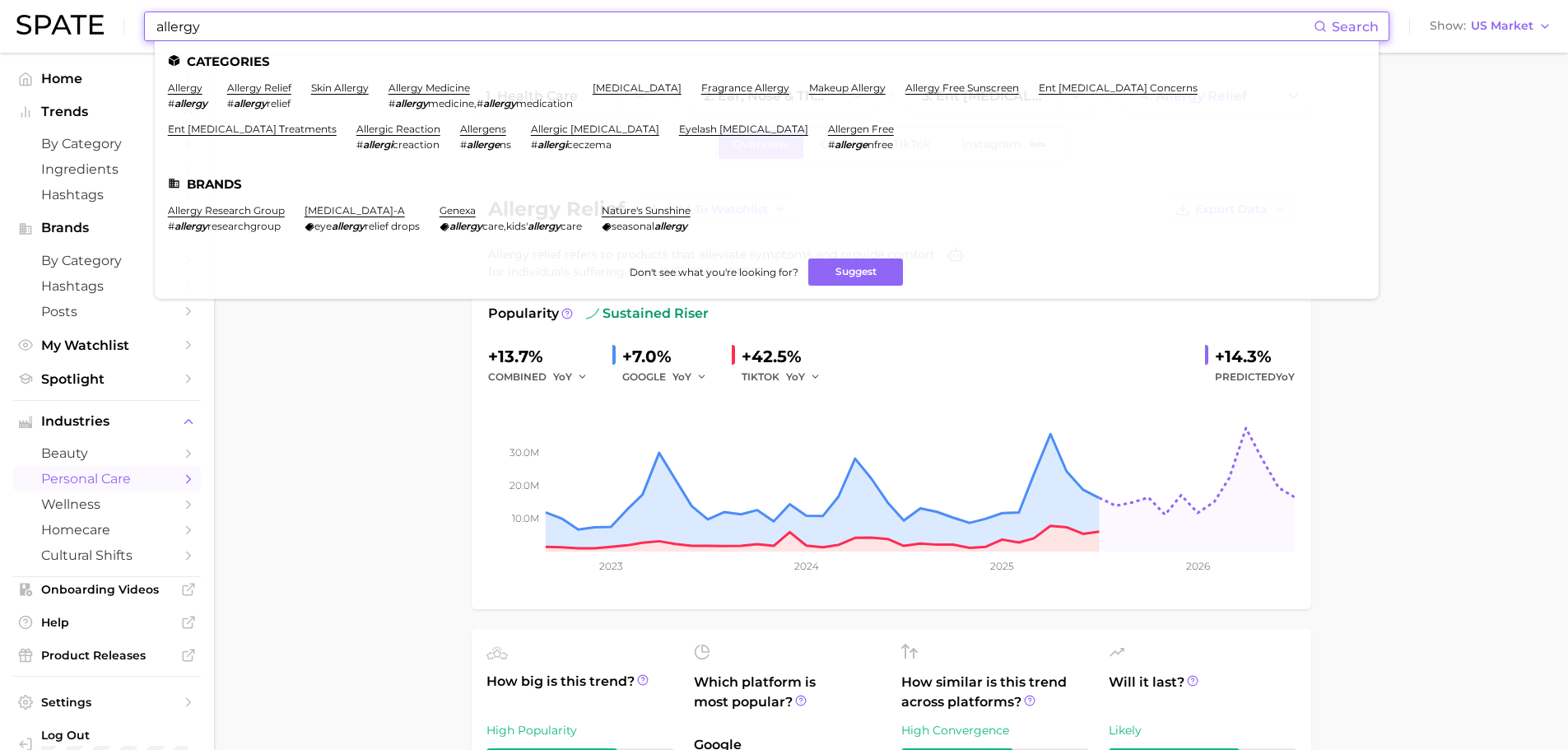
drag, startPoint x: 264, startPoint y: 29, endPoint x: 99, endPoint y: 15, distance: 165.6
click at [100, 18] on div "allergy Search Categories allergy # allergy allergy relief # allergy relief ski…" at bounding box center [784, 26] width 1535 height 52
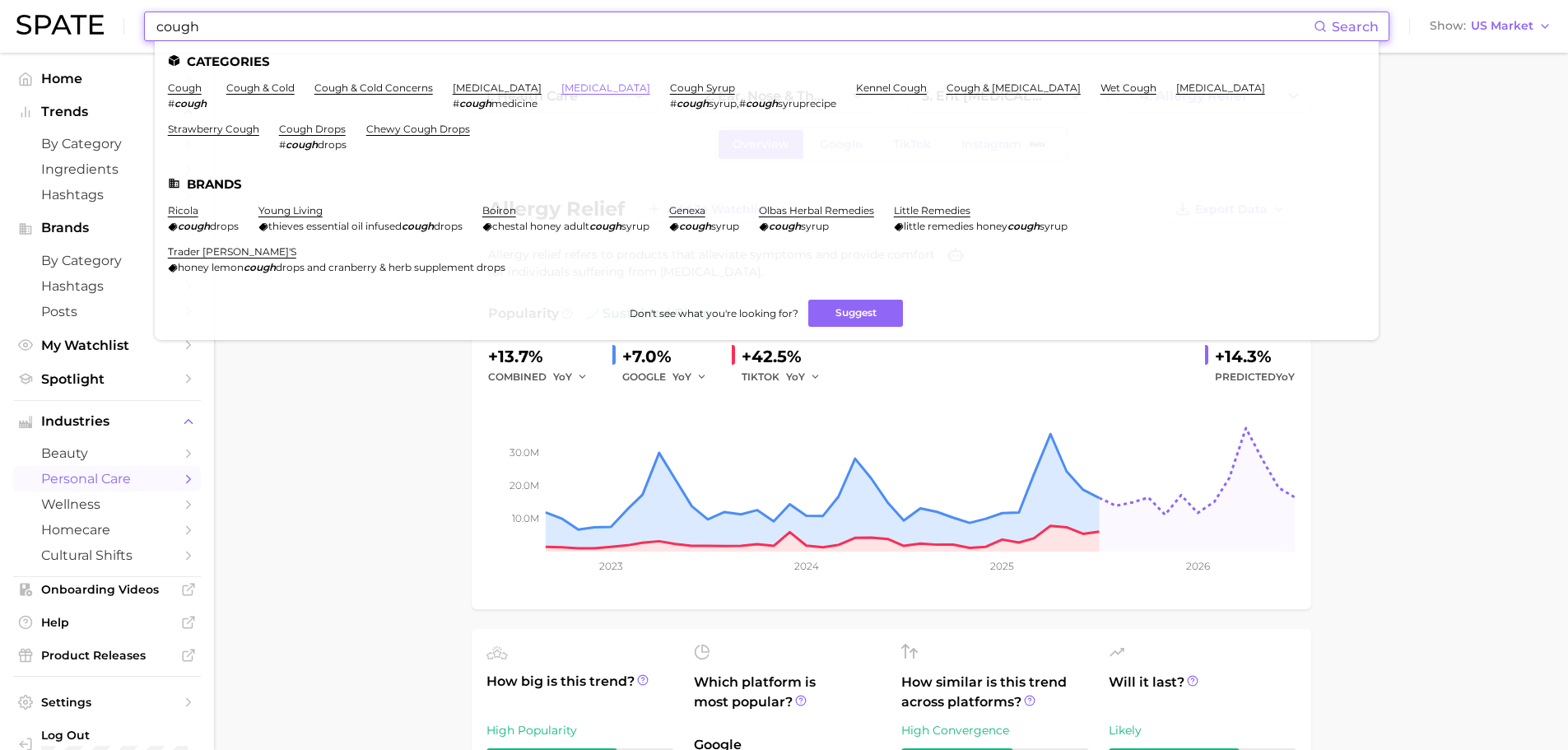
type input "cough"
drag, startPoint x: 613, startPoint y: 85, endPoint x: 598, endPoint y: 85, distance: 15.0
click at [610, 85] on link "whooping cough" at bounding box center [606, 87] width 89 height 13
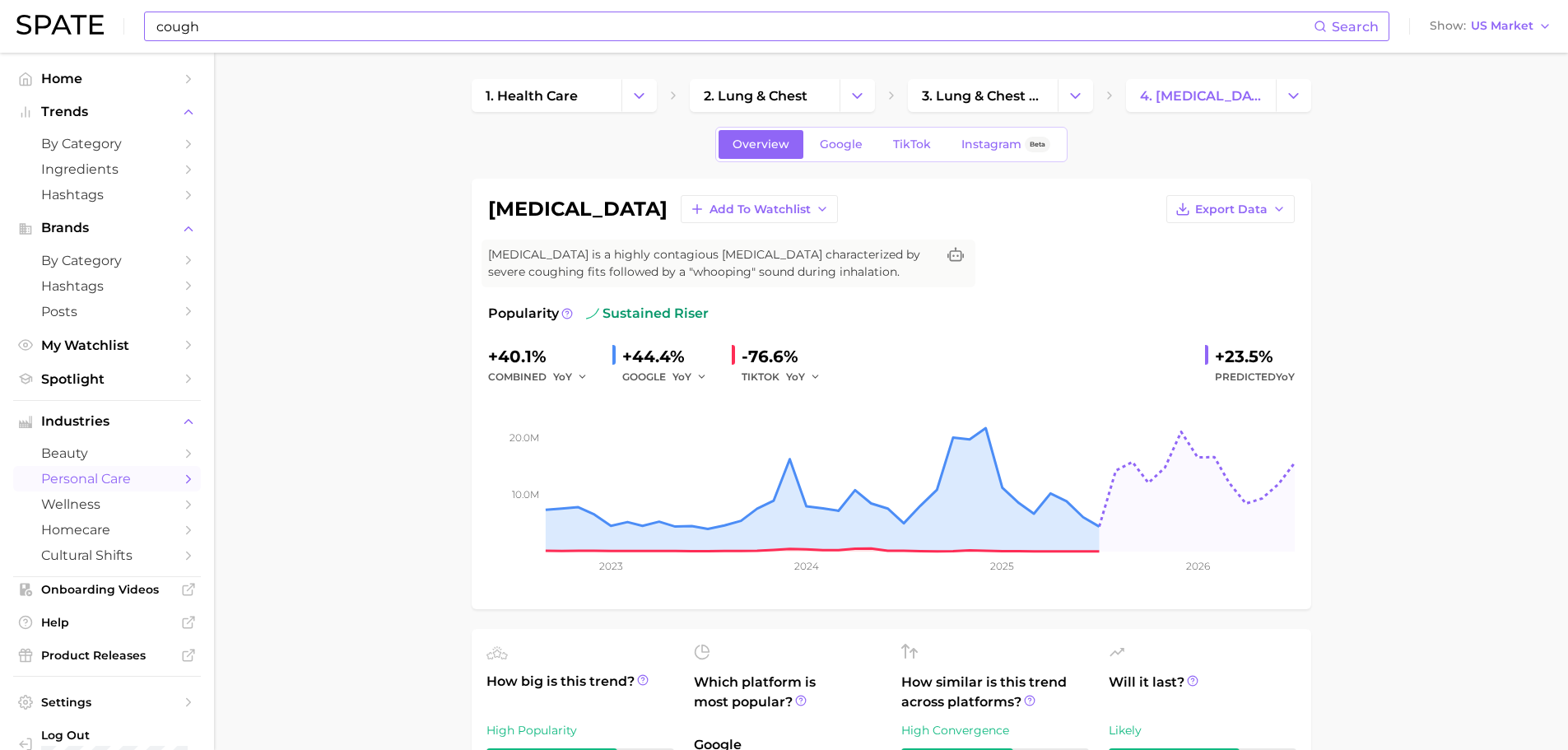
click at [270, 28] on input "cough" at bounding box center [734, 26] width 1159 height 28
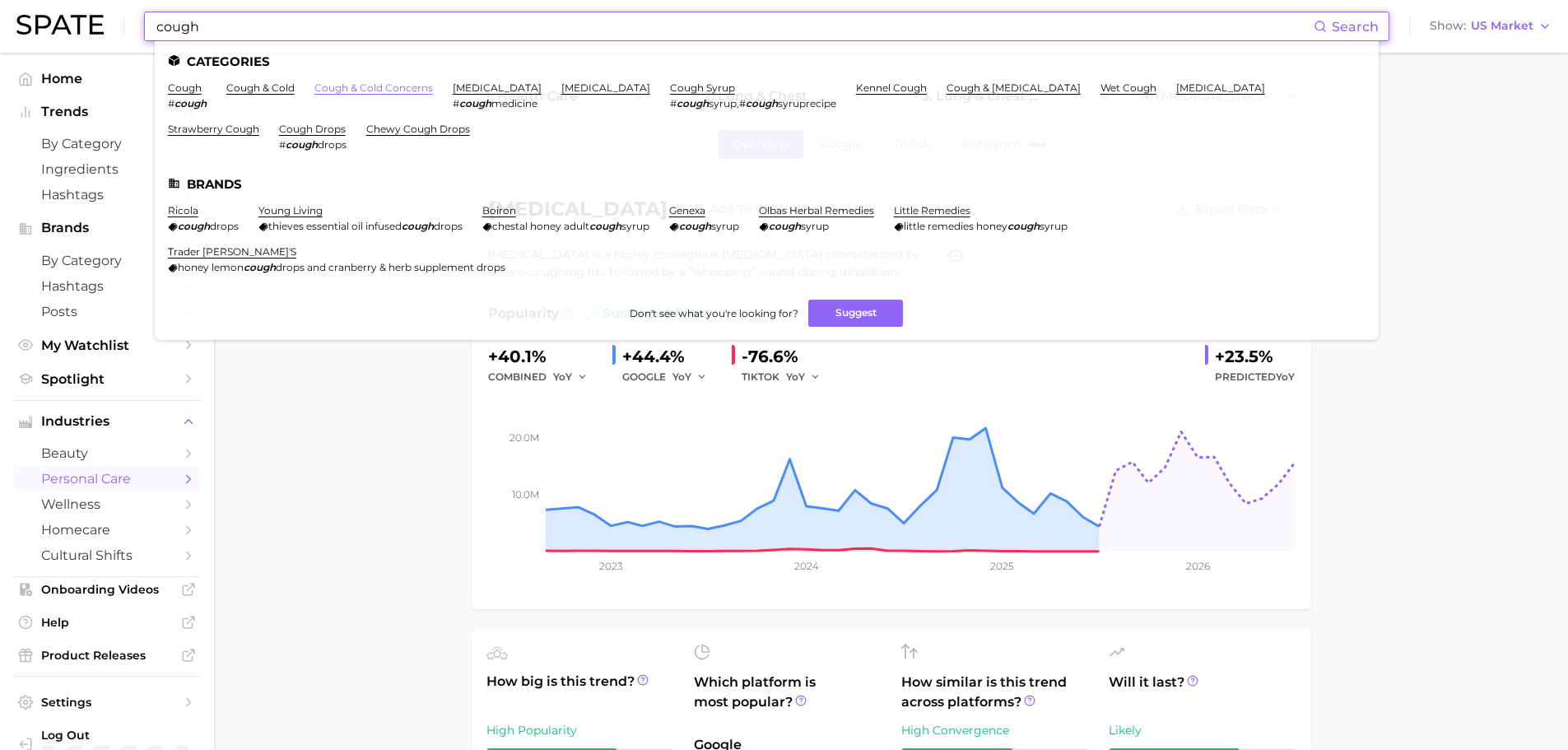
click at [420, 87] on link "cough & cold concerns" at bounding box center [374, 87] width 118 height 13
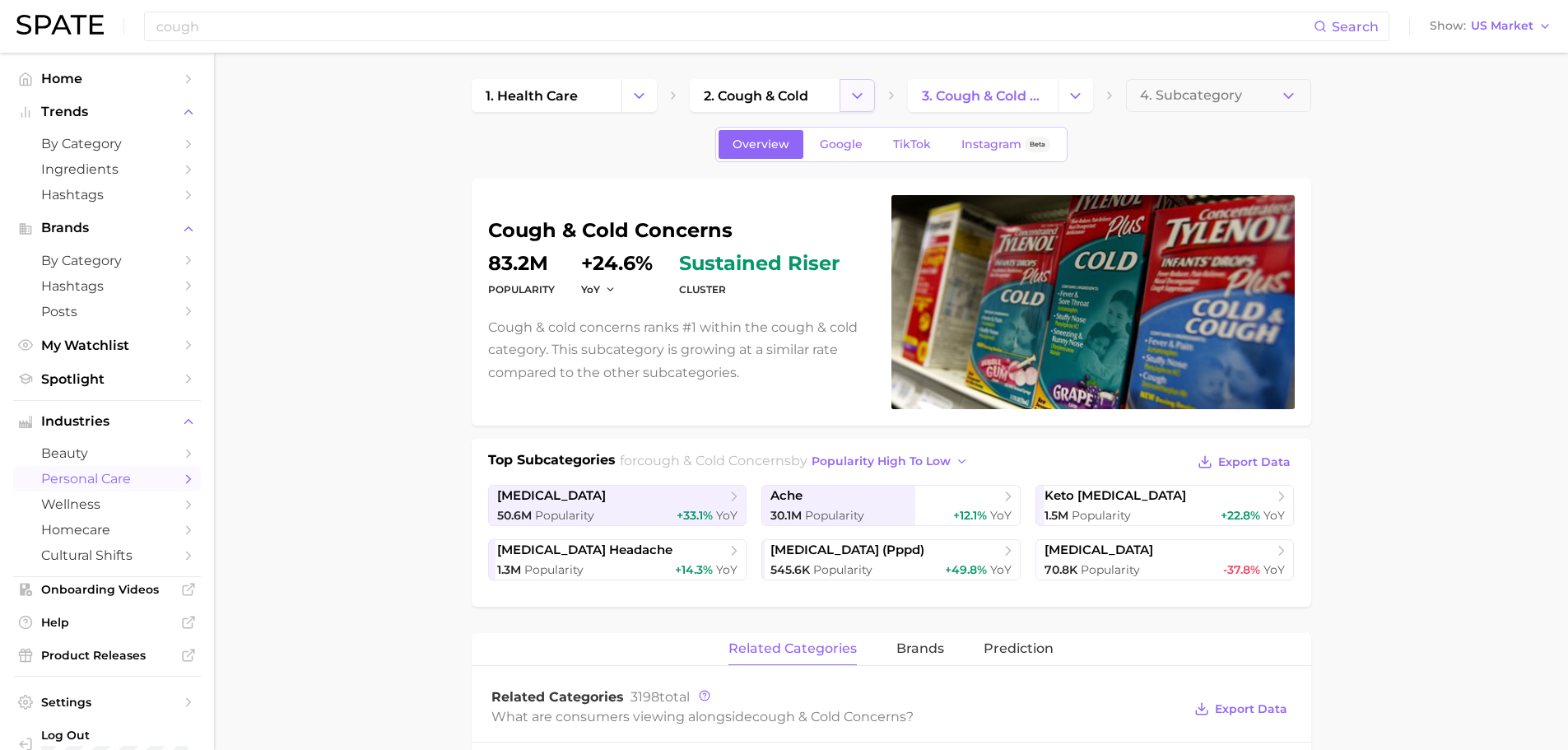
click at [863, 89] on icon "Change Category" at bounding box center [857, 96] width 17 height 17
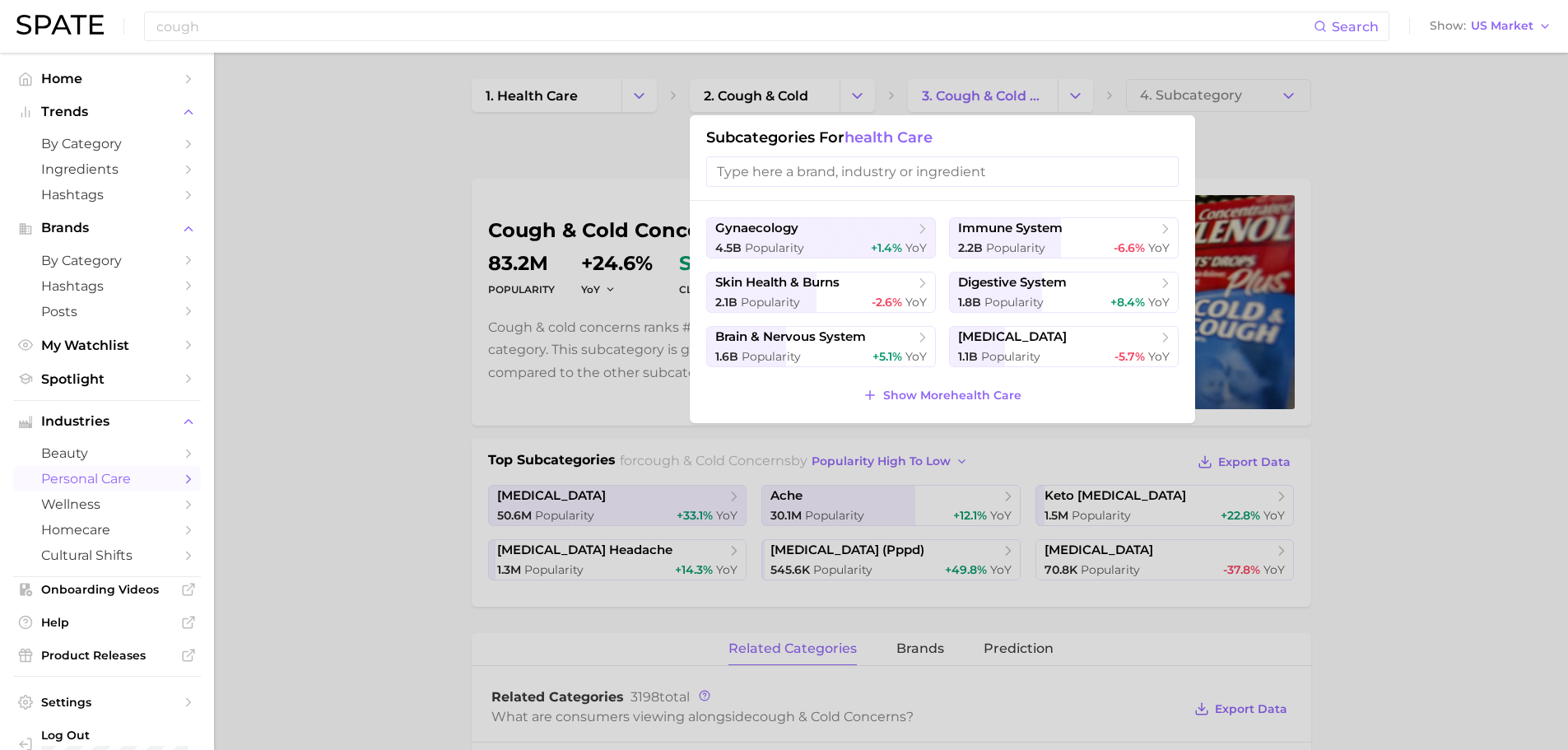
click at [947, 393] on span "Show More health care" at bounding box center [952, 395] width 138 height 14
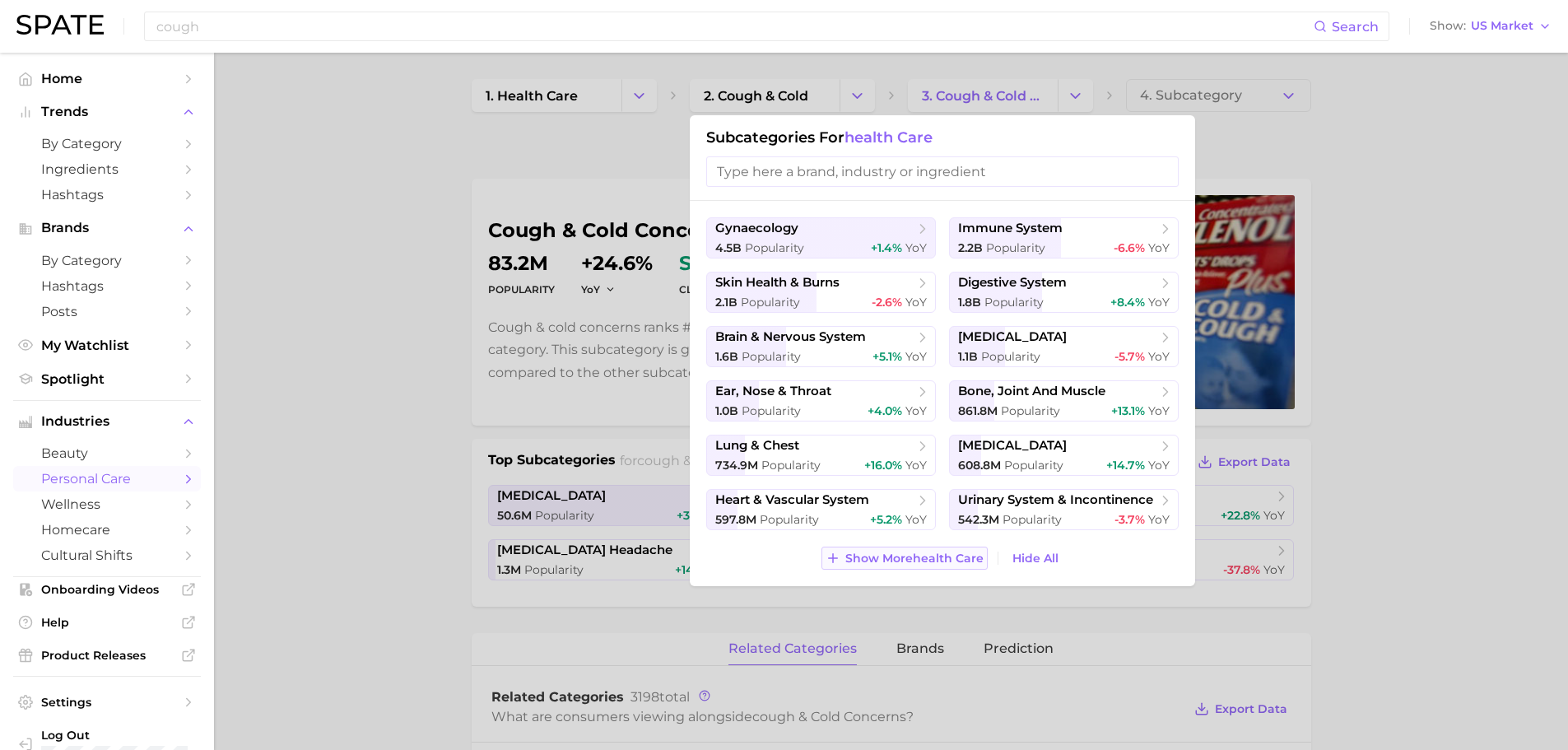
click at [920, 559] on span "Show More health care" at bounding box center [915, 559] width 138 height 14
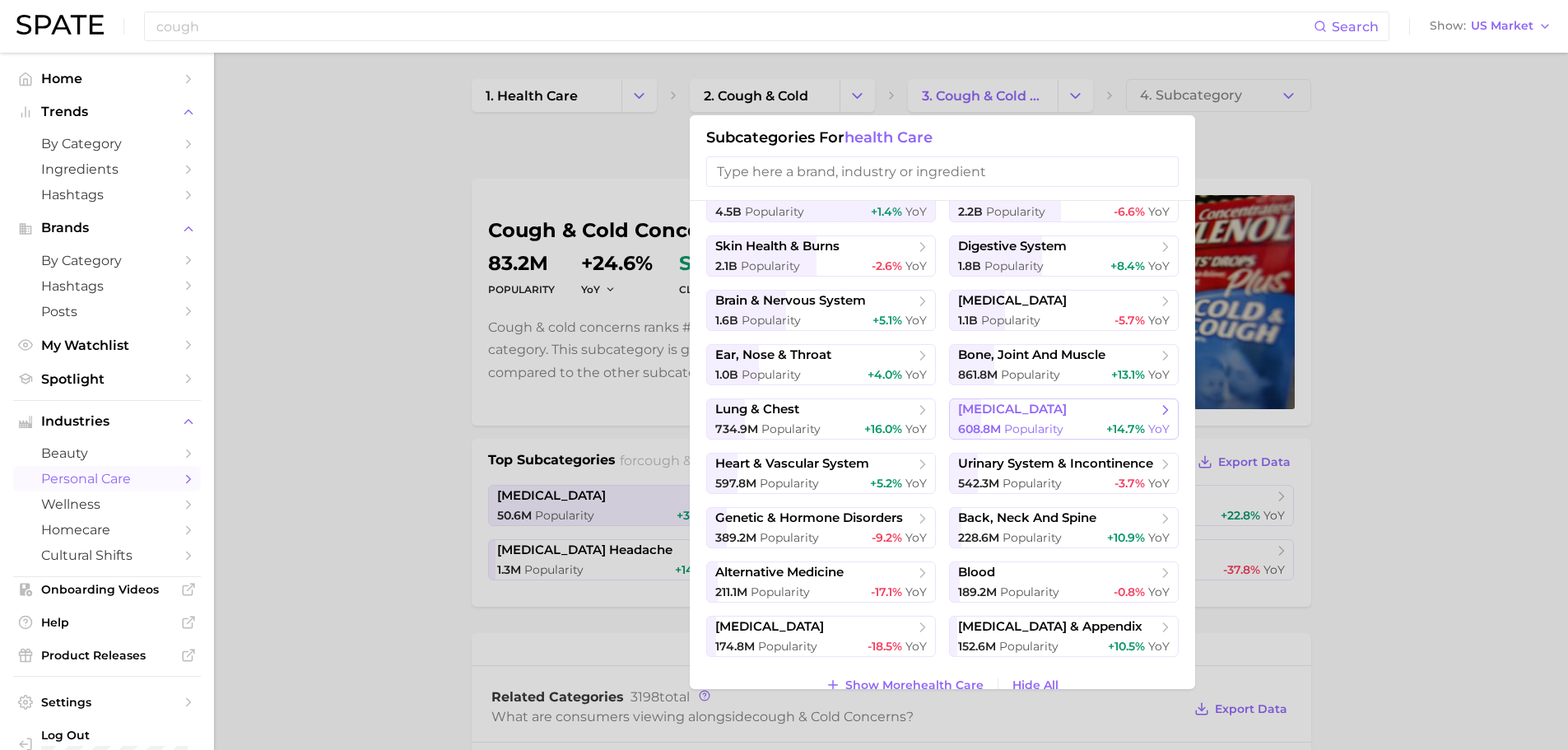
scroll to position [60, 0]
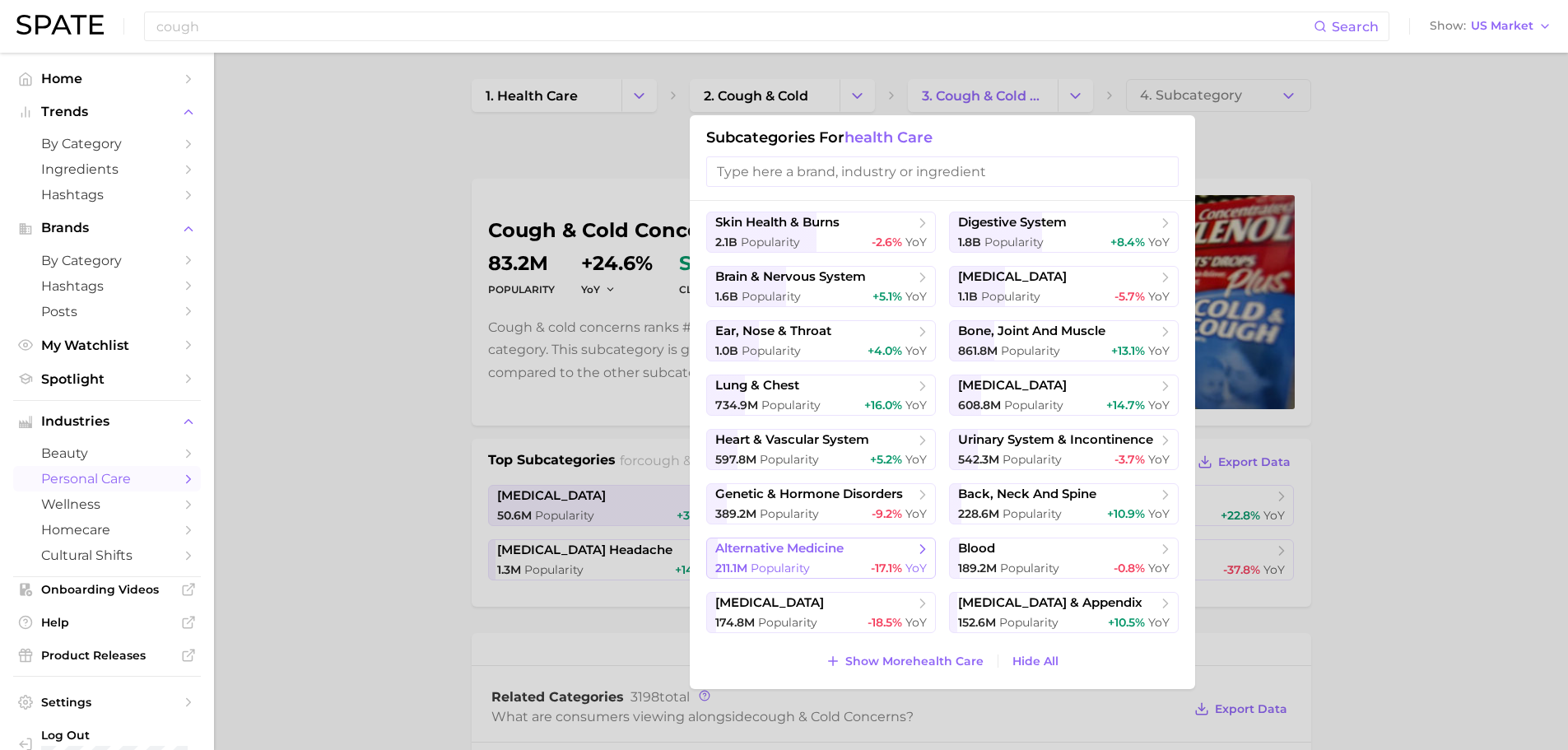
click at [847, 539] on button "alternative medicine 211.1m Popularity -17.1% YoY" at bounding box center [821, 559] width 230 height 41
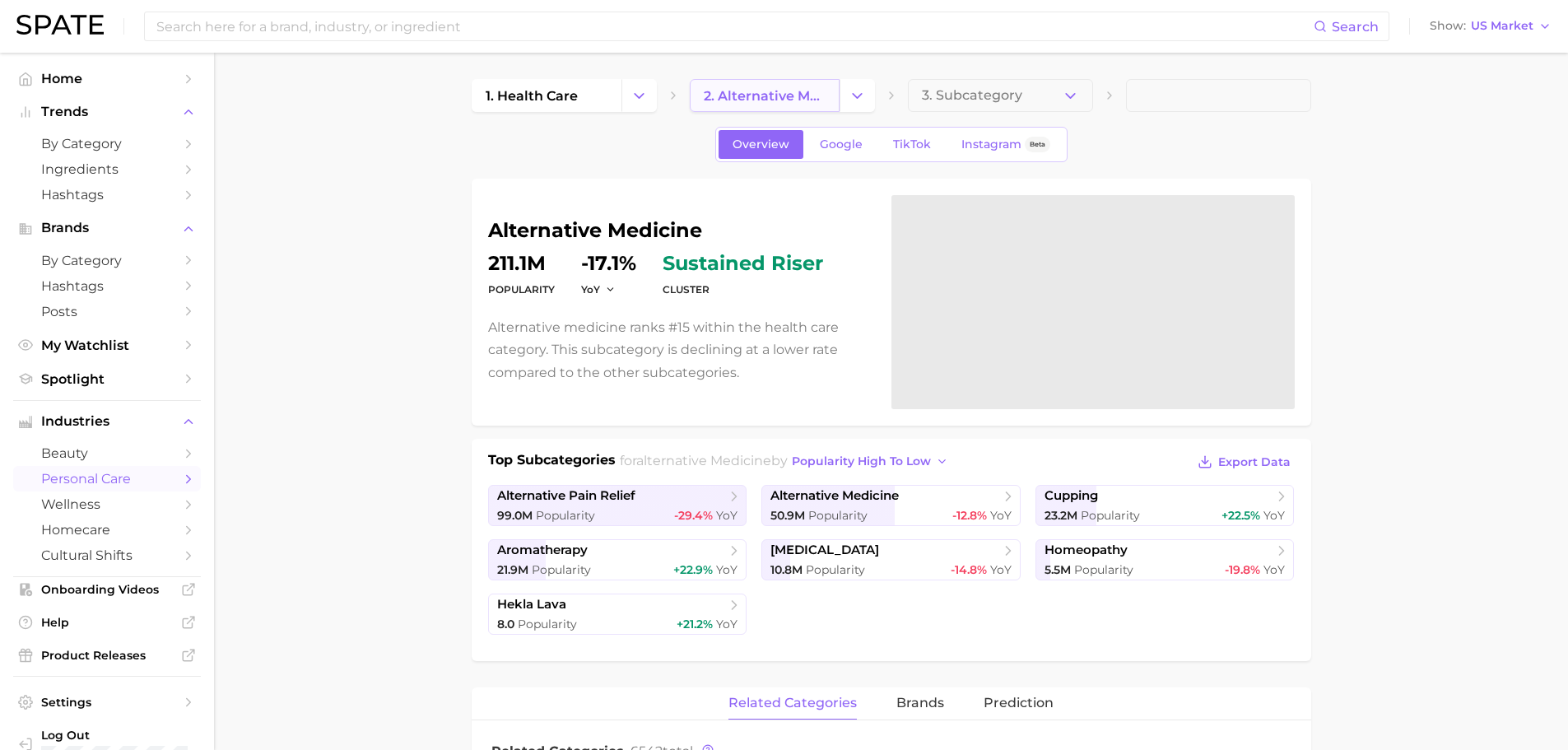
click at [825, 99] on span "2. alternative medicine" at bounding box center [764, 96] width 121 height 16
click at [851, 89] on icon "Change Category" at bounding box center [857, 96] width 17 height 17
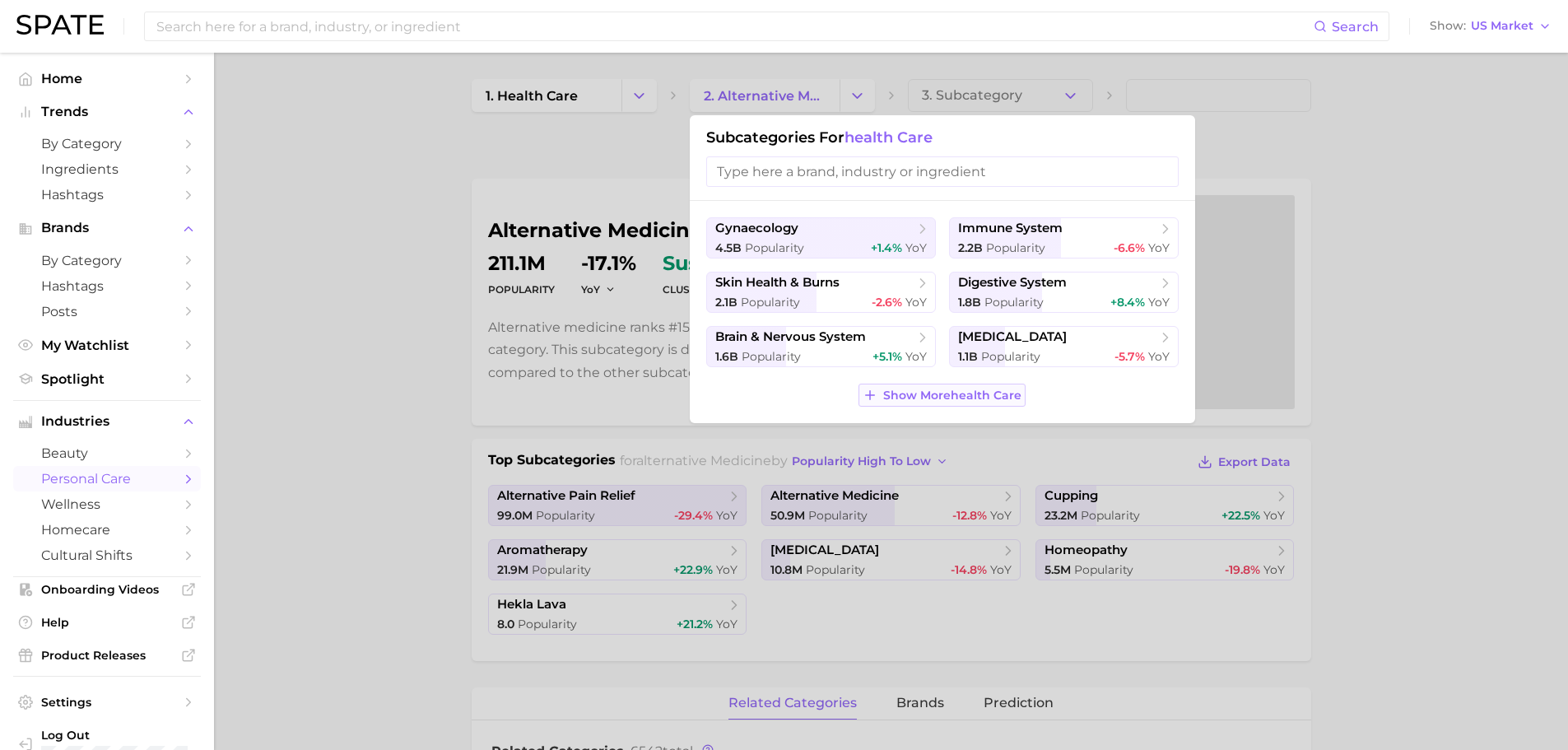
click at [955, 395] on span "Show More health care" at bounding box center [952, 395] width 138 height 14
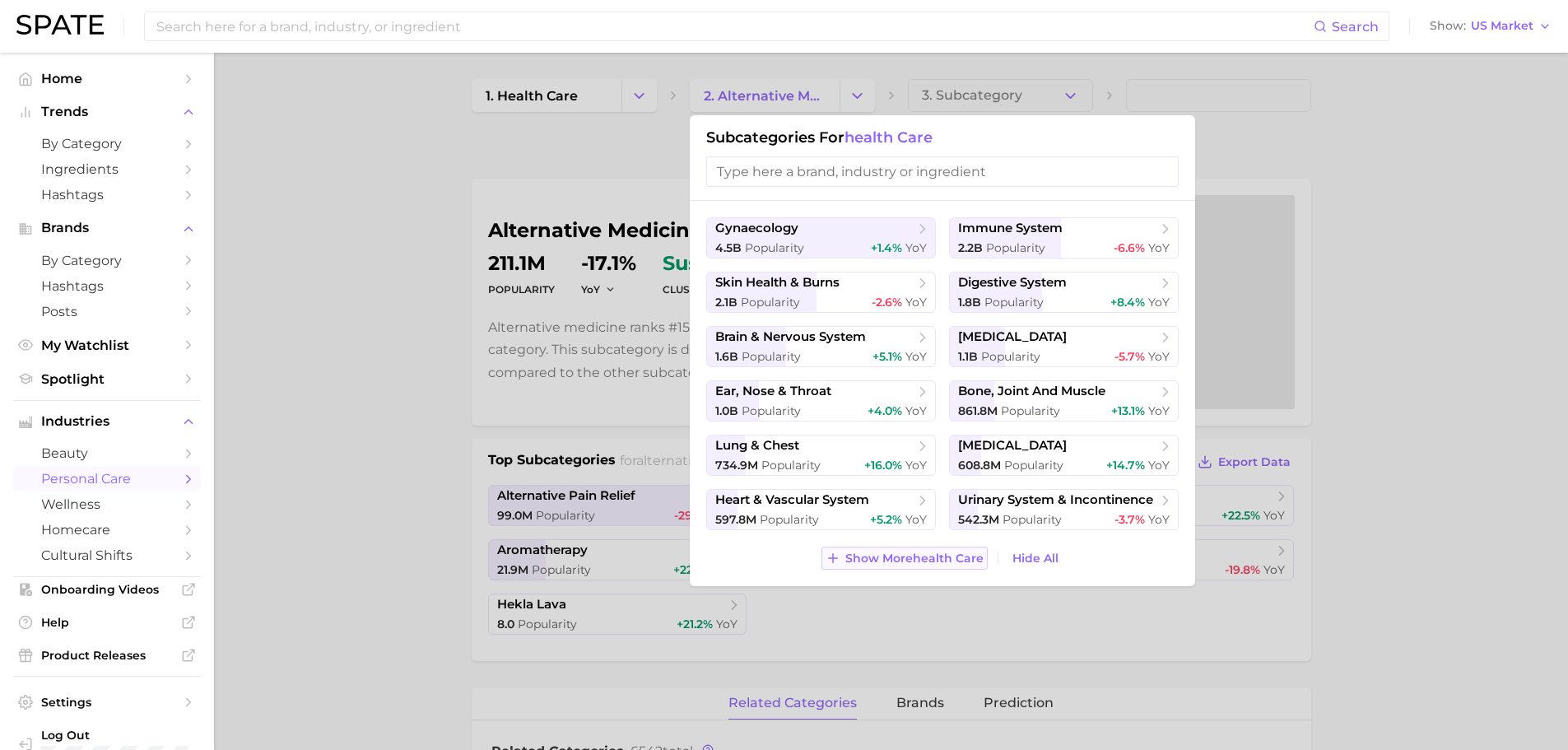
click at [928, 559] on span "Show More health care" at bounding box center [915, 559] width 138 height 14
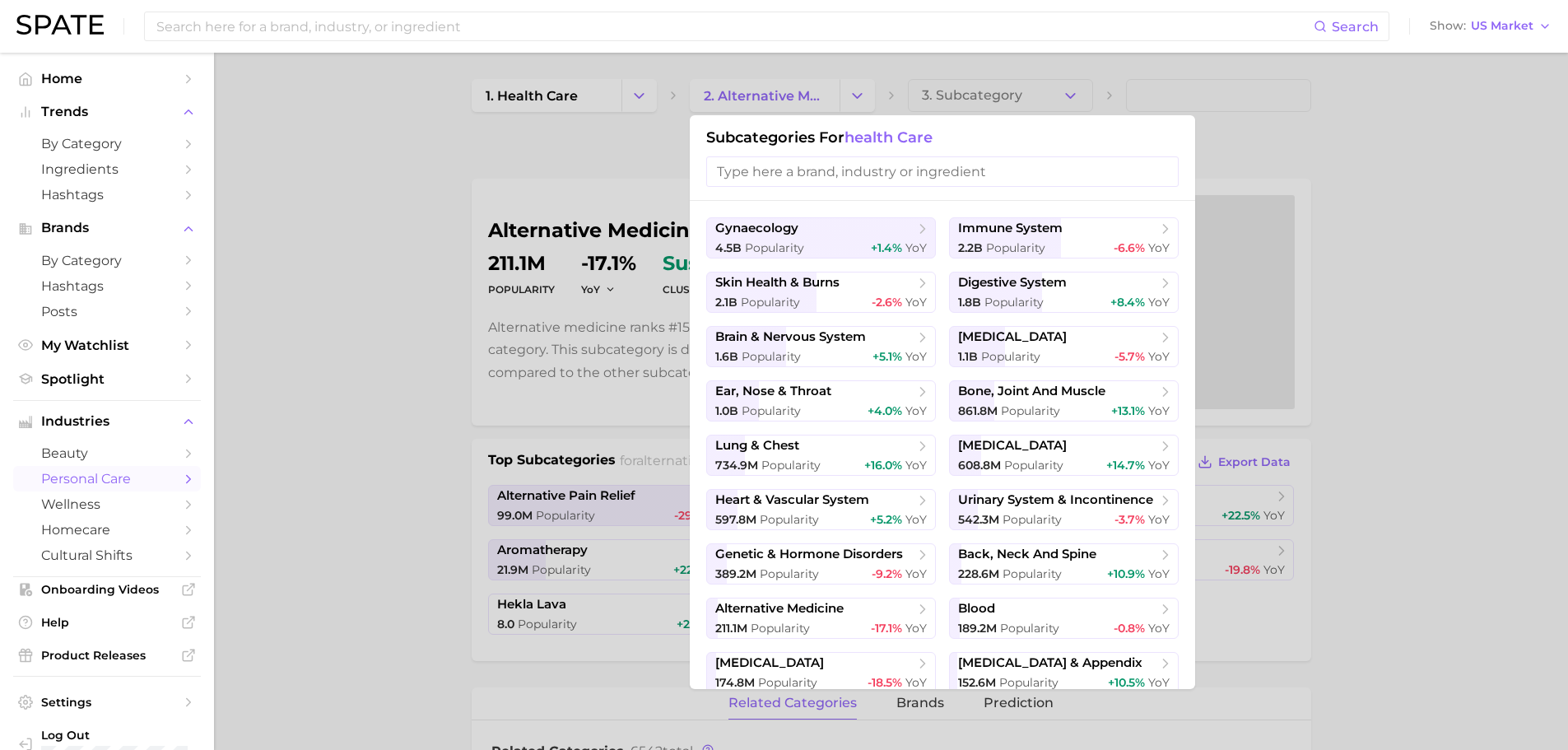
scroll to position [60, 0]
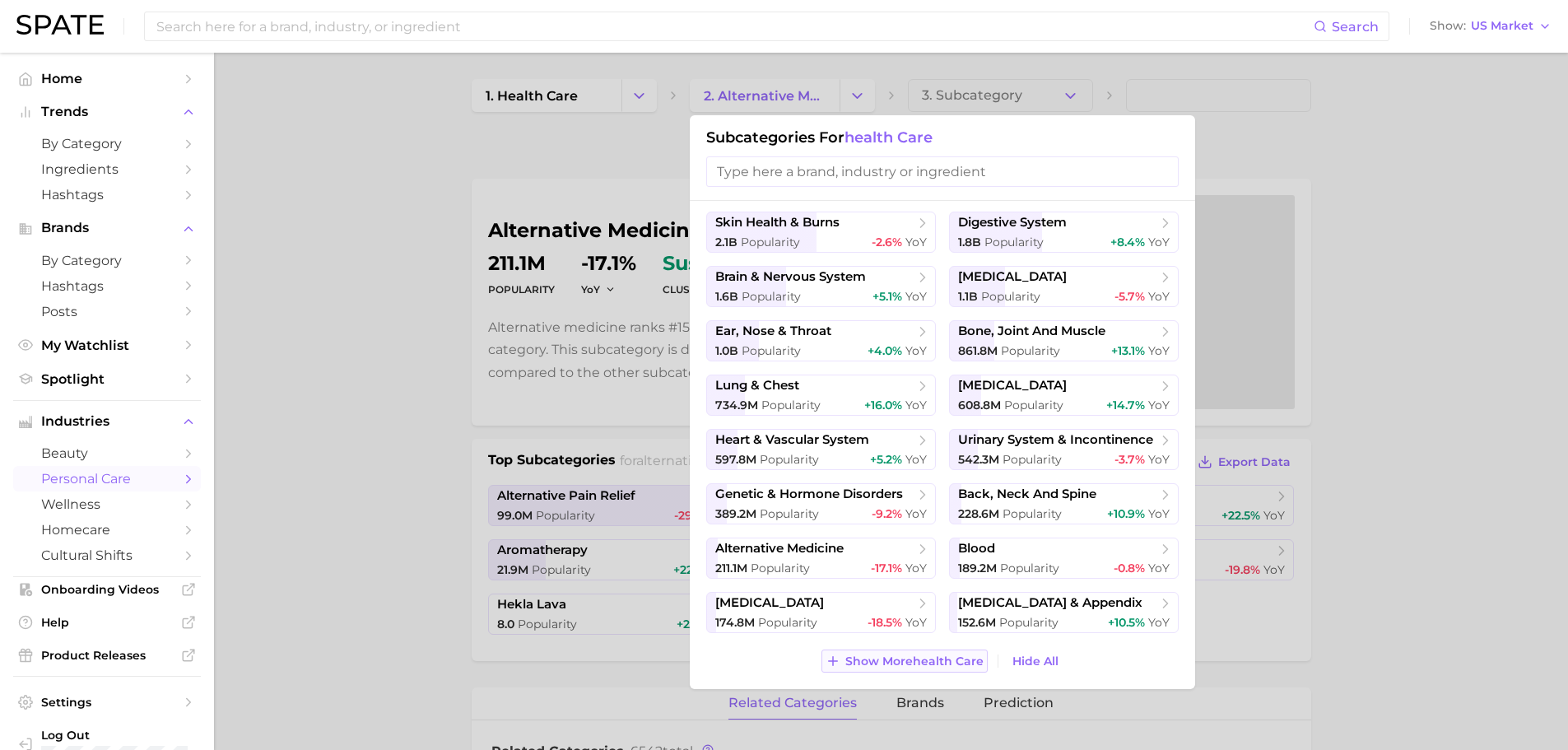
click at [924, 658] on span "Show More health care" at bounding box center [915, 662] width 138 height 14
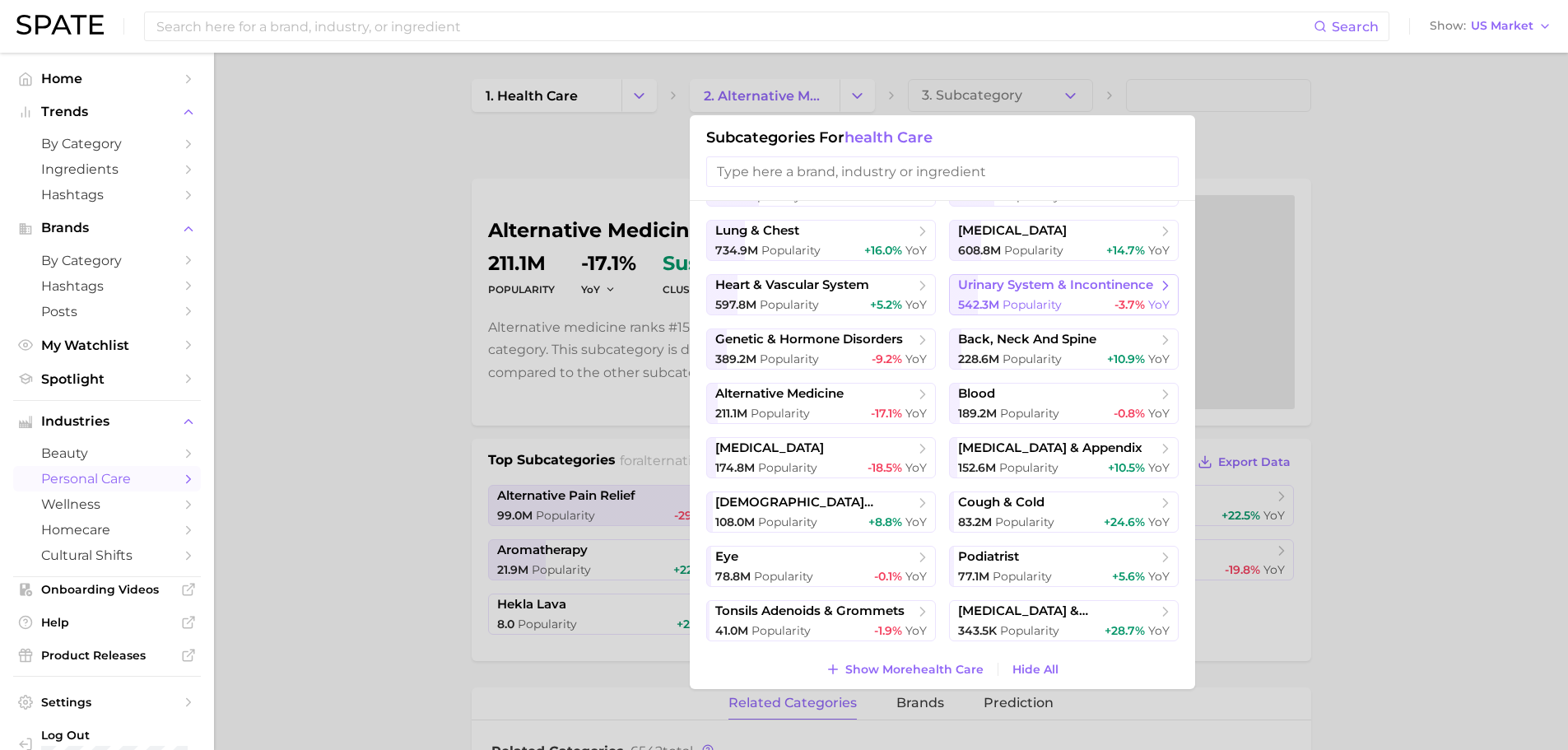
scroll to position [223, 0]
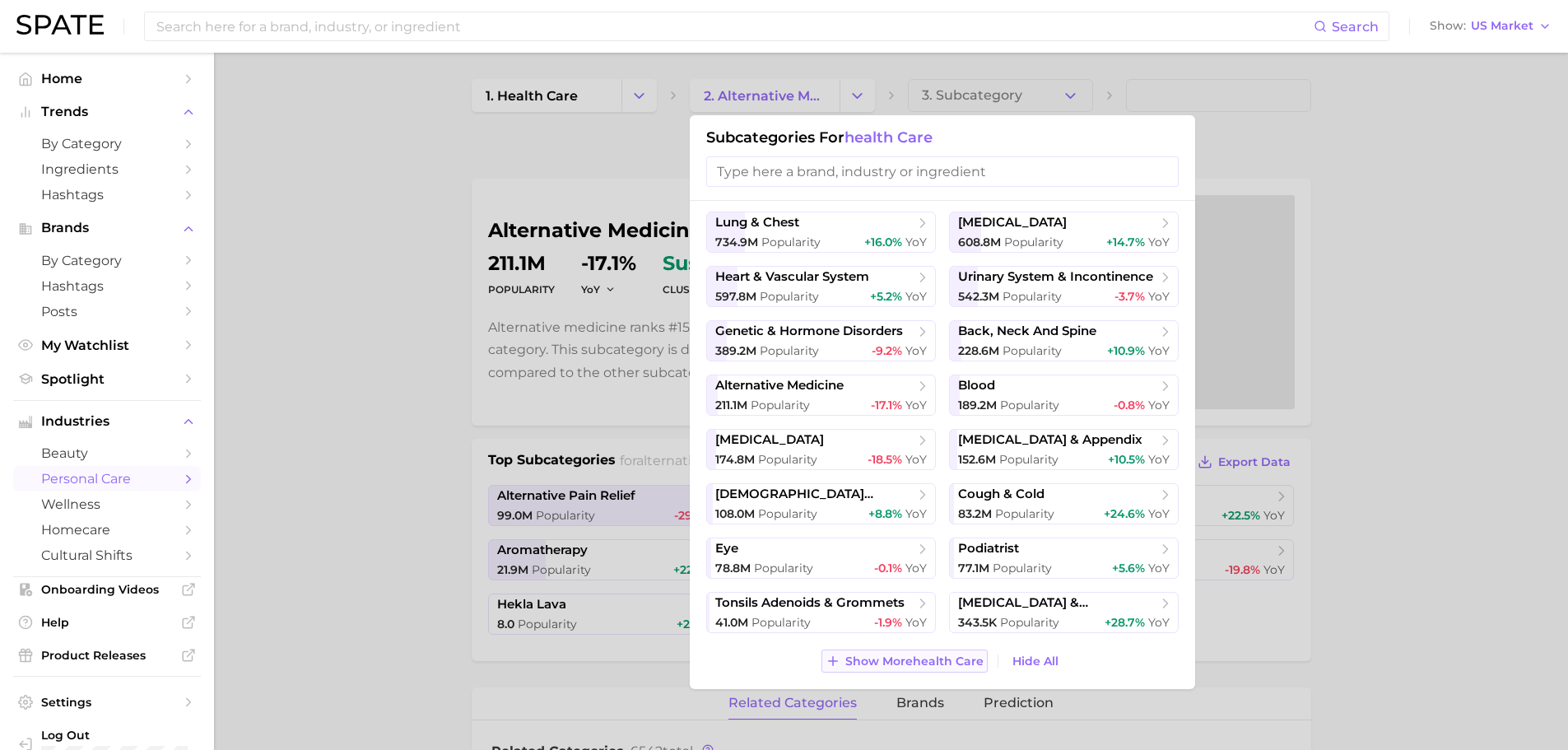
click at [922, 664] on span "Show More health care" at bounding box center [915, 662] width 138 height 14
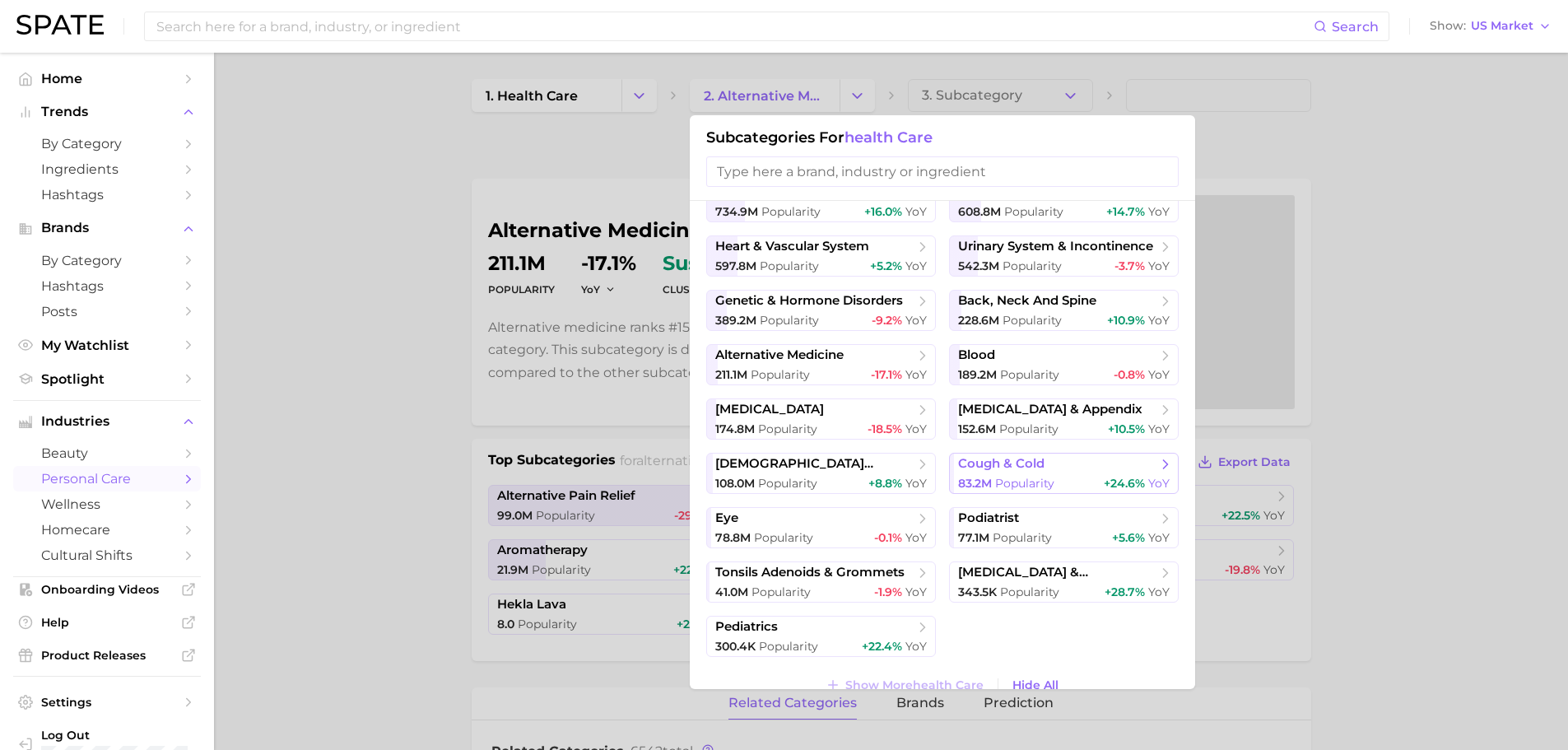
scroll to position [278, 0]
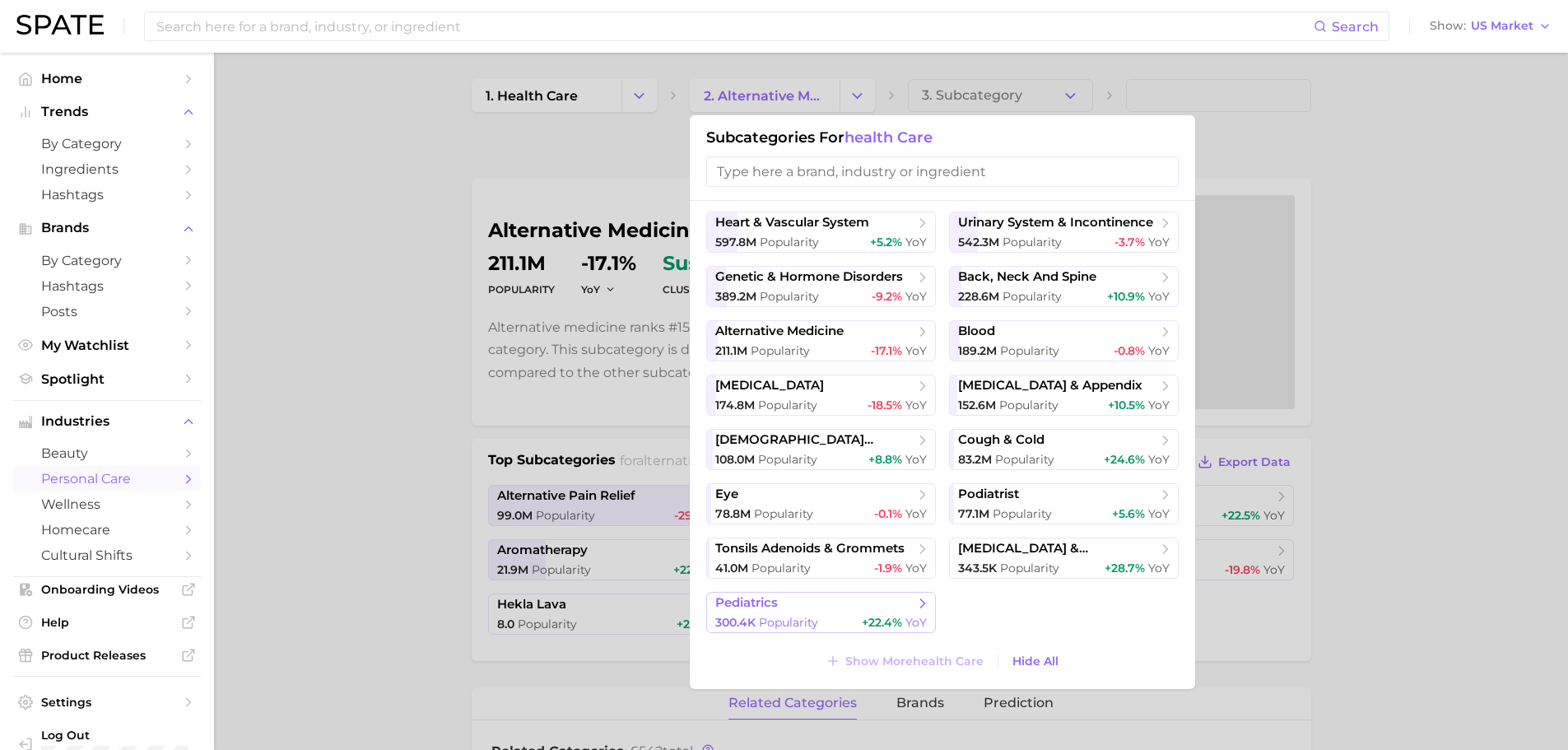
click at [842, 610] on span "pediatrics" at bounding box center [816, 603] width 200 height 17
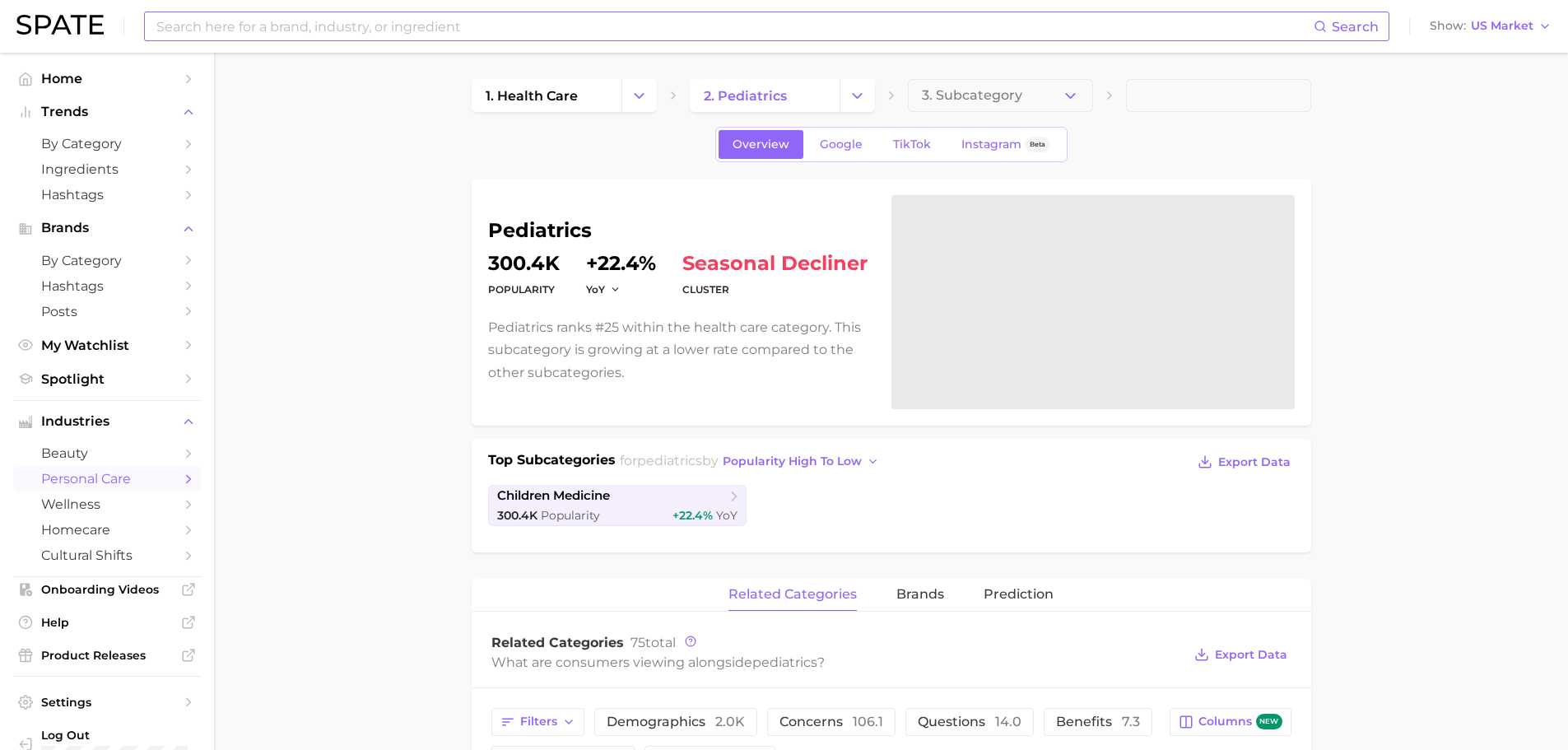
drag, startPoint x: 476, startPoint y: 24, endPoint x: 470, endPoint y: 17, distance: 9.2
click at [476, 24] on input at bounding box center [734, 26] width 1159 height 28
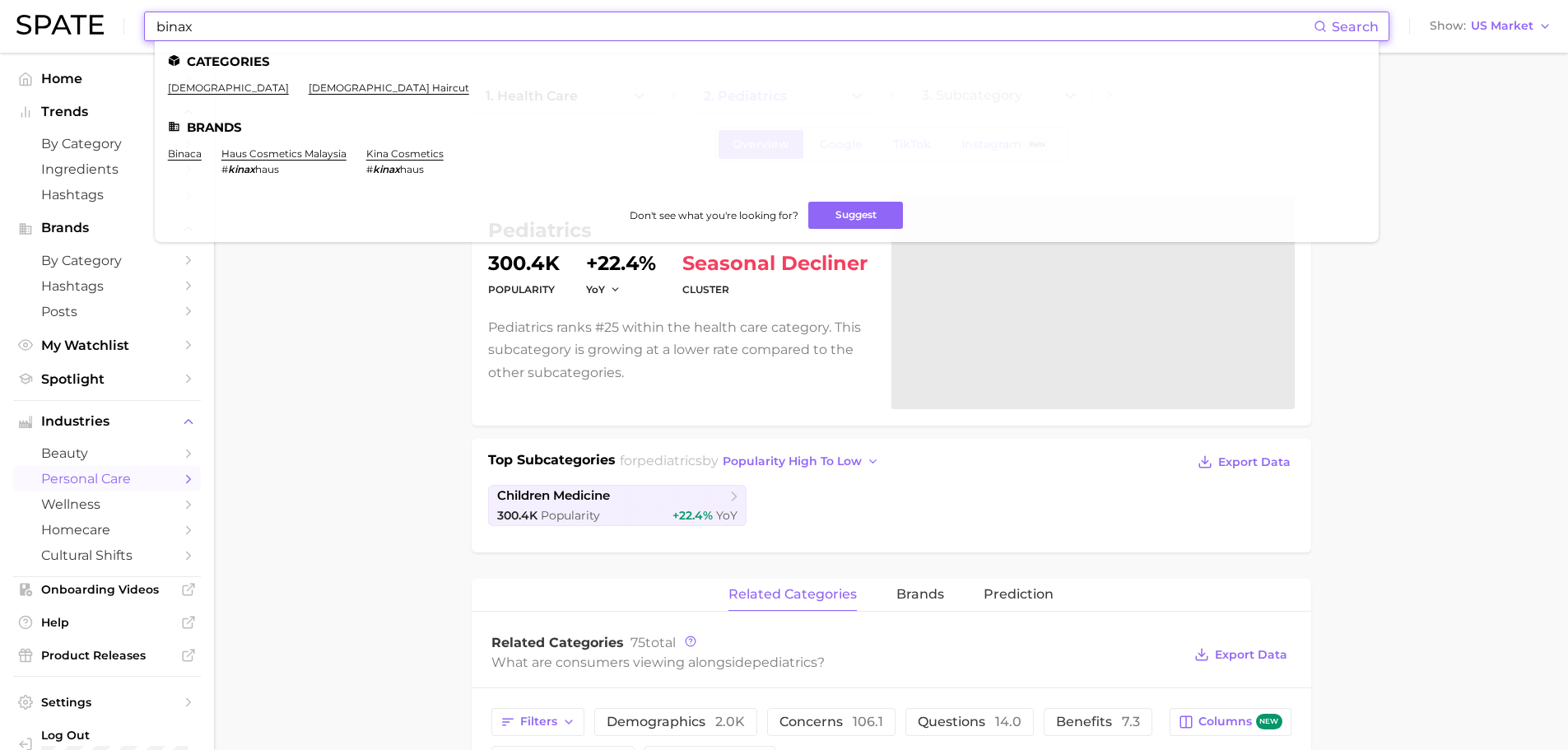
drag, startPoint x: 209, startPoint y: 30, endPoint x: 121, endPoint y: 19, distance: 88.7
click at [122, 20] on div "binax Search Categories non-binary non binary haircut Brands binaca haus cosmet…" at bounding box center [784, 26] width 1535 height 52
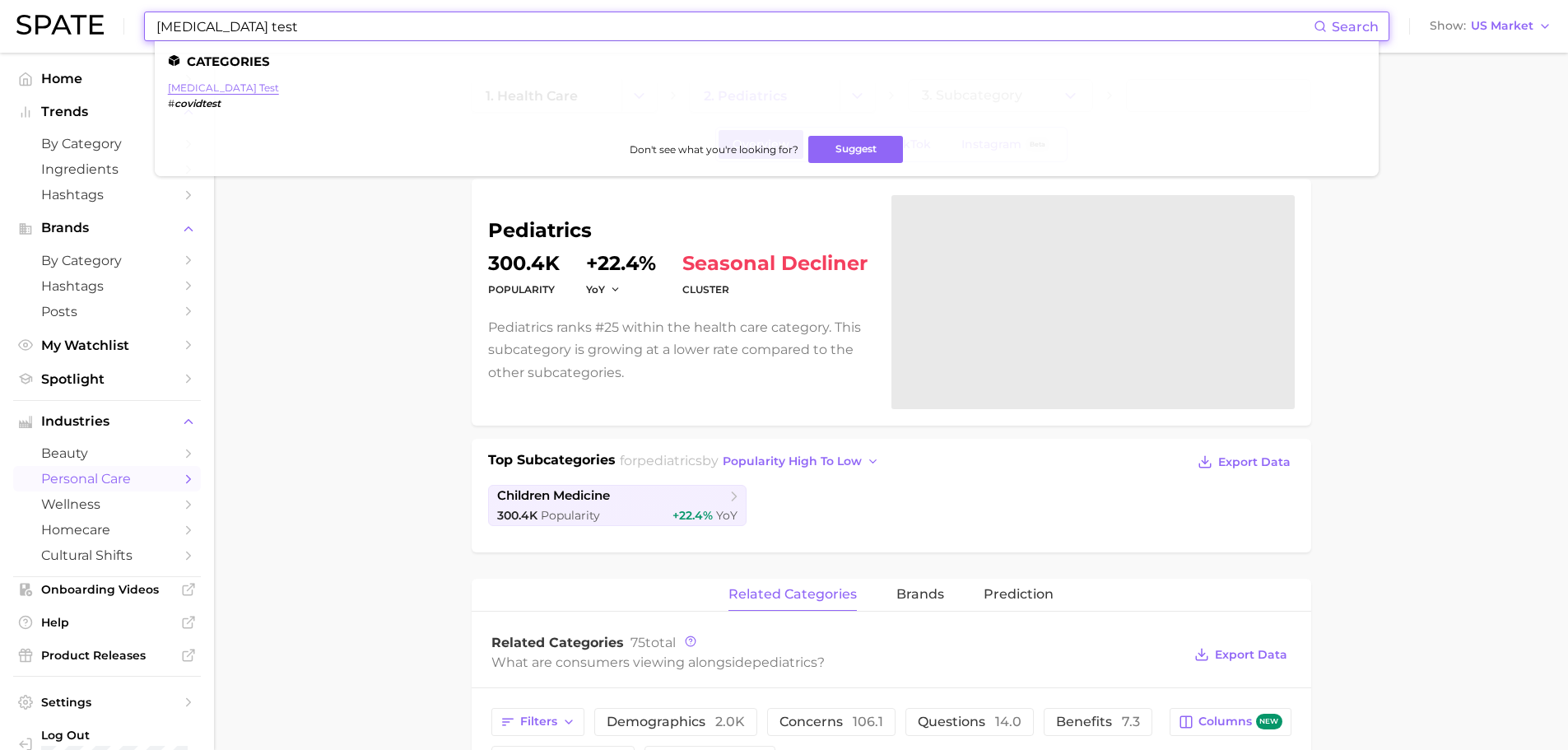
type input "[MEDICAL_DATA] test"
click at [195, 86] on link "[MEDICAL_DATA] test" at bounding box center [223, 87] width 111 height 13
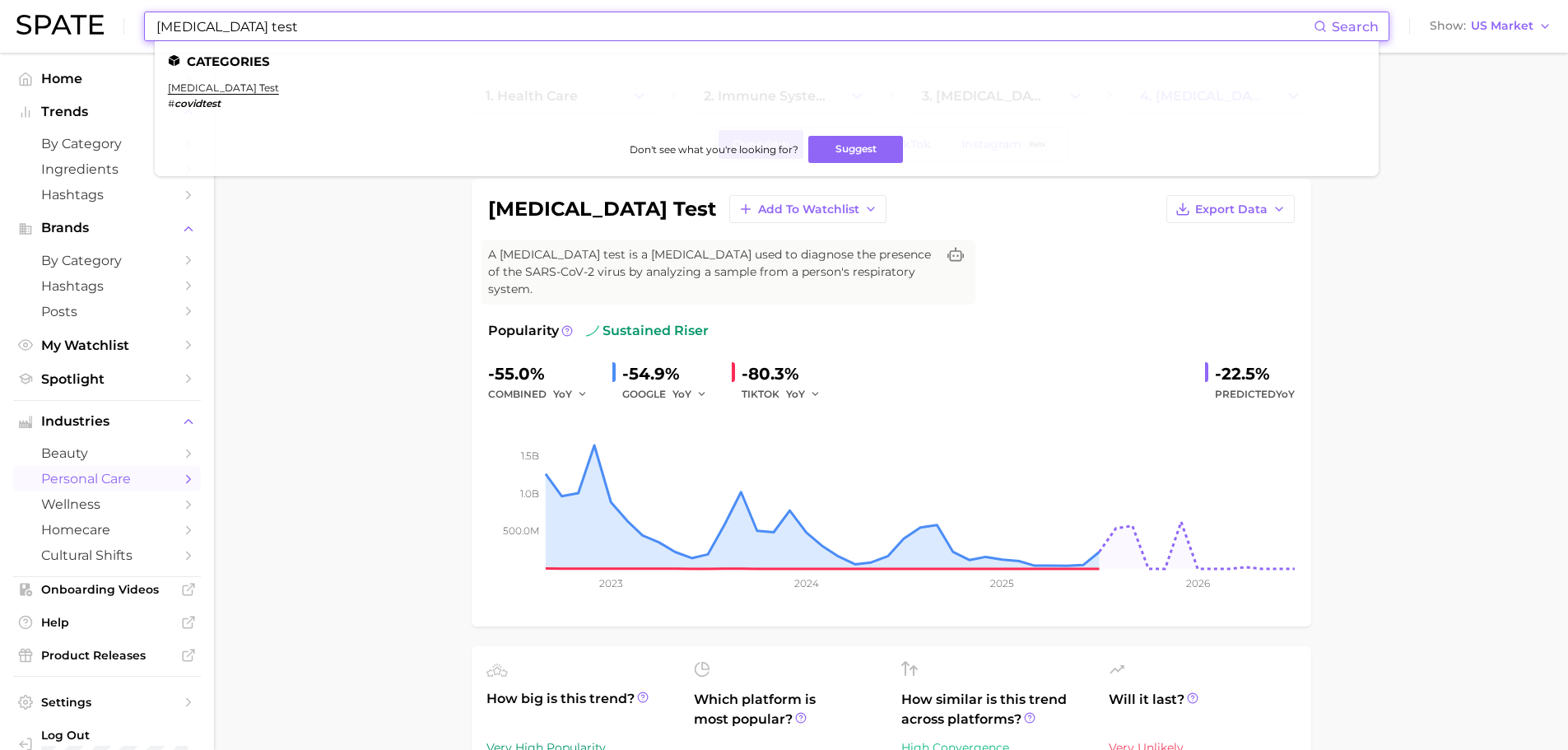
drag, startPoint x: 258, startPoint y: 23, endPoint x: 92, endPoint y: 31, distance: 166.2
click at [21, 1] on div "covid test Search Categories covid test # covidtest Don't see what you're looki…" at bounding box center [784, 26] width 1535 height 52
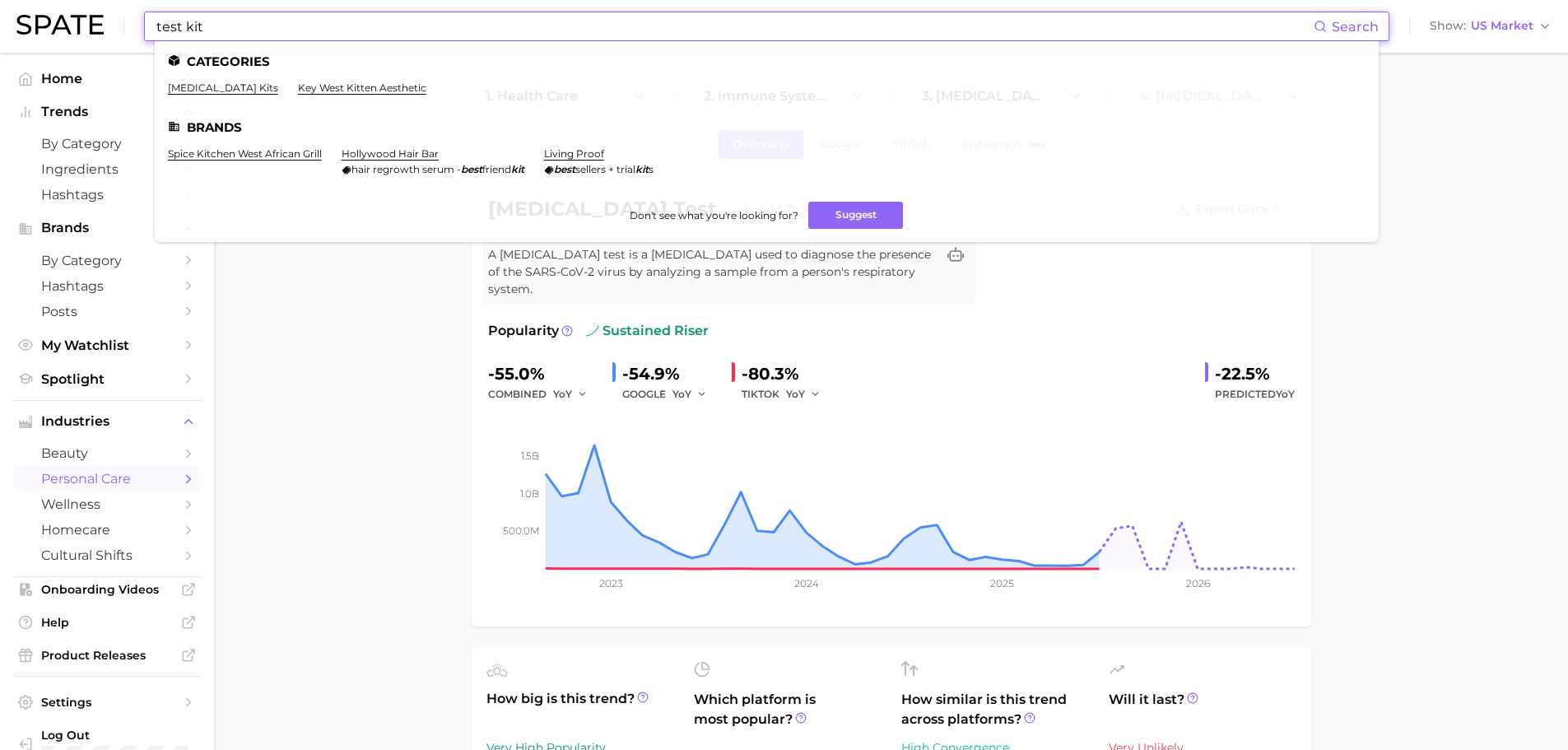
type input "test kit"
